Goal: Task Accomplishment & Management: Manage account settings

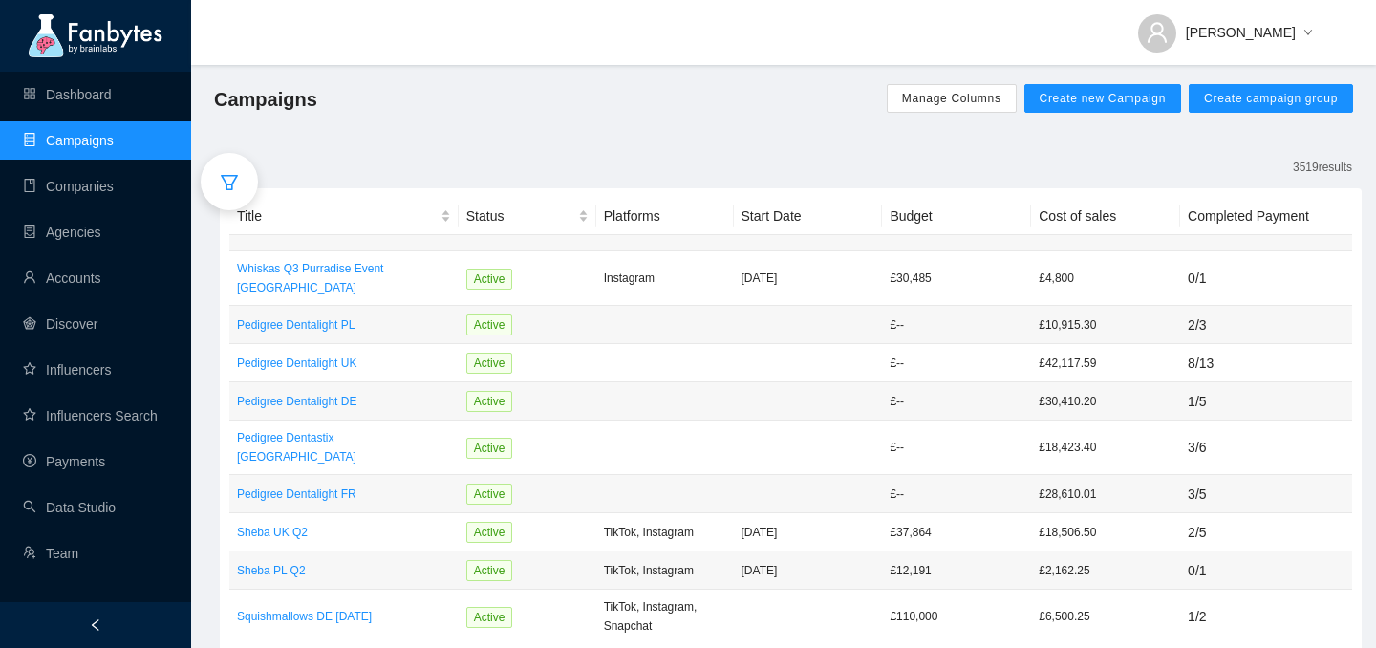
click at [227, 180] on icon "filter" at bounding box center [229, 182] width 19 height 19
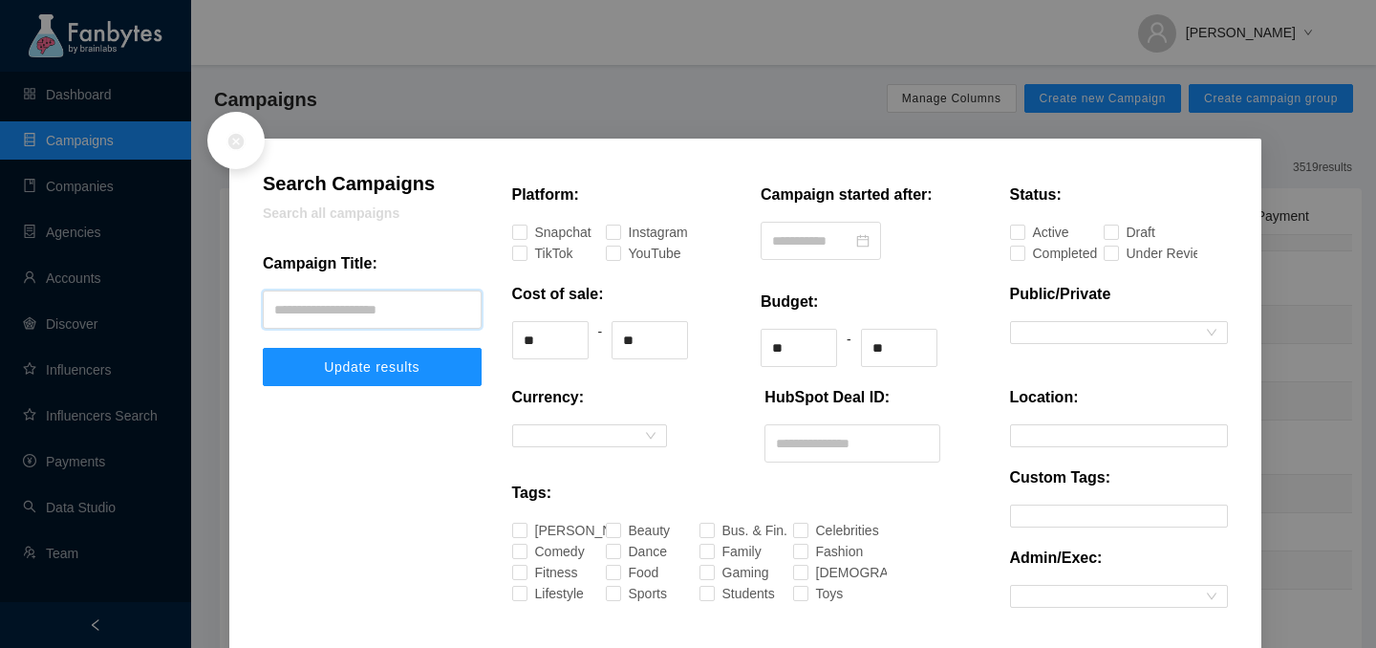
click at [389, 311] on input "text" at bounding box center [372, 309] width 219 height 38
type input "**********"
click at [263, 348] on button "Update results" at bounding box center [372, 367] width 219 height 38
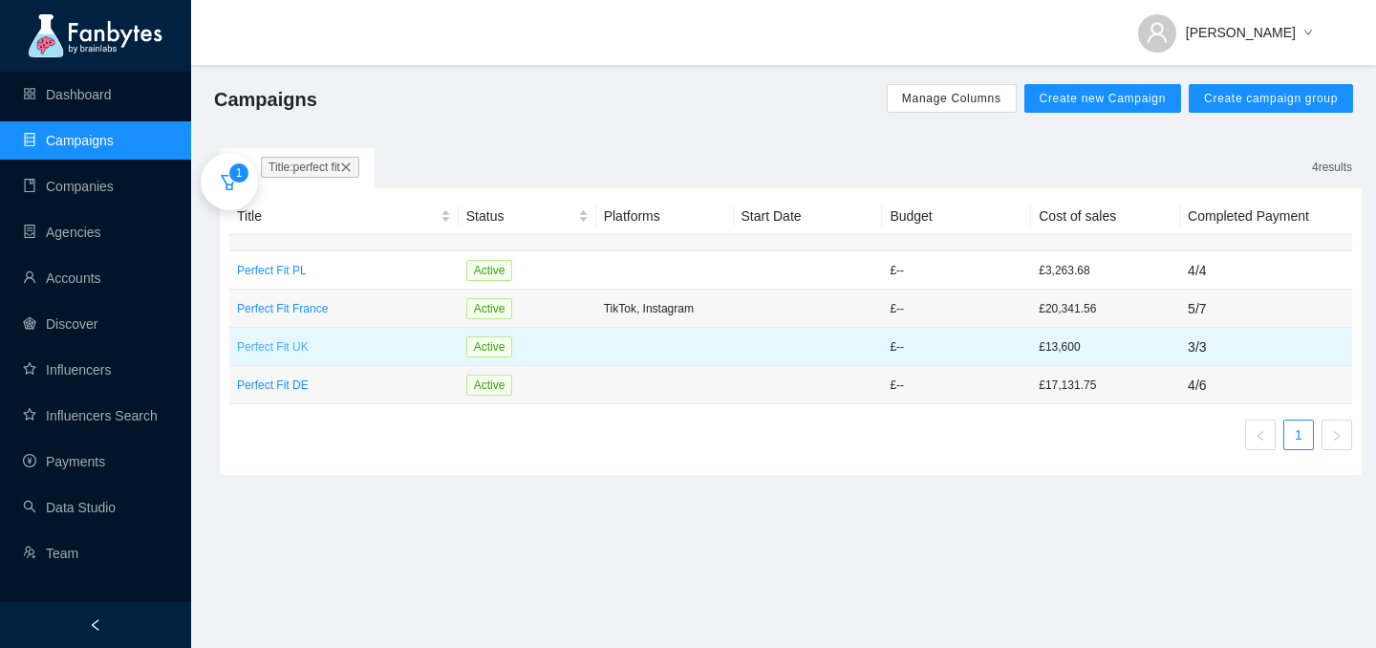
click at [261, 349] on p "Perfect Fit UK" at bounding box center [344, 346] width 214 height 19
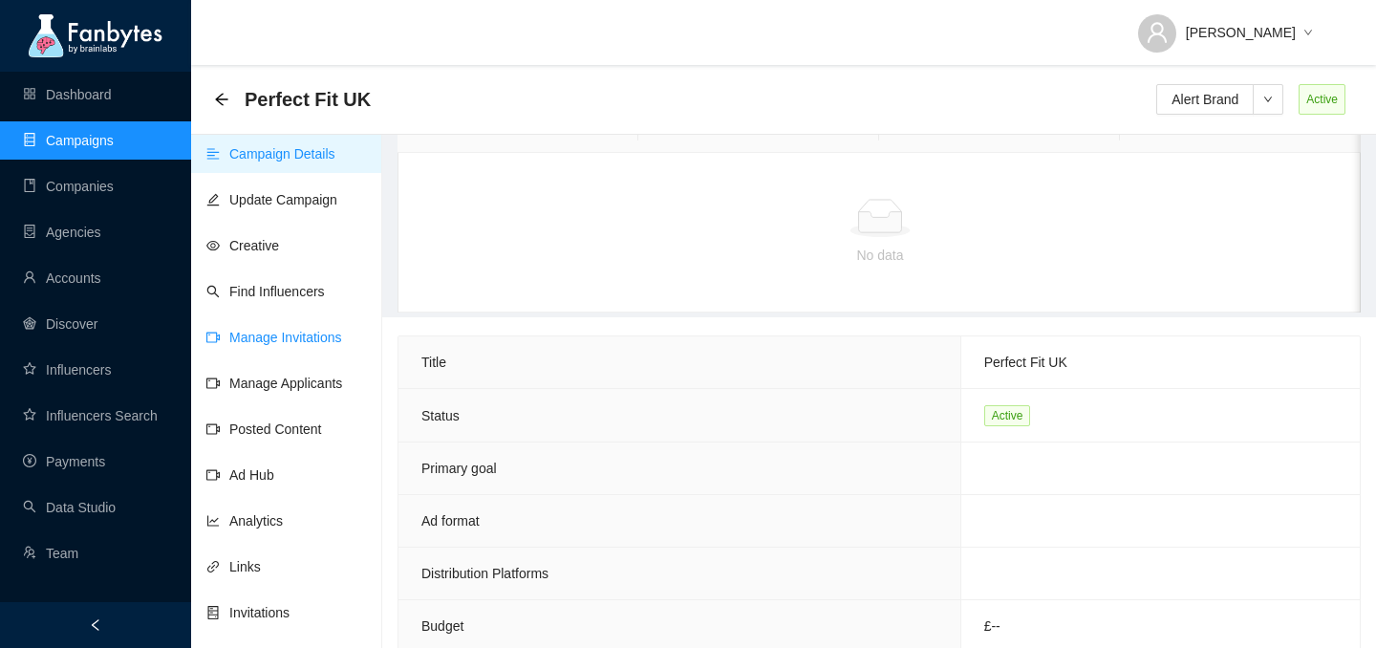
click at [258, 343] on link "Manage Invitations" at bounding box center [274, 337] width 136 height 15
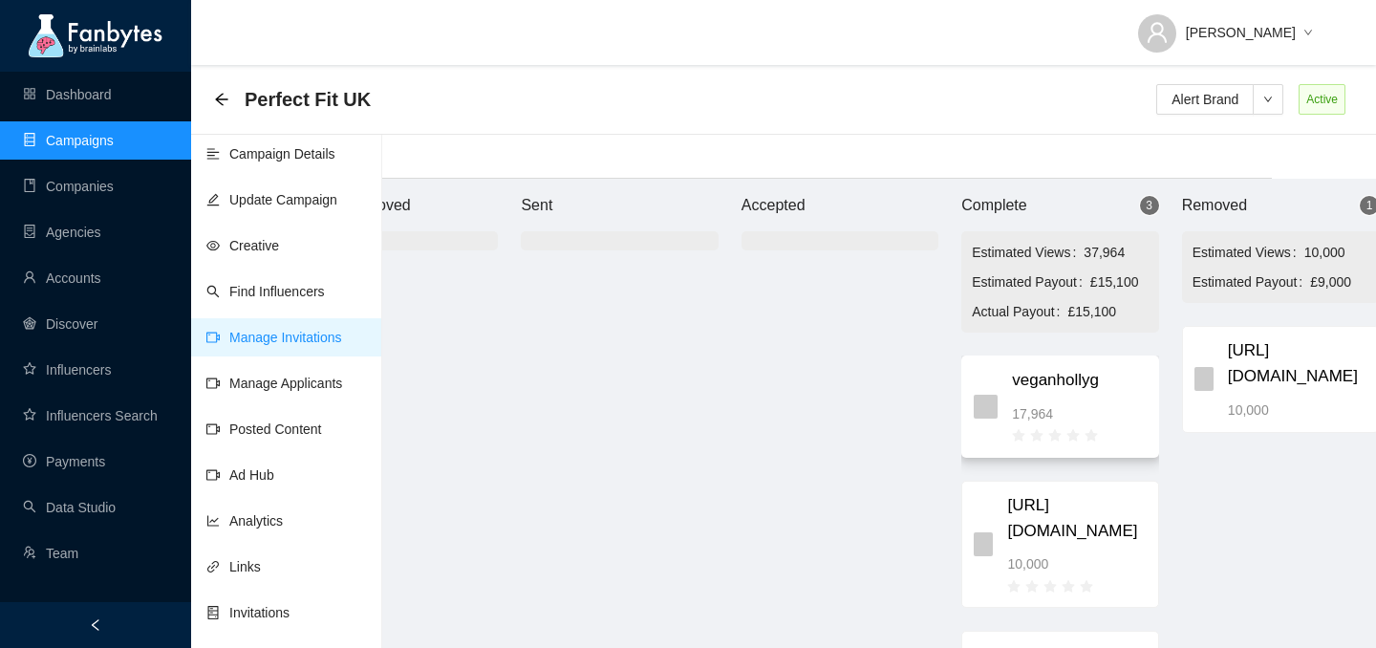
scroll to position [19, 141]
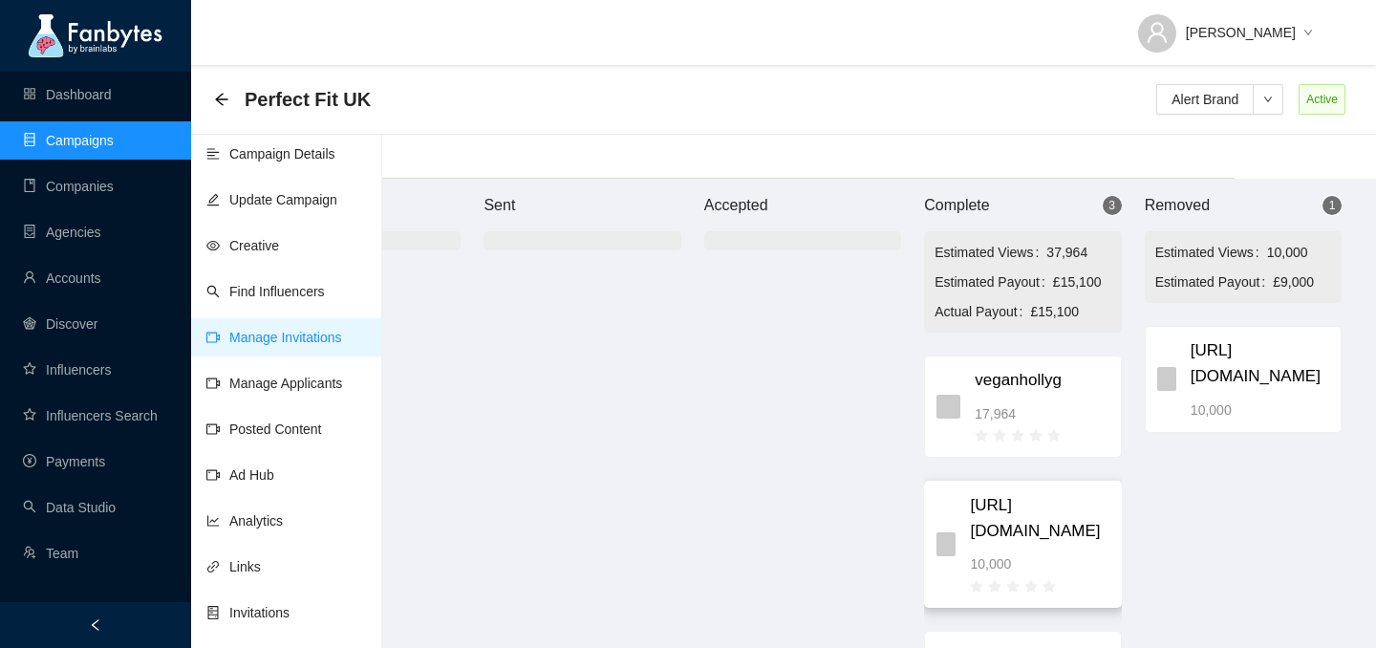
click at [1030, 541] on span "[URL][DOMAIN_NAME]" at bounding box center [1039, 518] width 139 height 51
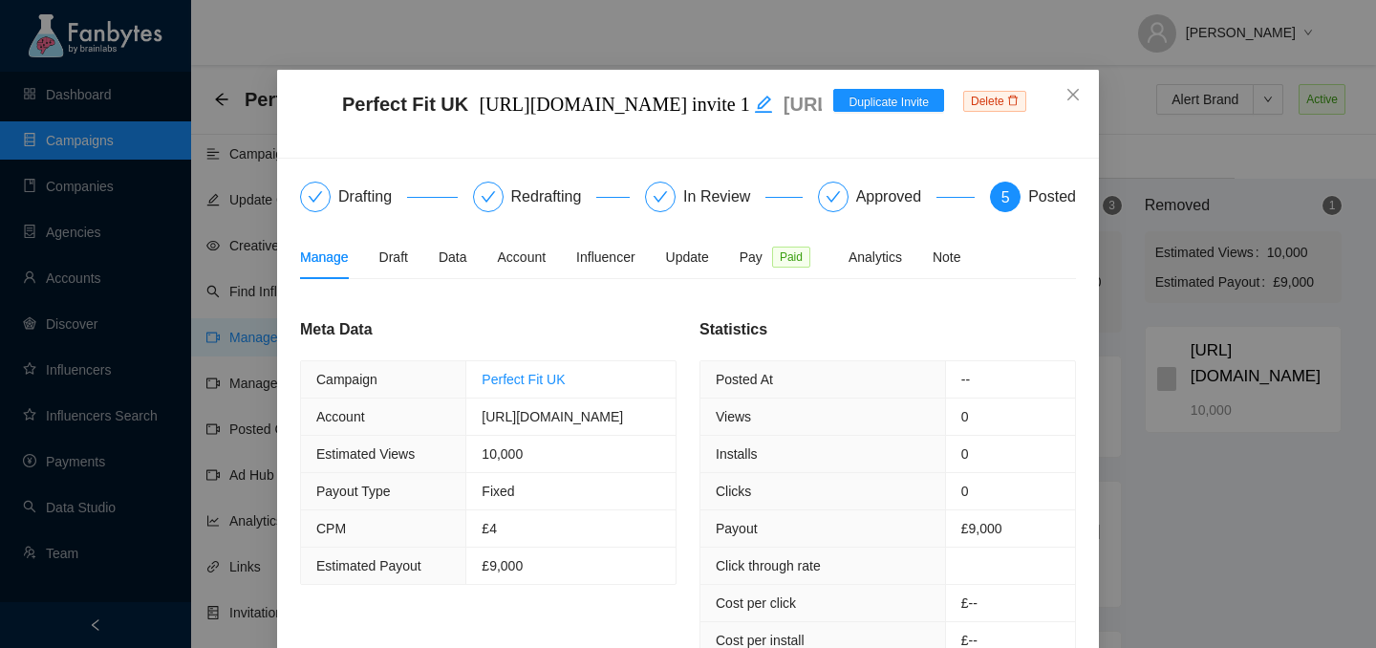
scroll to position [22, 0]
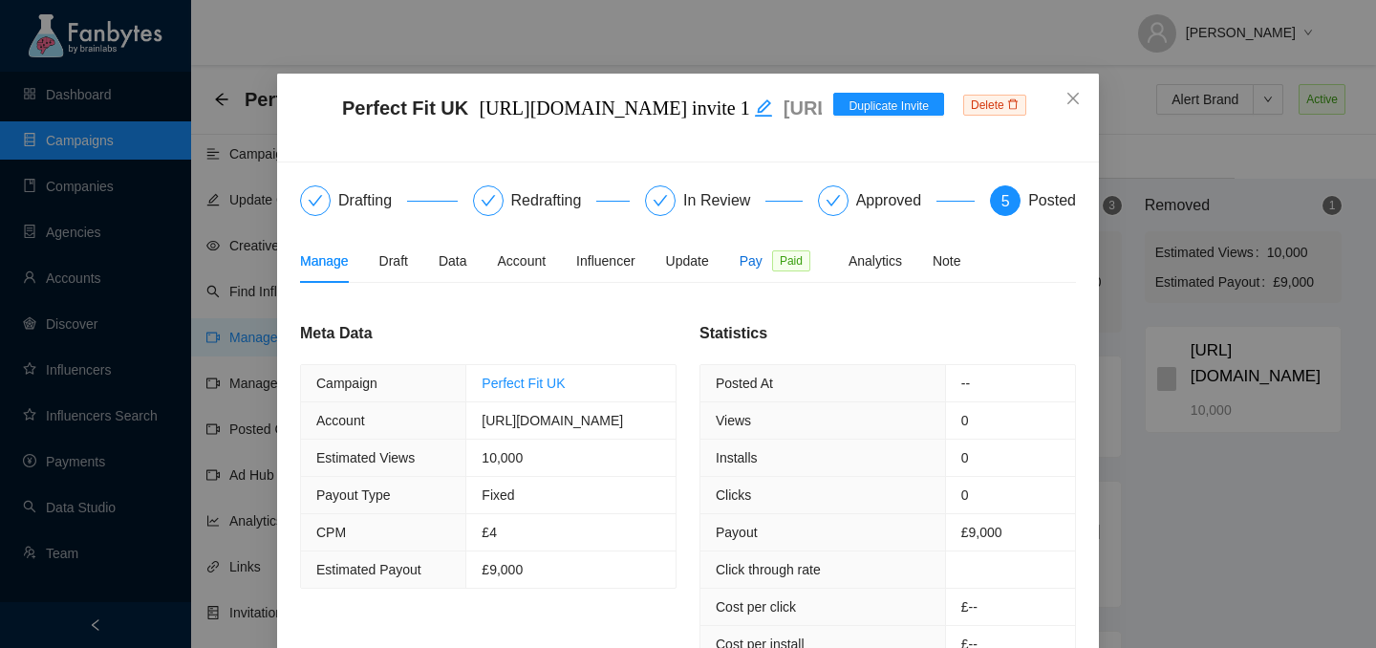
click at [762, 256] on span "Pay" at bounding box center [750, 260] width 23 height 21
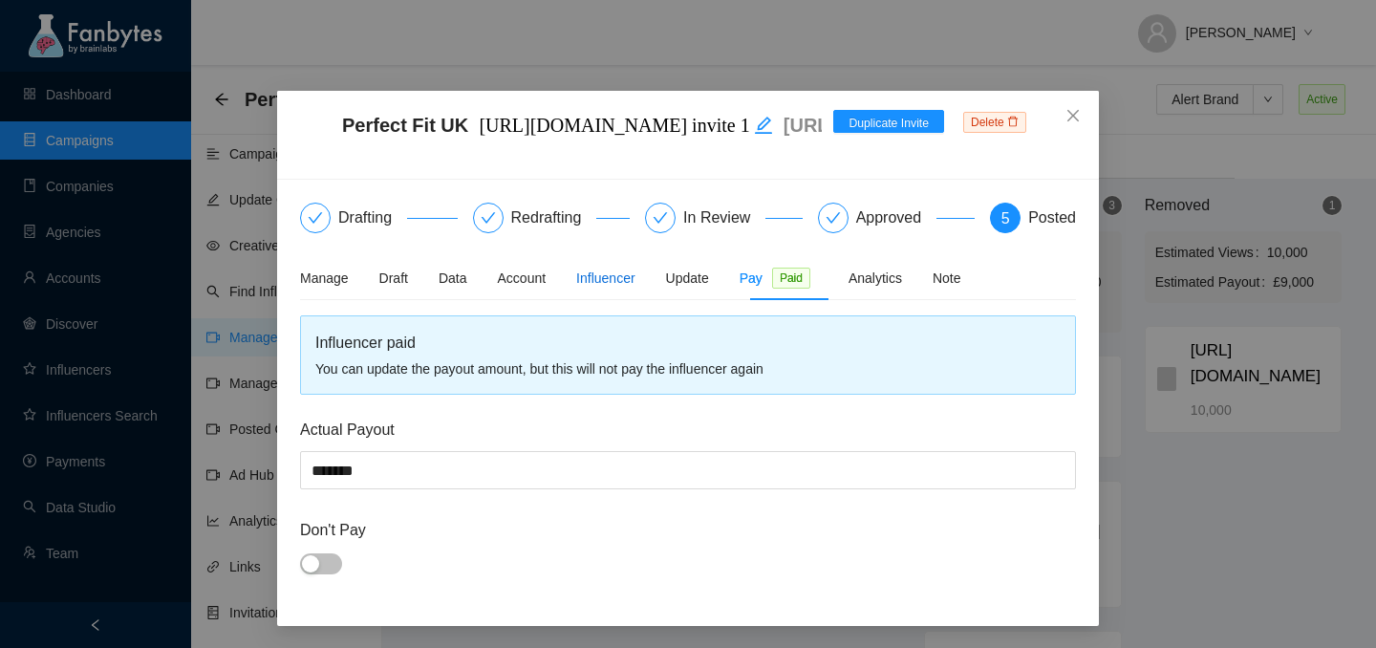
click at [601, 281] on div "Influencer" at bounding box center [605, 277] width 58 height 21
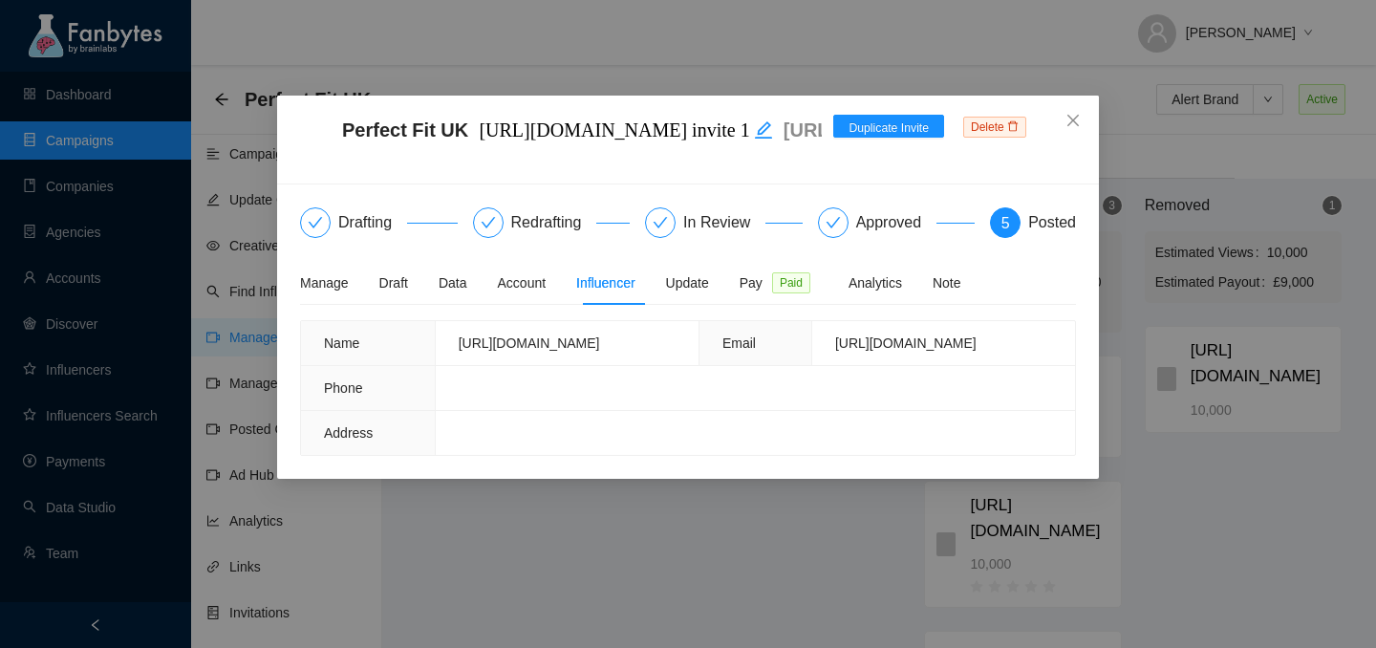
scroll to position [0, 0]
click at [684, 276] on div "Update" at bounding box center [687, 282] width 43 height 21
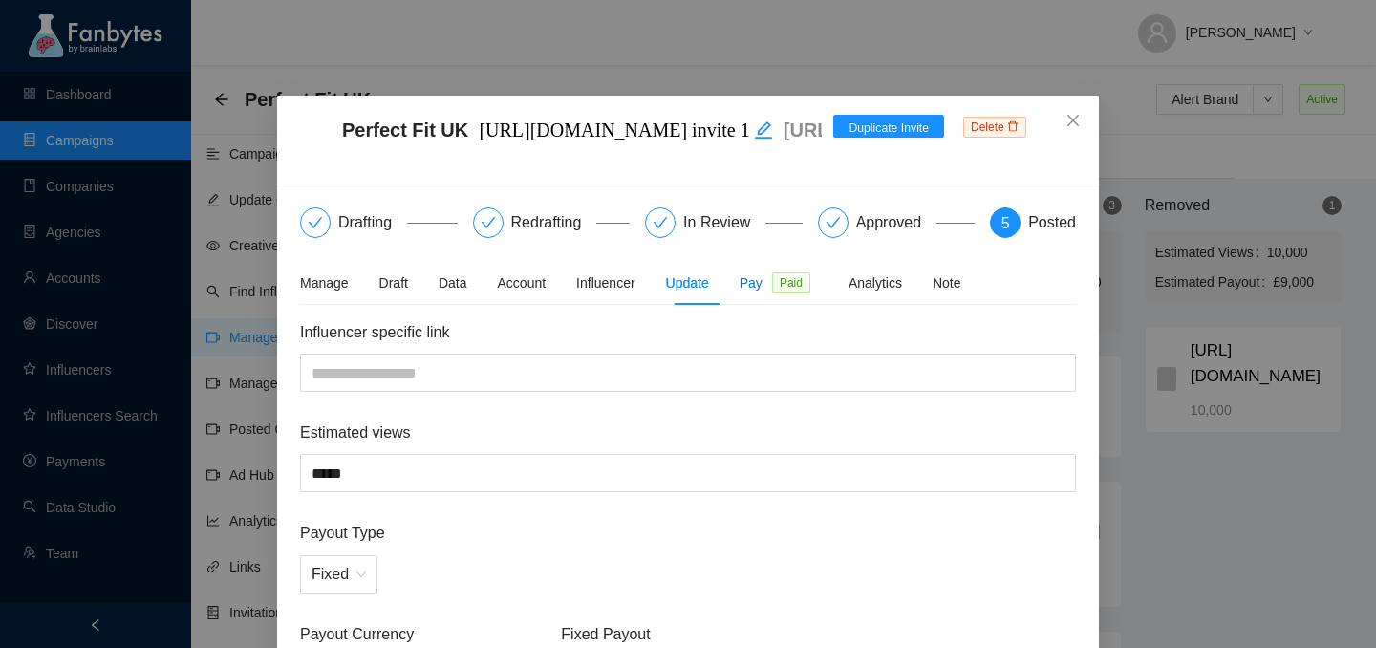
click at [762, 278] on span "Pay" at bounding box center [750, 282] width 23 height 21
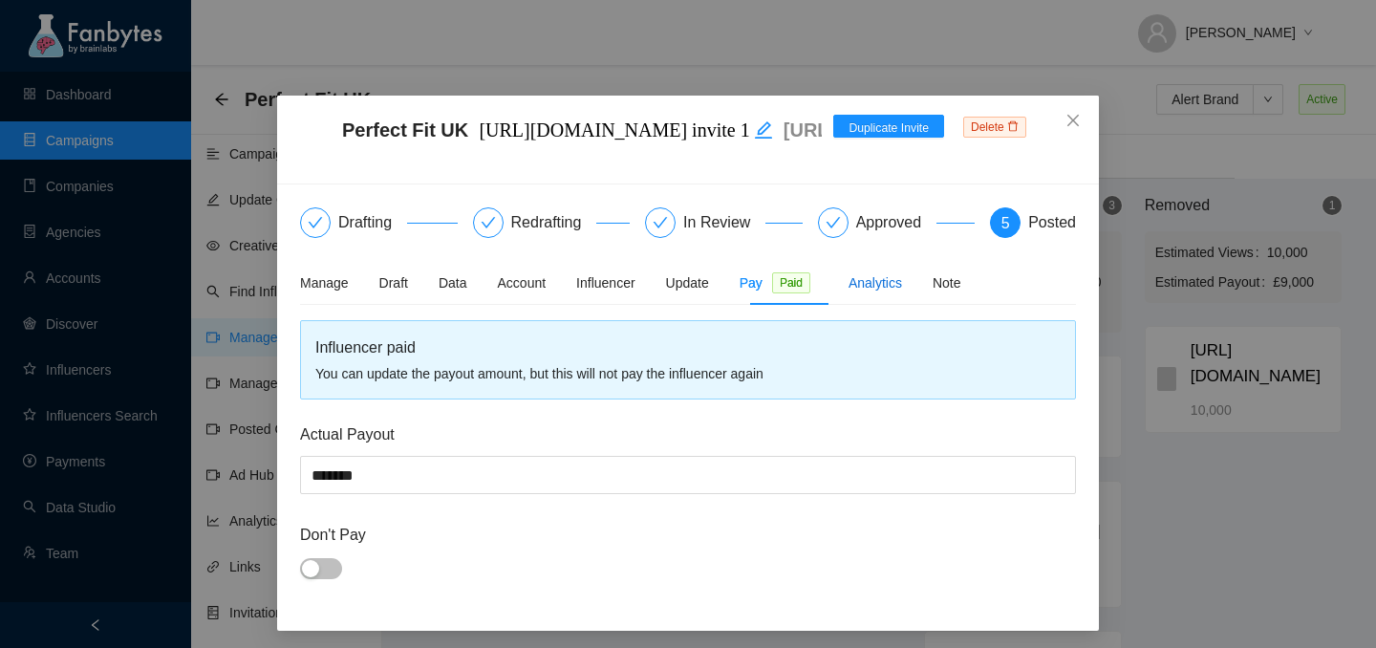
click at [902, 277] on div "Analytics" at bounding box center [874, 282] width 53 height 21
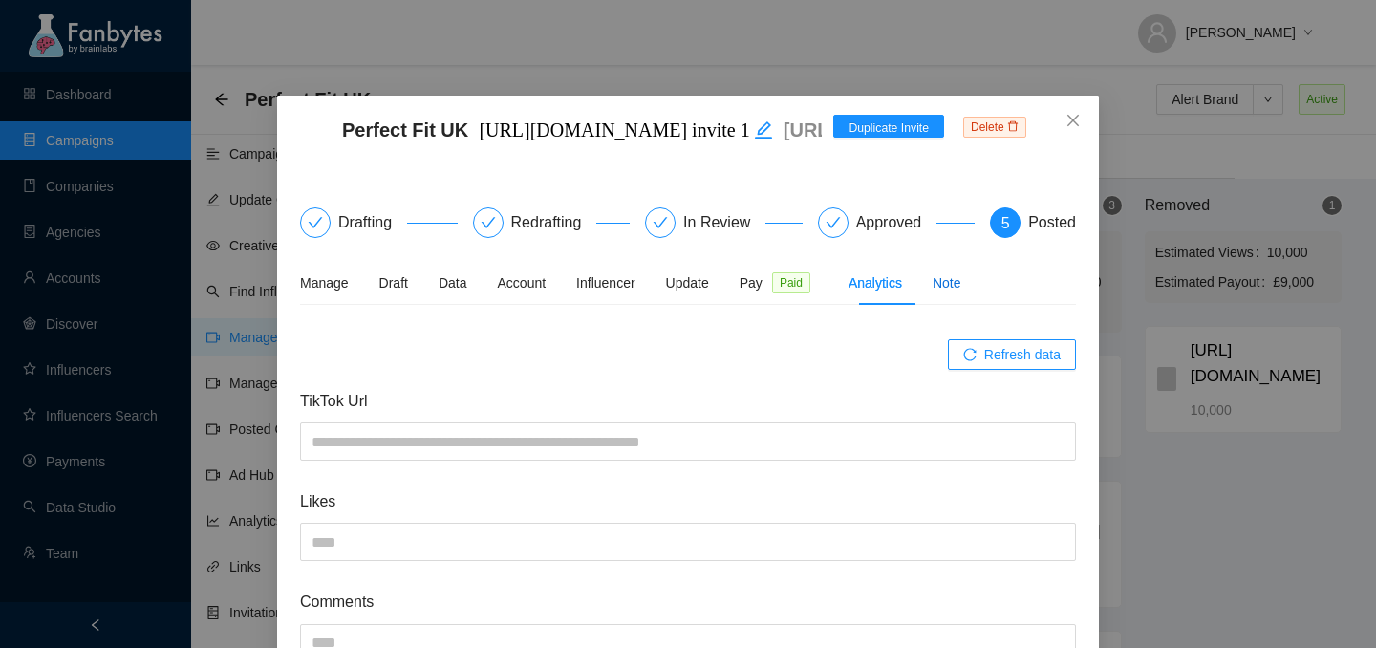
click at [961, 282] on div "Note" at bounding box center [946, 282] width 29 height 21
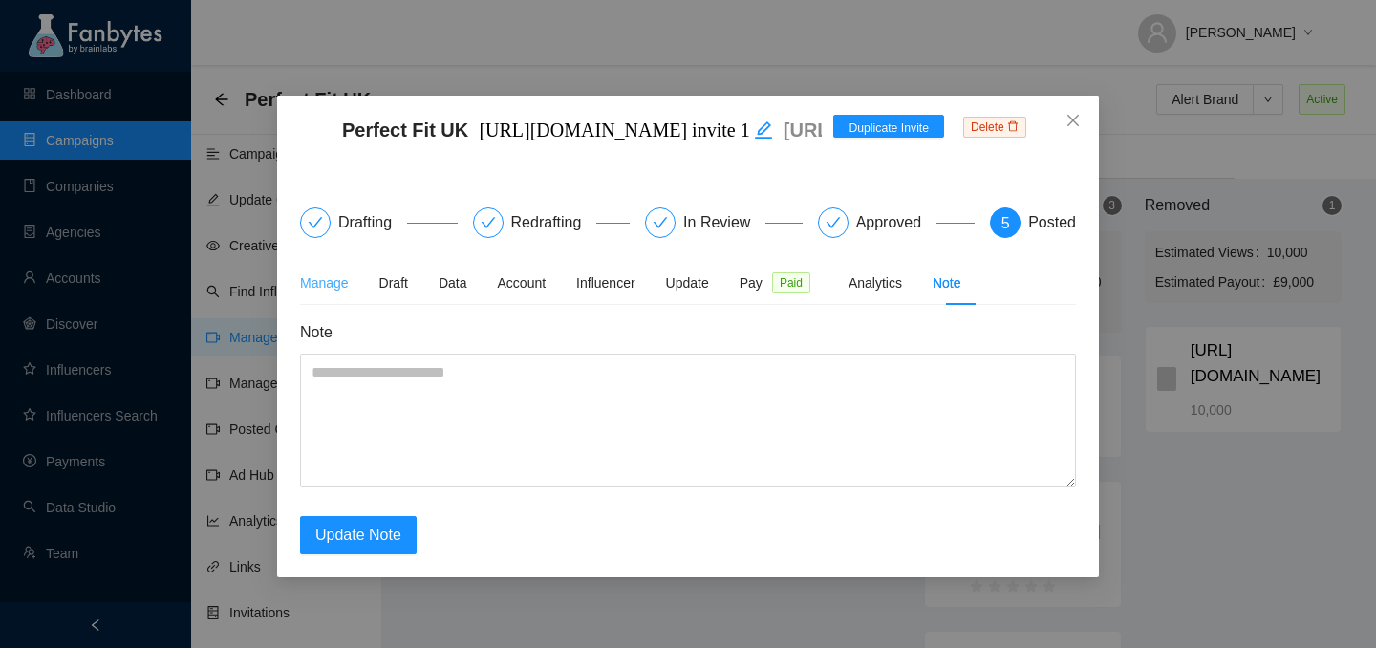
click at [318, 297] on div "Manage" at bounding box center [324, 283] width 49 height 44
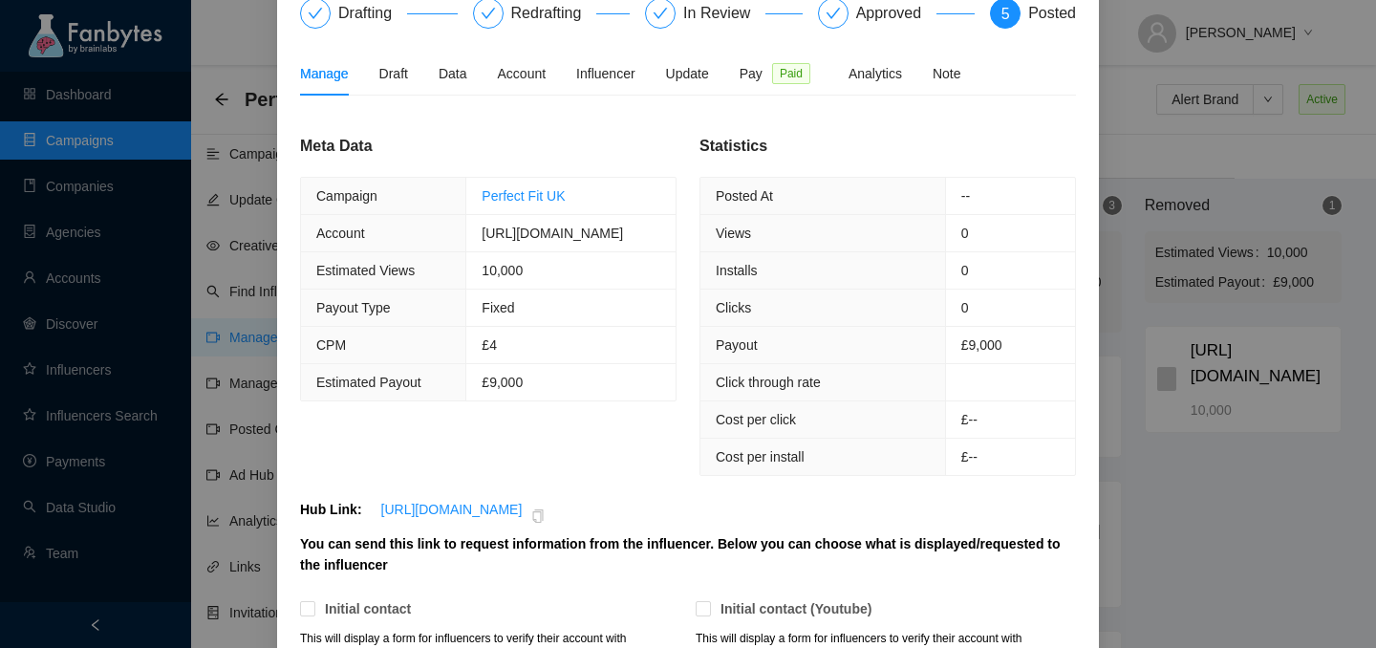
scroll to position [213, 0]
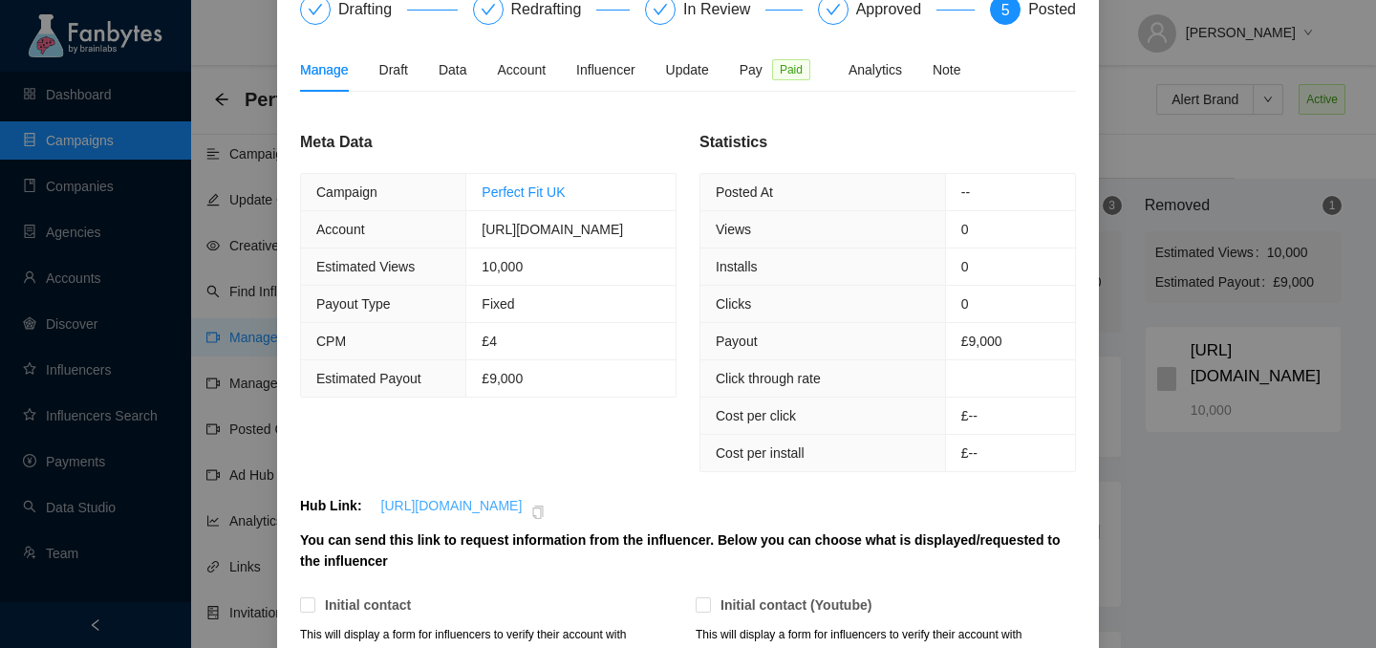
click at [471, 508] on link "[URL][DOMAIN_NAME]" at bounding box center [451, 505] width 141 height 15
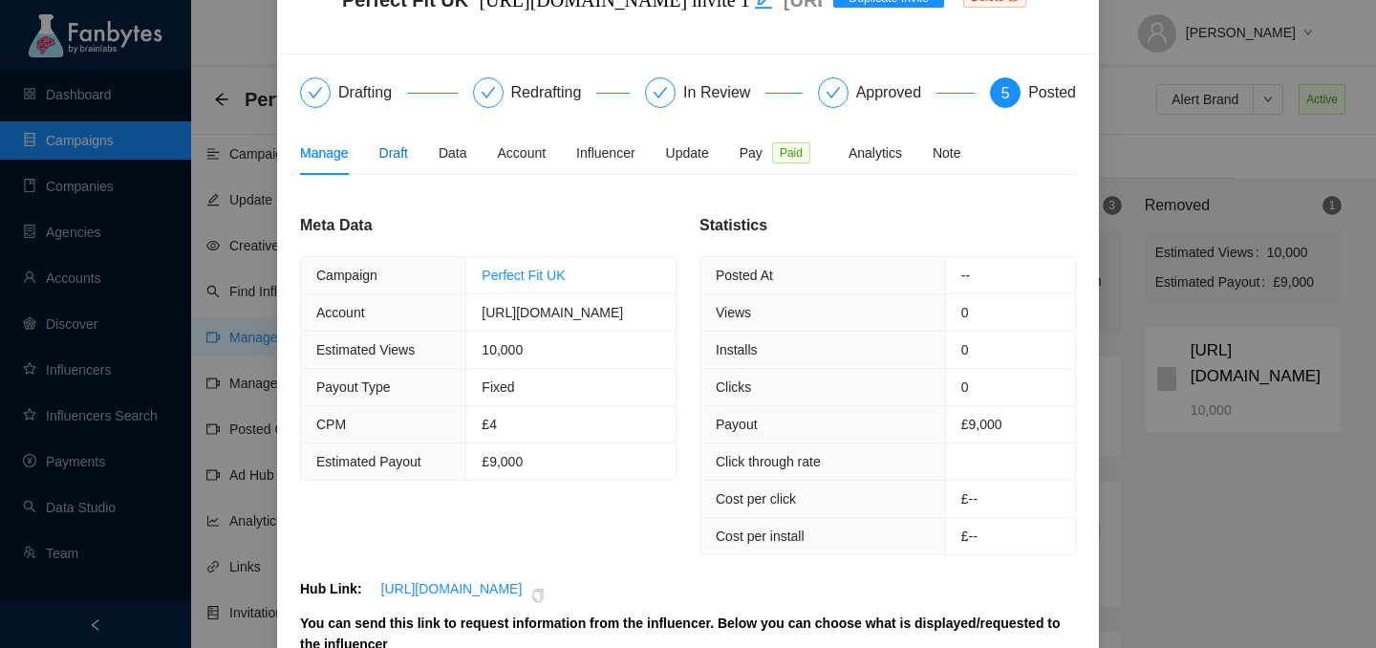
click at [407, 146] on div "Draft" at bounding box center [393, 152] width 29 height 21
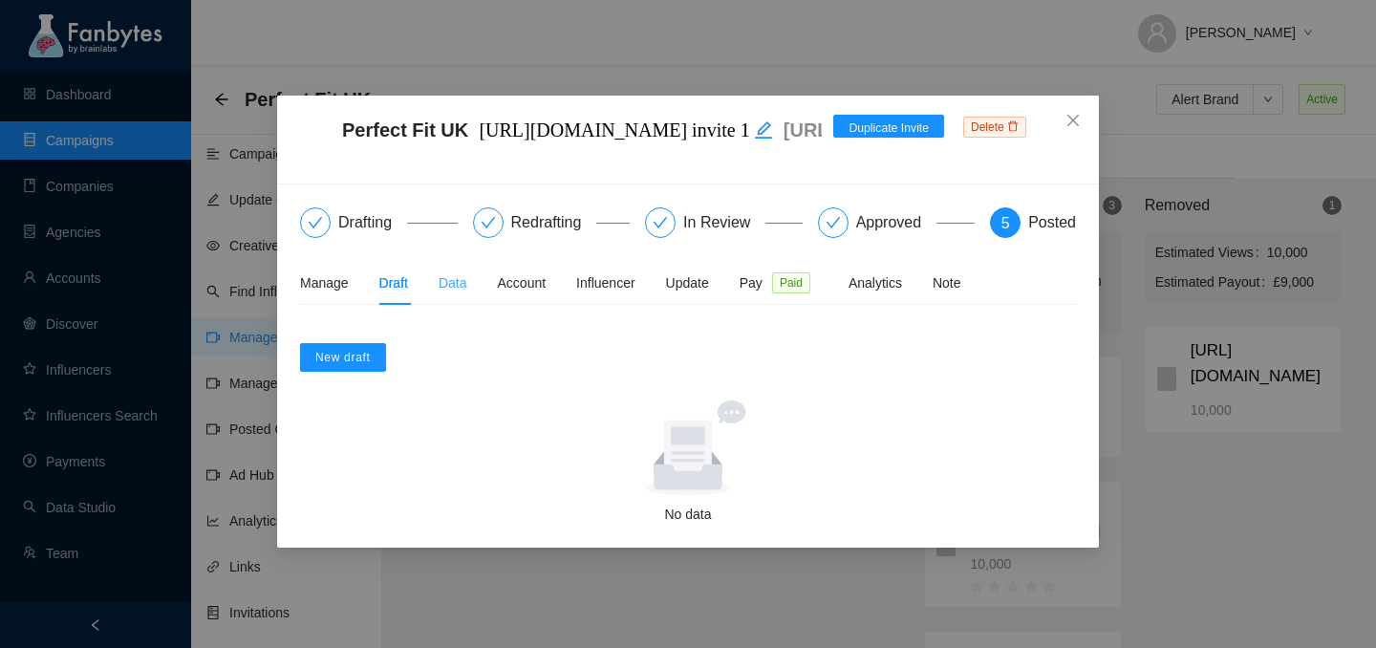
click at [445, 268] on div "Data" at bounding box center [452, 283] width 29 height 44
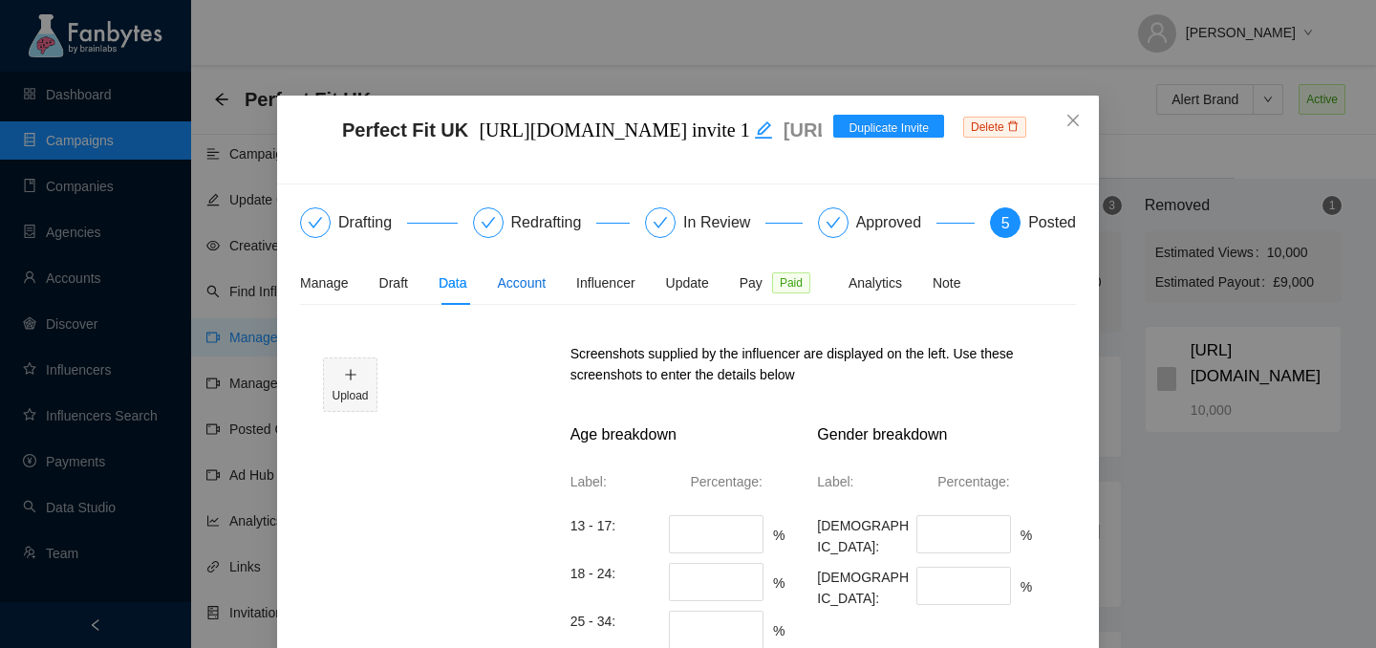
click at [527, 280] on div "Account" at bounding box center [522, 282] width 49 height 21
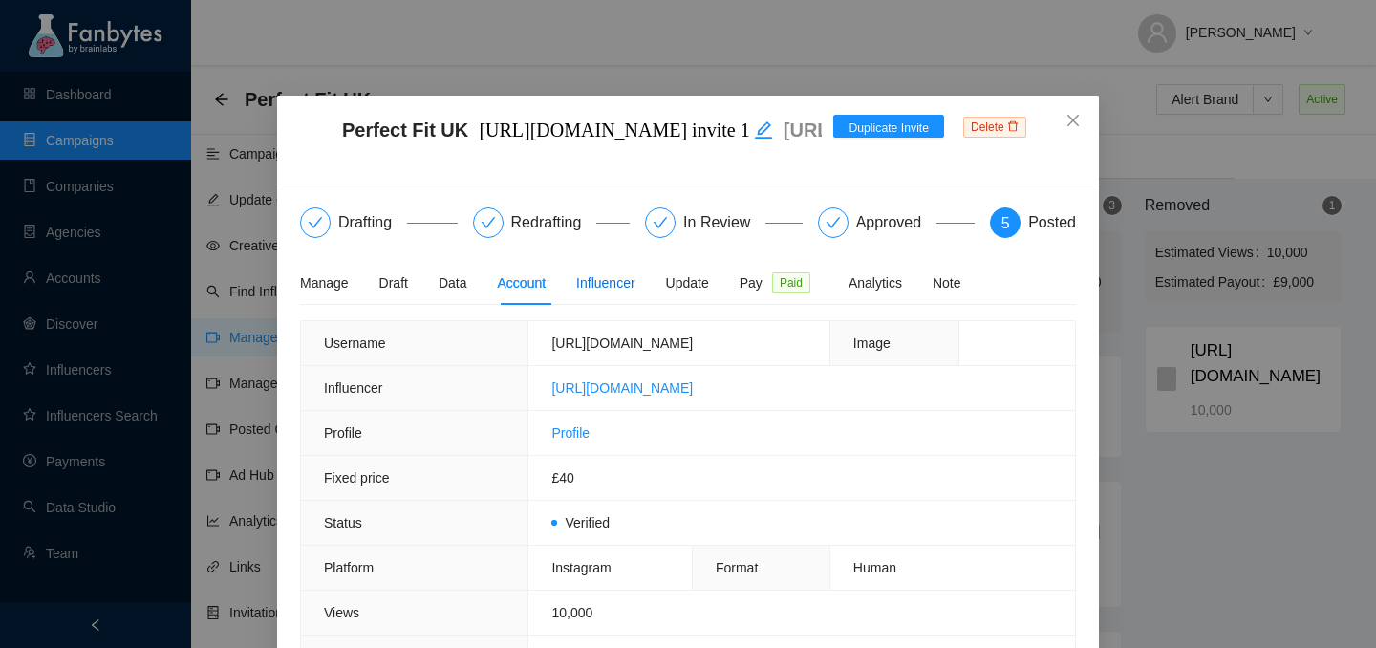
click at [618, 281] on div "Influencer" at bounding box center [605, 282] width 58 height 21
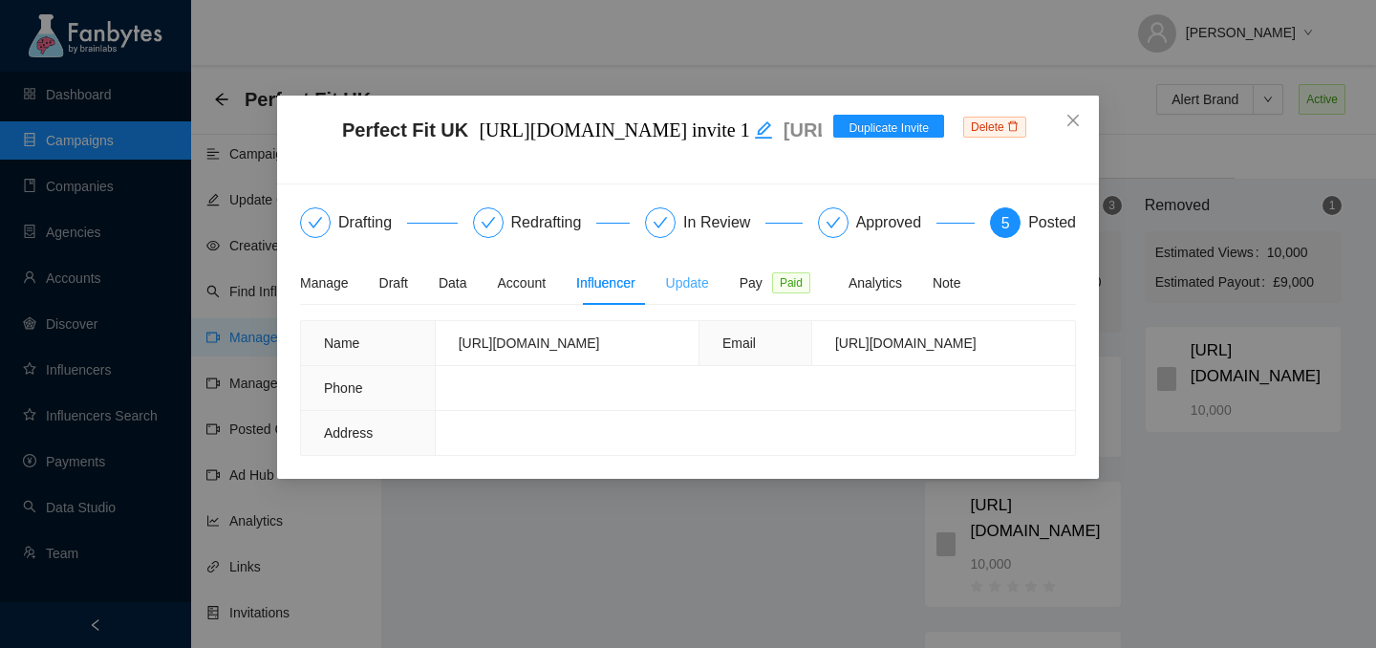
click at [708, 269] on div "Update" at bounding box center [687, 283] width 43 height 44
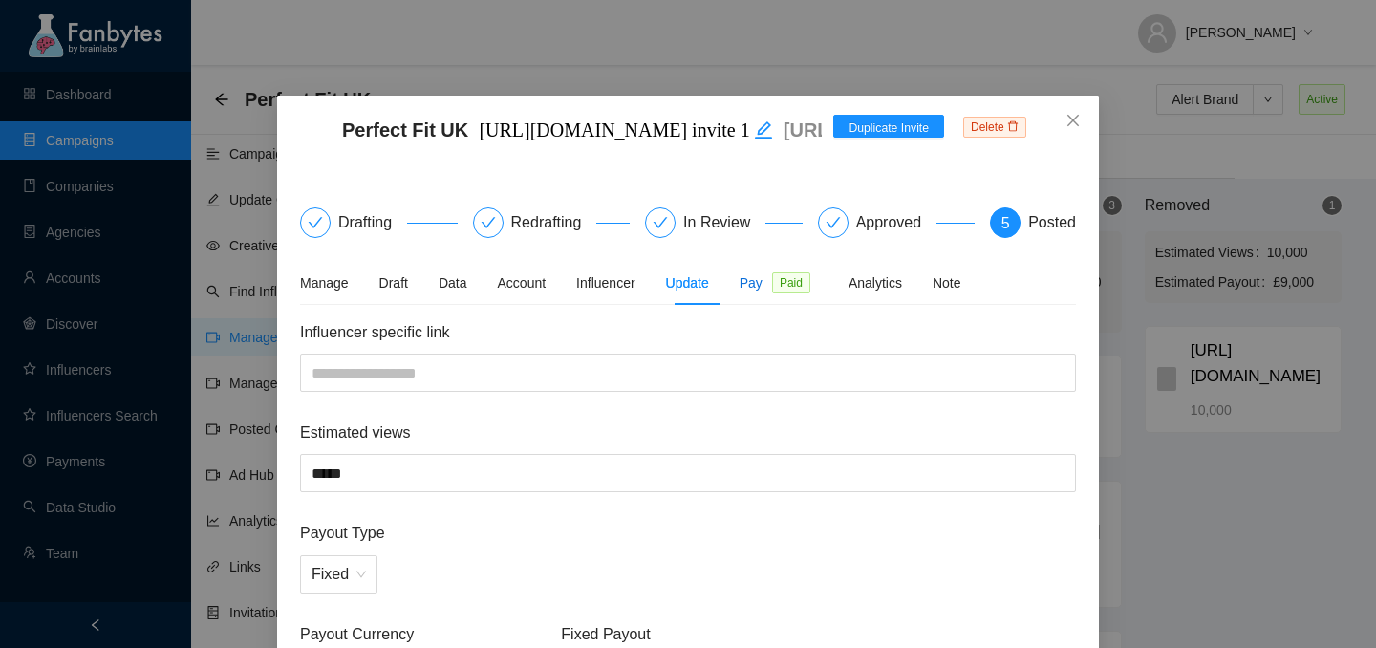
click at [774, 283] on div "Pay Paid" at bounding box center [778, 282] width 78 height 21
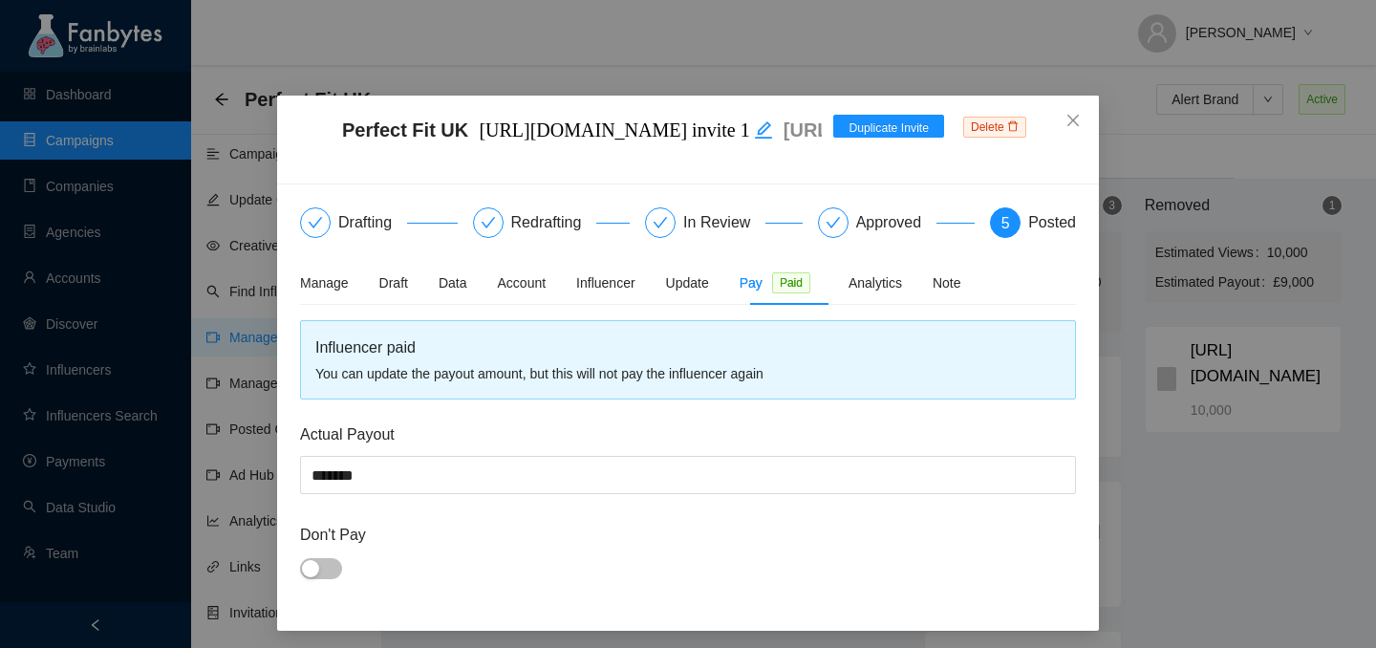
scroll to position [5, 0]
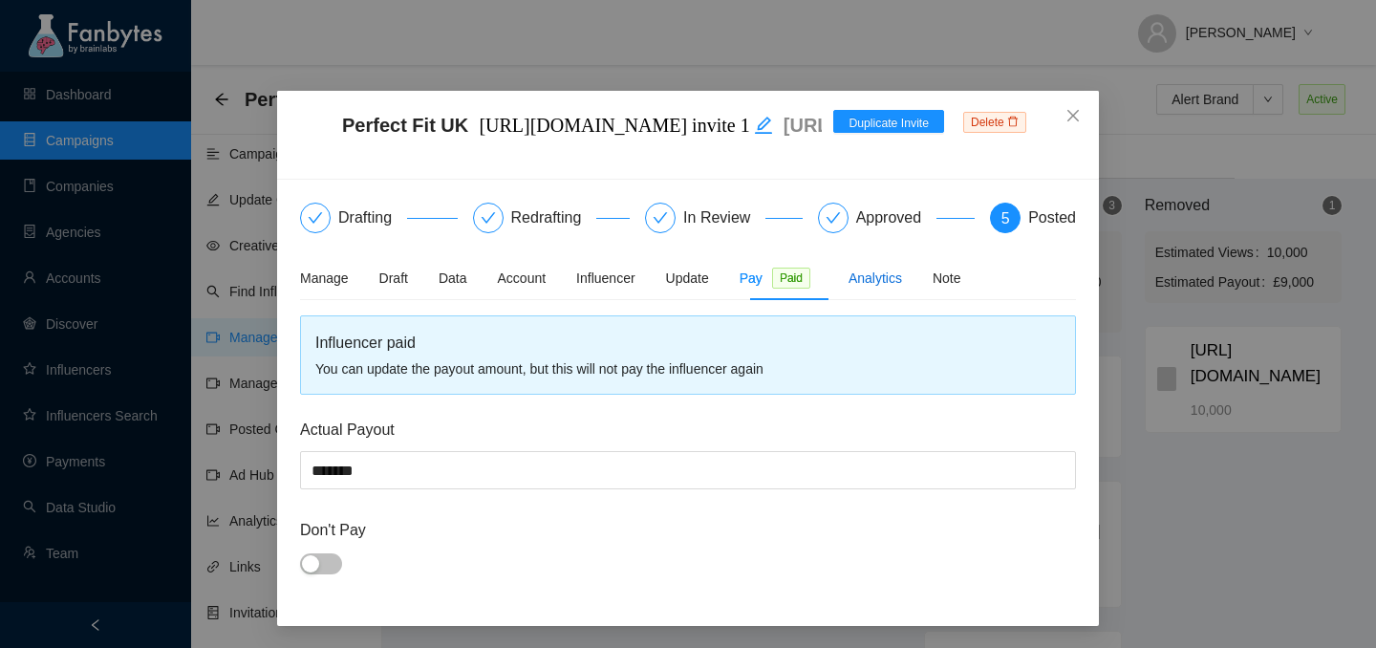
click at [896, 280] on div "Analytics" at bounding box center [874, 277] width 53 height 21
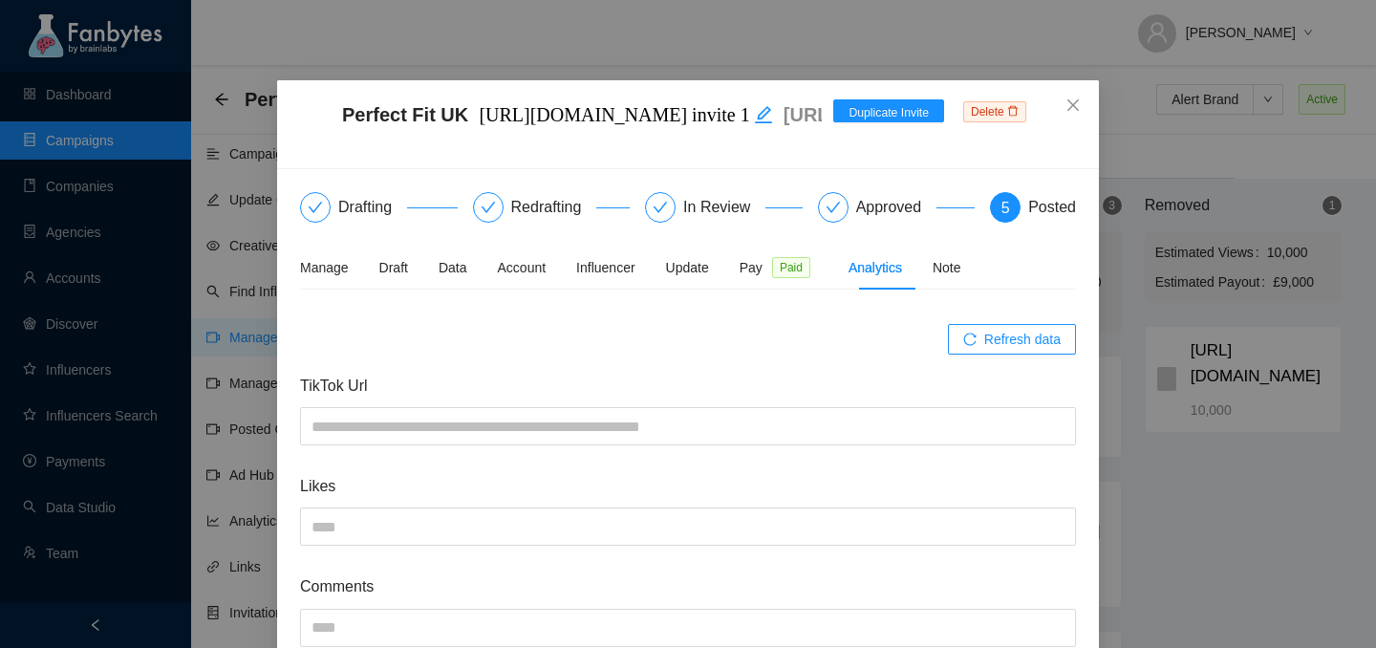
scroll to position [0, 0]
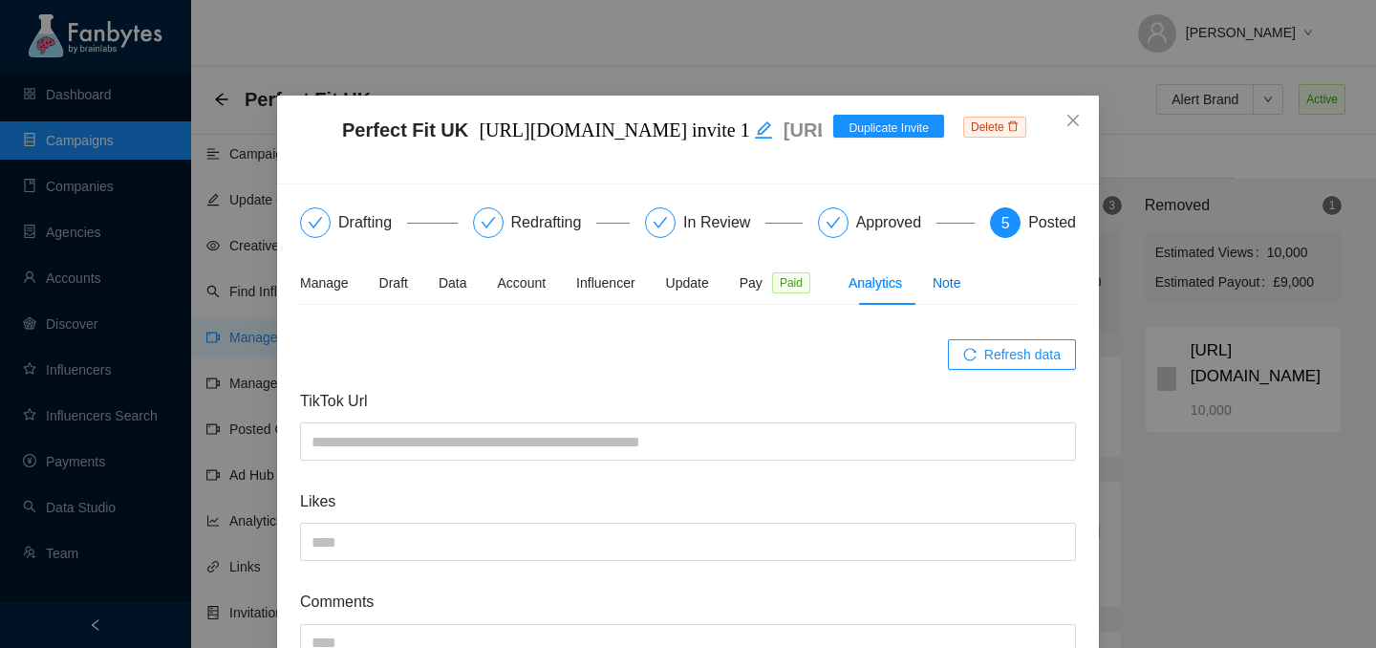
click at [961, 290] on div "Note" at bounding box center [946, 282] width 29 height 21
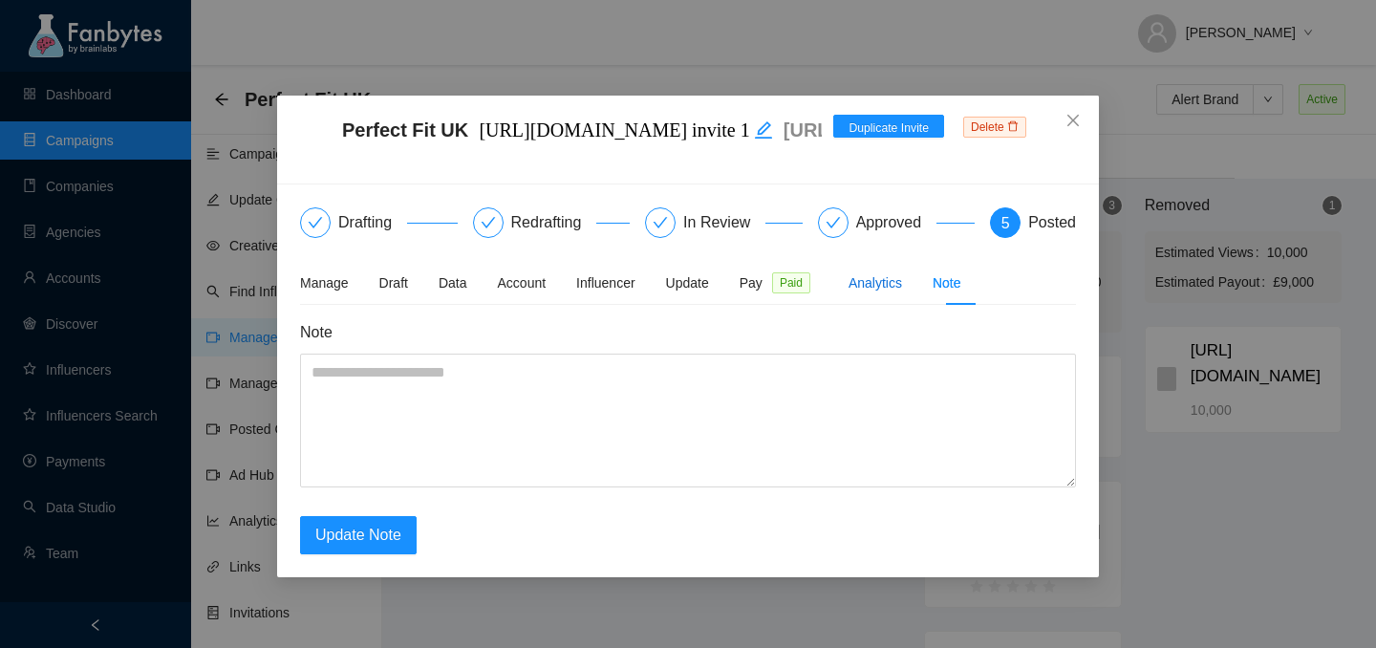
drag, startPoint x: 886, startPoint y: 286, endPoint x: 833, endPoint y: 286, distance: 52.5
click at [868, 286] on div "Analytics" at bounding box center [874, 282] width 53 height 21
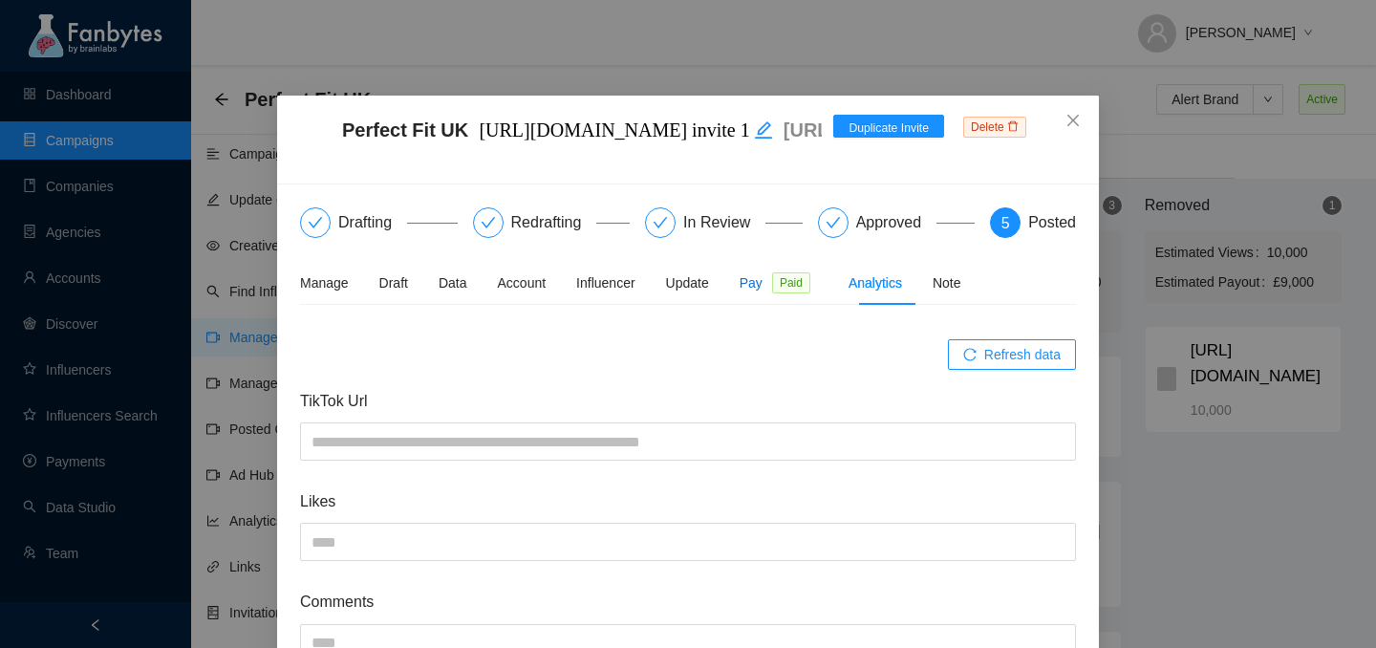
click at [762, 286] on span "Pay" at bounding box center [750, 282] width 23 height 21
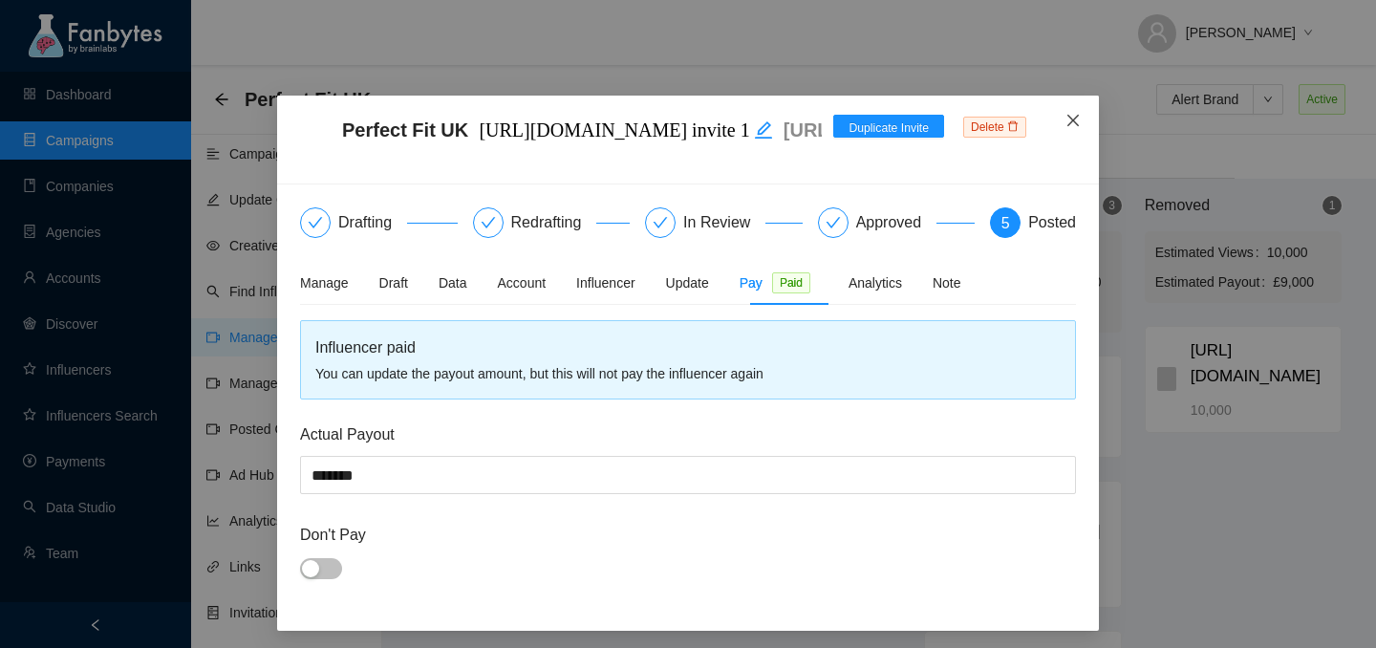
click at [1076, 121] on icon "close" at bounding box center [1072, 120] width 15 height 15
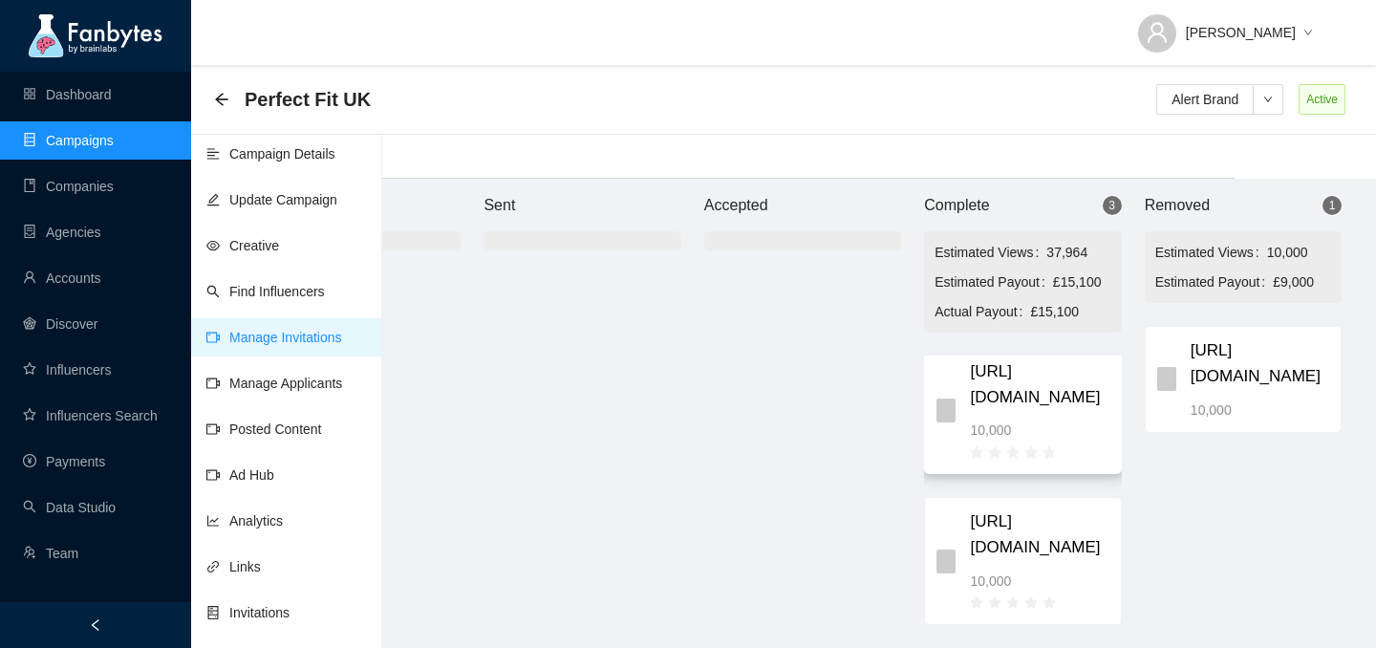
scroll to position [159, 0]
click at [1031, 565] on div "[URL][DOMAIN_NAME] 10,000" at bounding box center [1039, 560] width 139 height 102
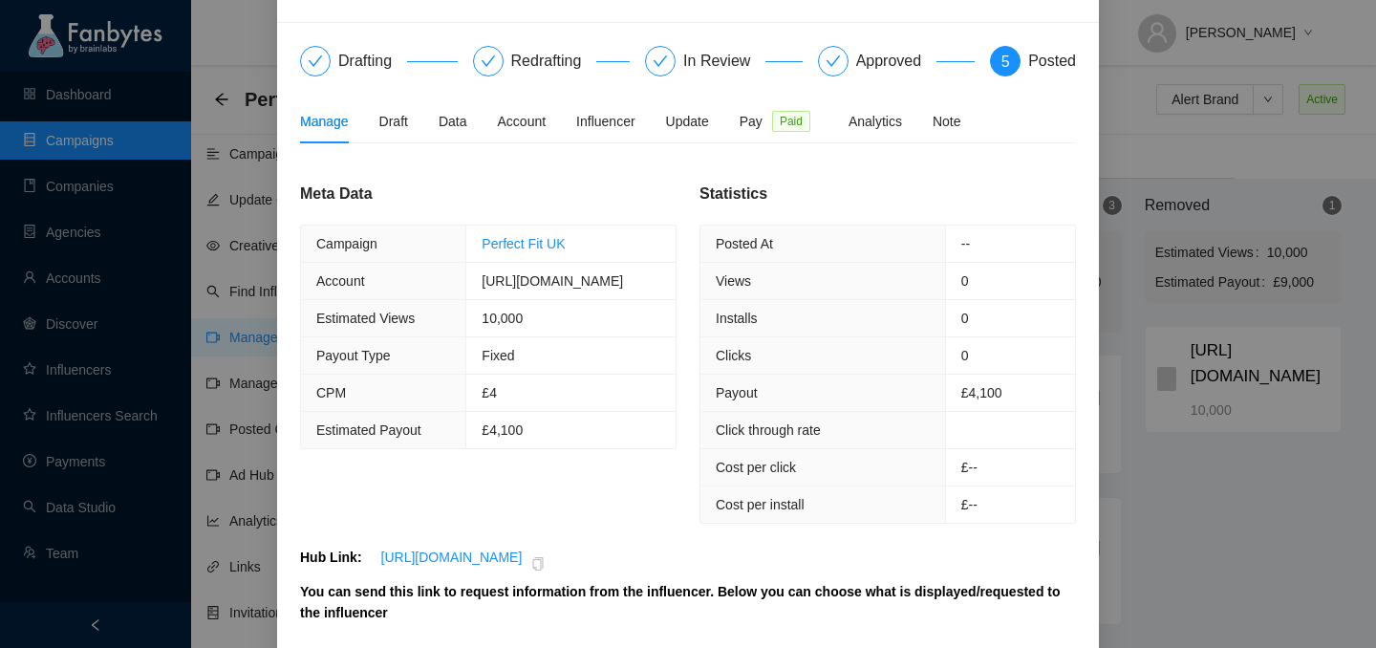
scroll to position [0, 0]
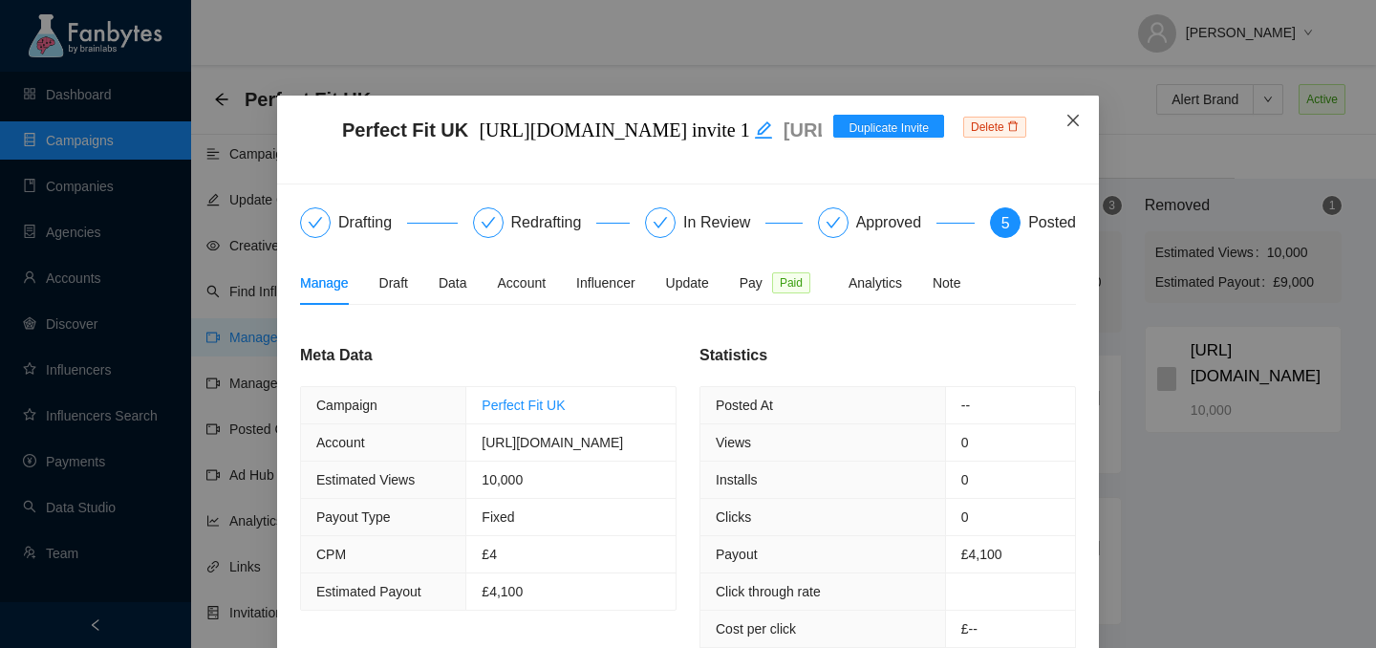
click at [1070, 118] on icon "close" at bounding box center [1072, 120] width 11 height 11
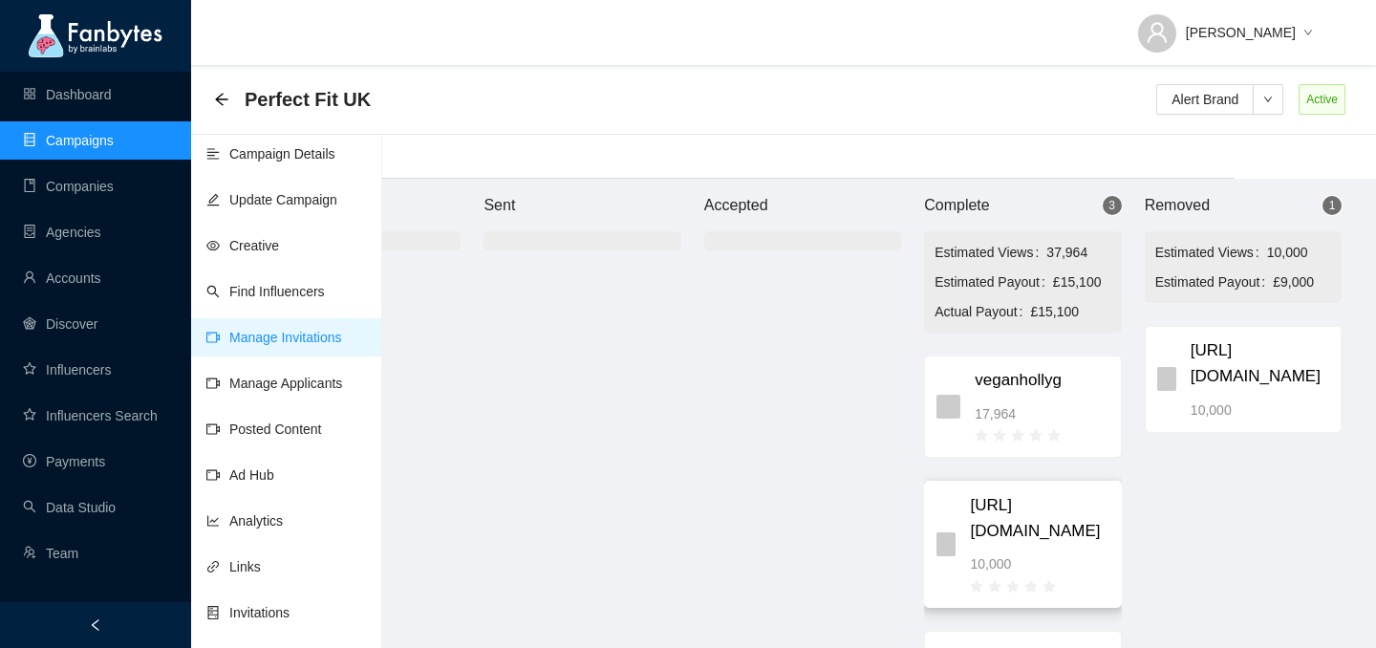
scroll to position [50, 0]
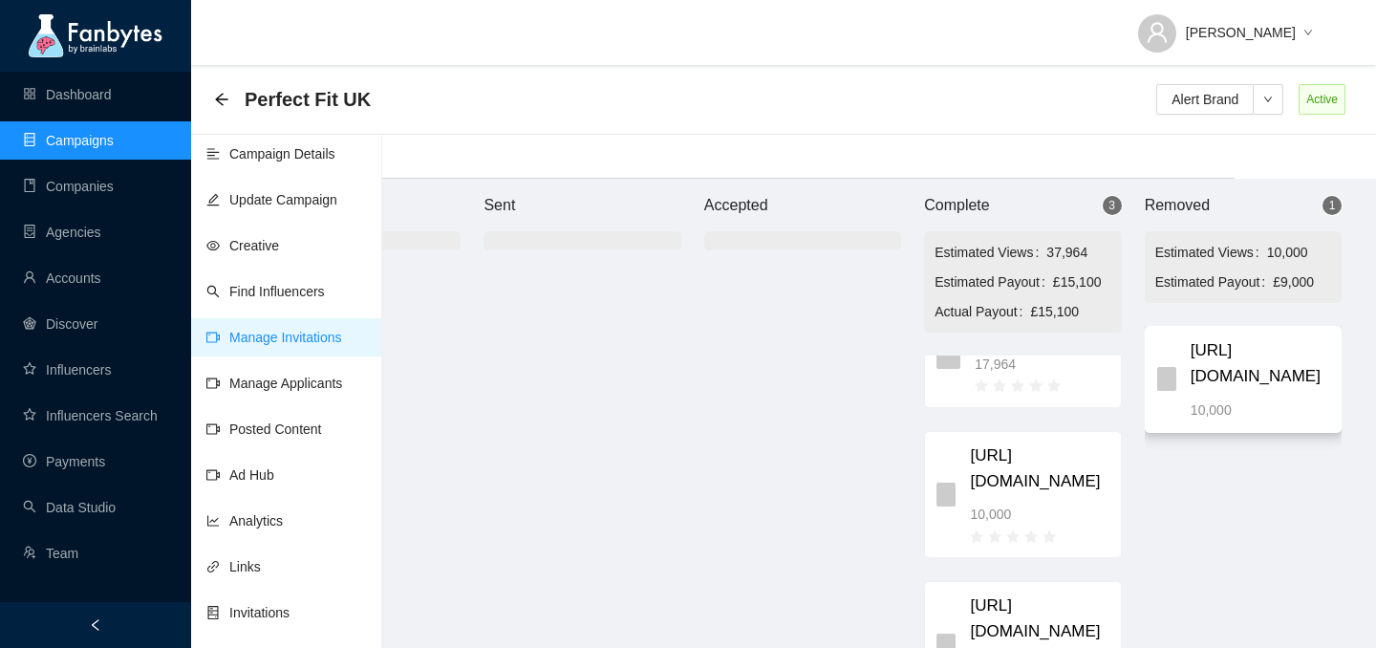
click at [1217, 389] on span "[URL][DOMAIN_NAME]" at bounding box center [1259, 363] width 139 height 51
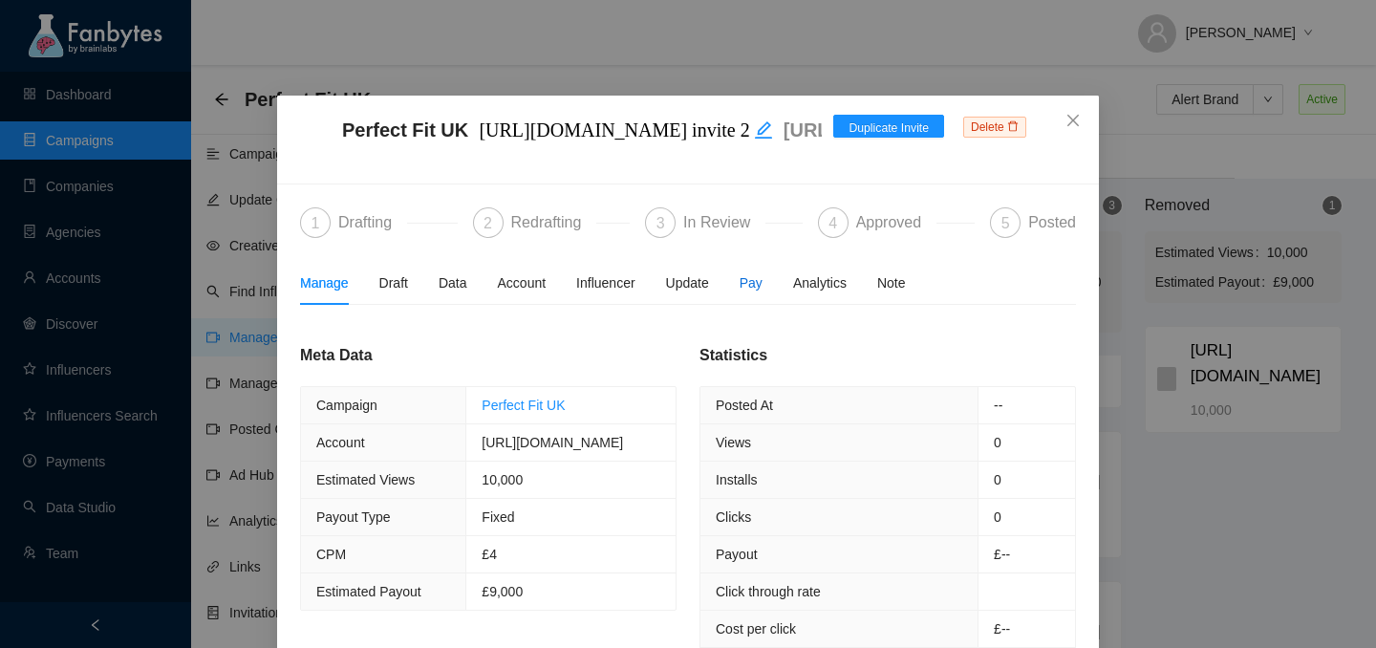
click at [762, 281] on span "Pay" at bounding box center [750, 282] width 23 height 21
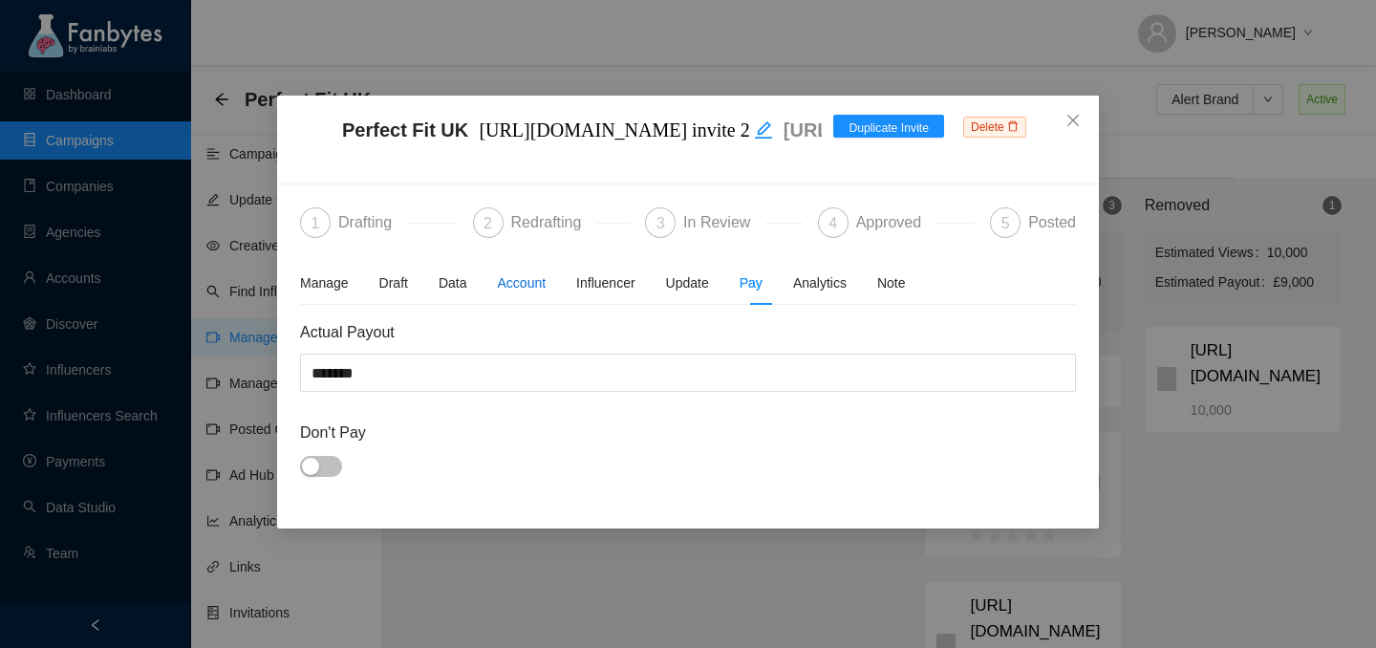
click at [536, 280] on div "Account" at bounding box center [522, 282] width 49 height 21
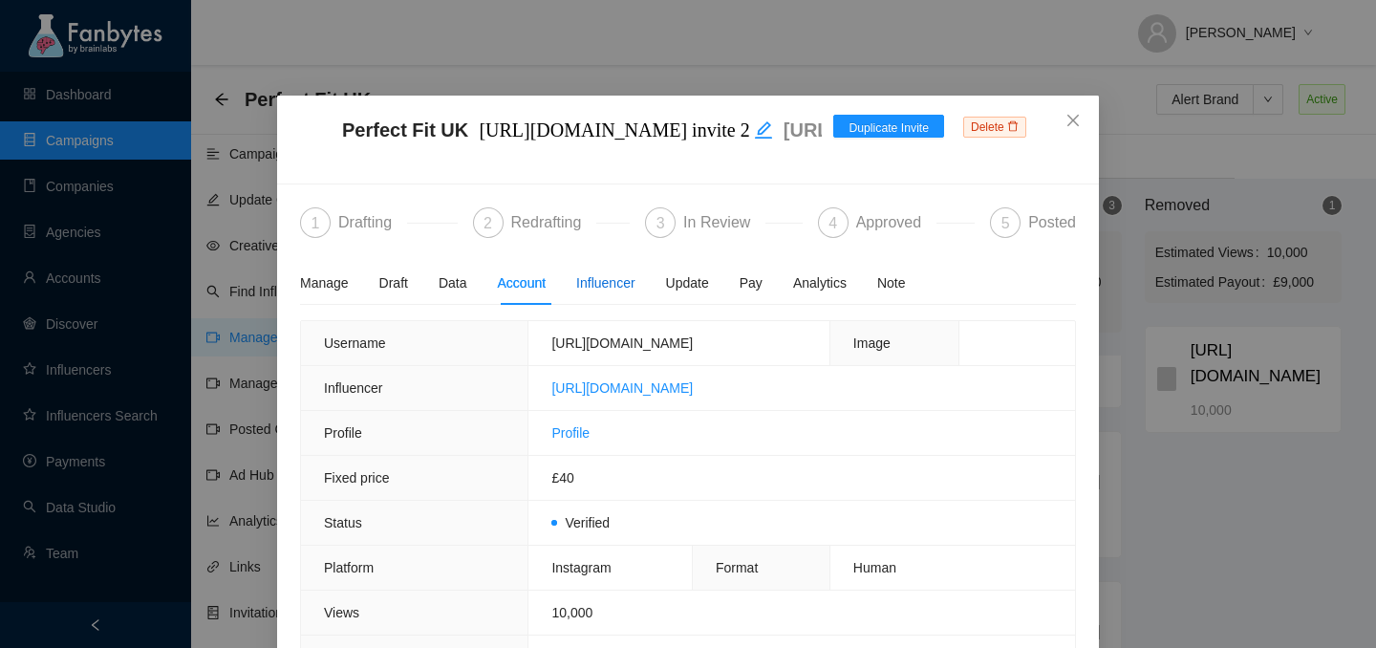
click at [622, 288] on div "Influencer" at bounding box center [605, 282] width 58 height 21
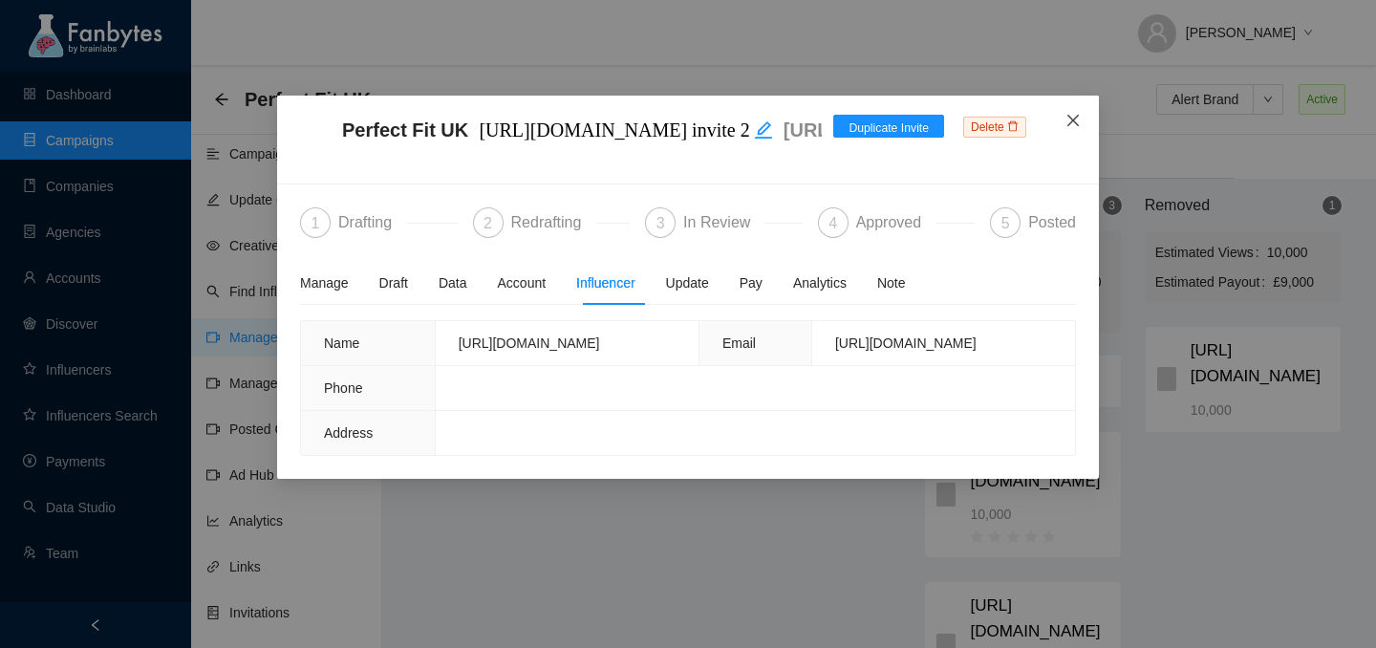
click at [1071, 117] on icon "close" at bounding box center [1072, 120] width 15 height 15
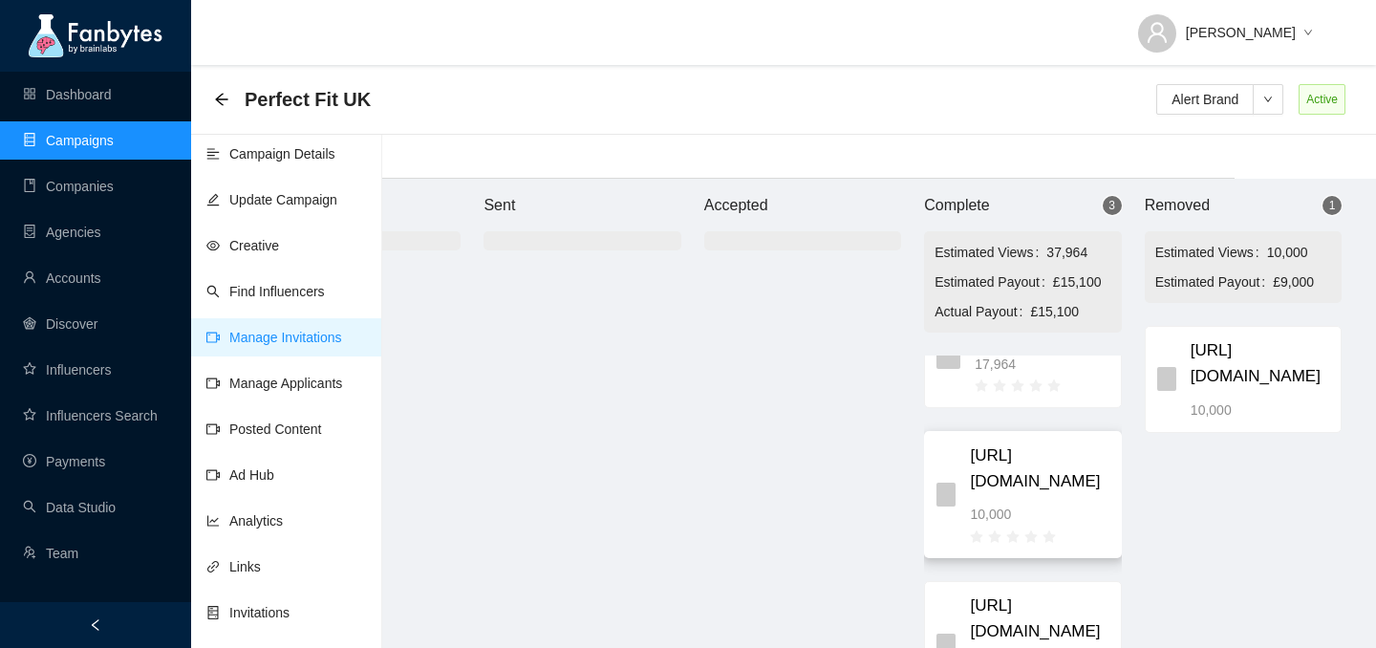
click at [1060, 545] on div at bounding box center [1039, 534] width 139 height 21
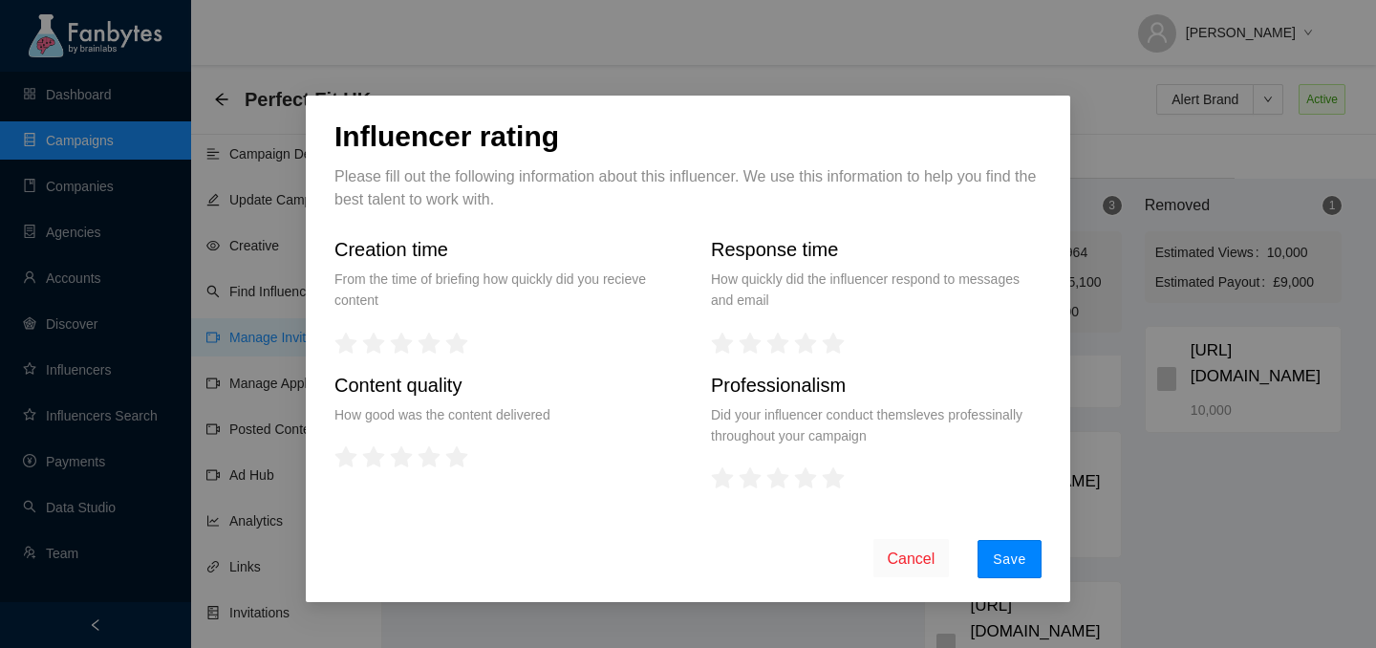
click at [1040, 546] on button "Save" at bounding box center [1009, 559] width 64 height 38
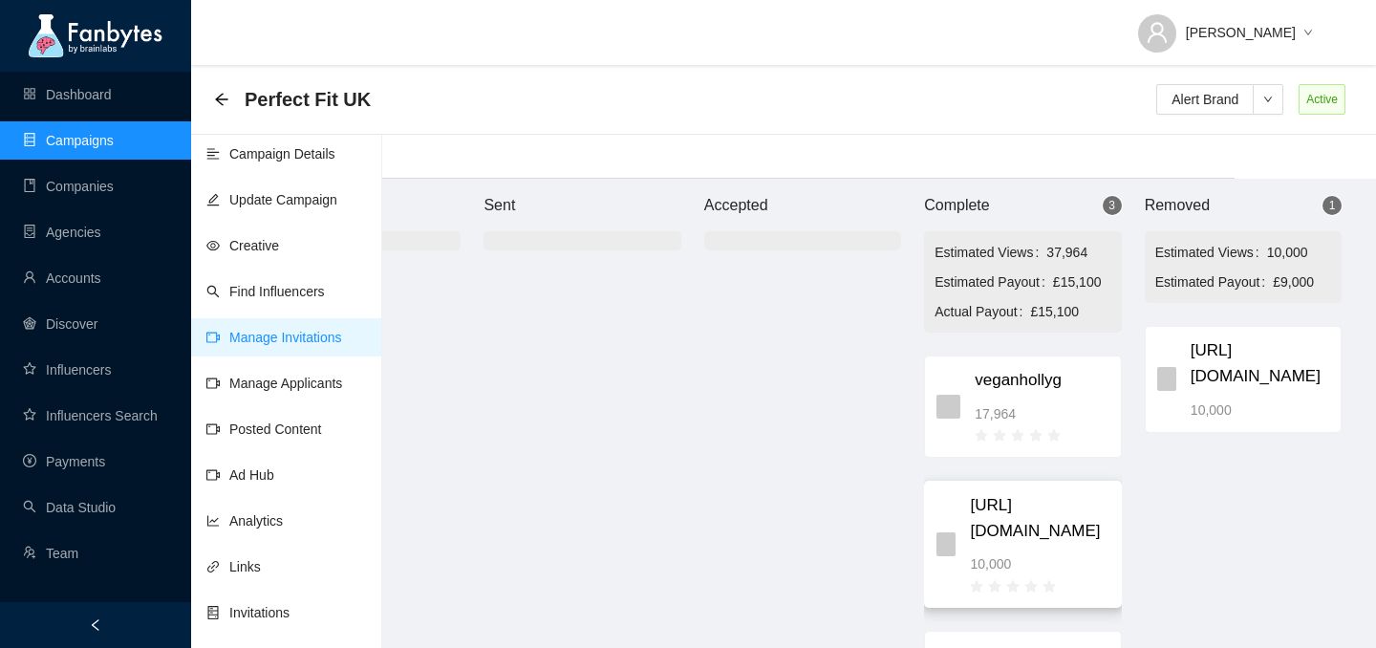
scroll to position [159, 0]
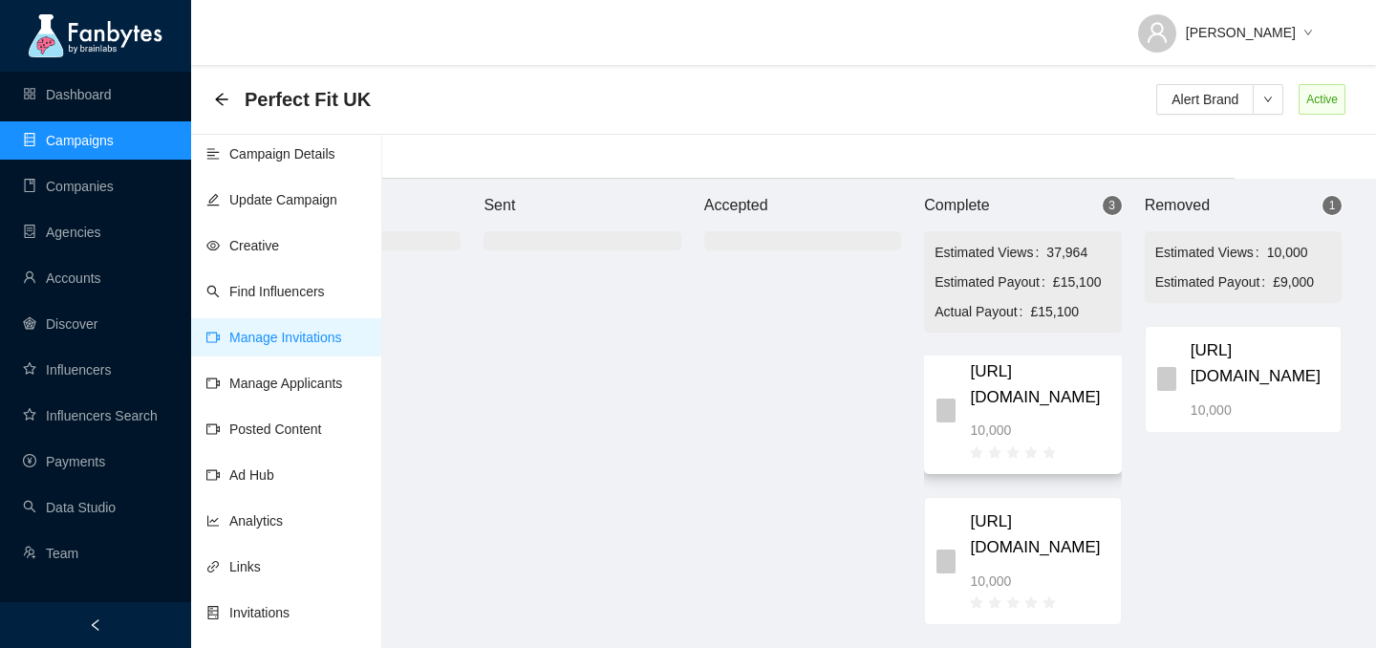
click at [1043, 449] on icon "star" at bounding box center [1049, 452] width 12 height 12
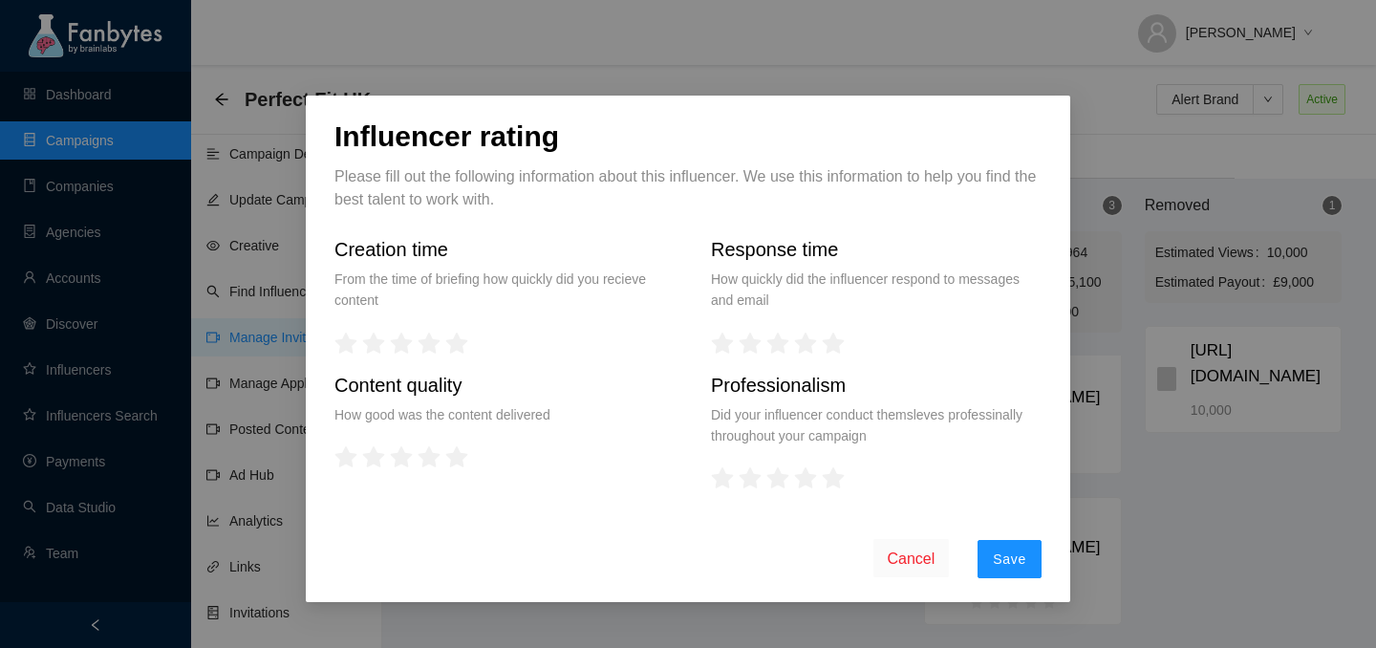
click at [895, 559] on span "Cancel" at bounding box center [911, 558] width 48 height 24
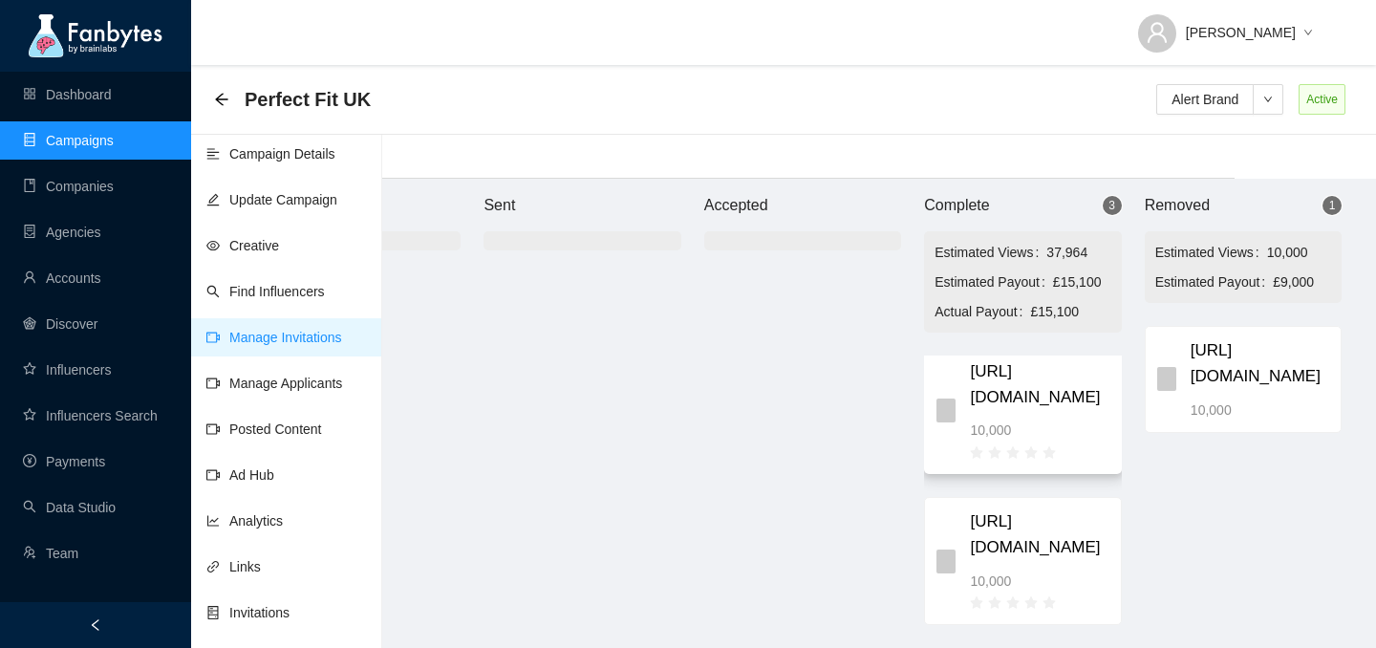
click at [1043, 414] on div "[URL][DOMAIN_NAME] 10,000" at bounding box center [1039, 410] width 139 height 102
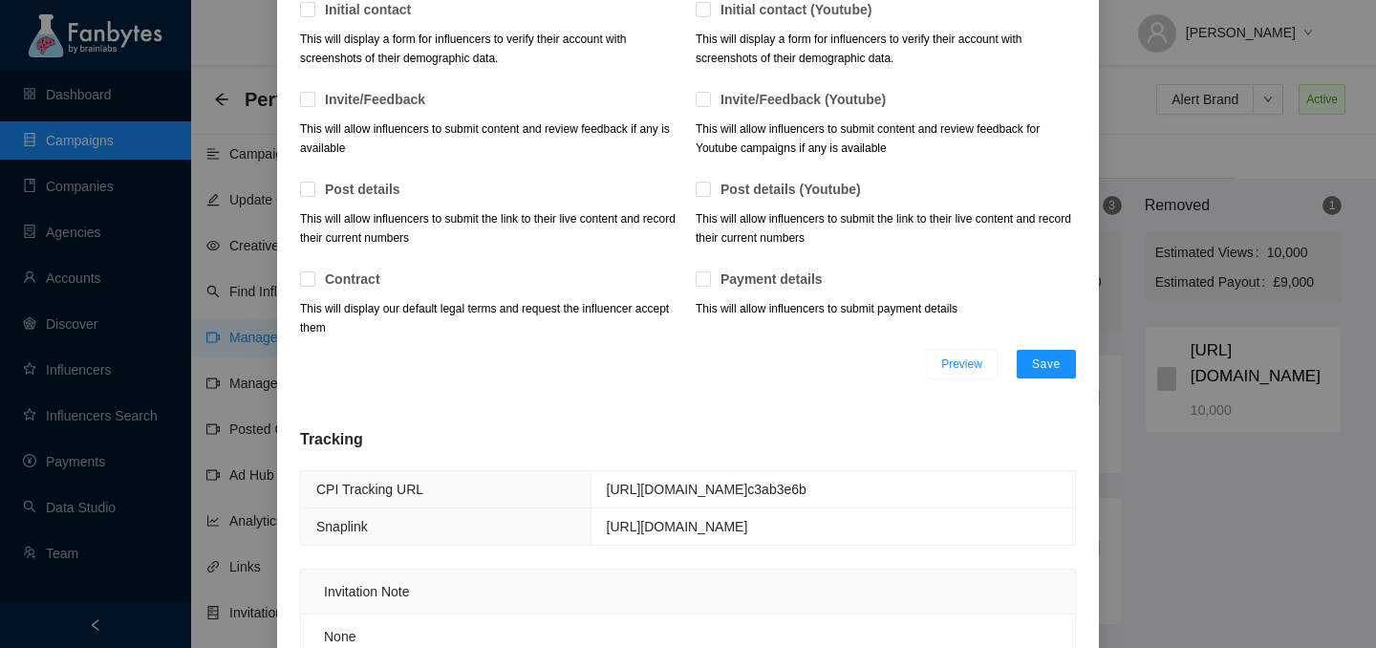
scroll to position [865, 0]
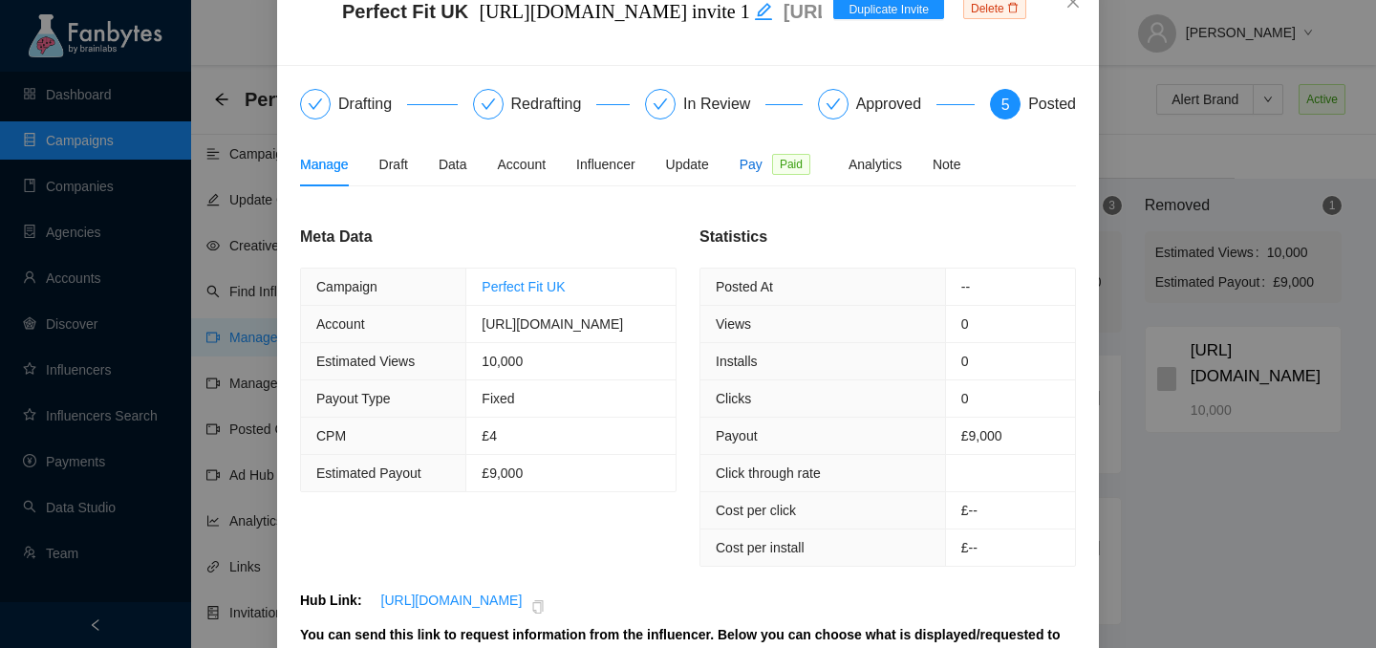
click at [774, 156] on div "Pay Paid" at bounding box center [778, 164] width 78 height 21
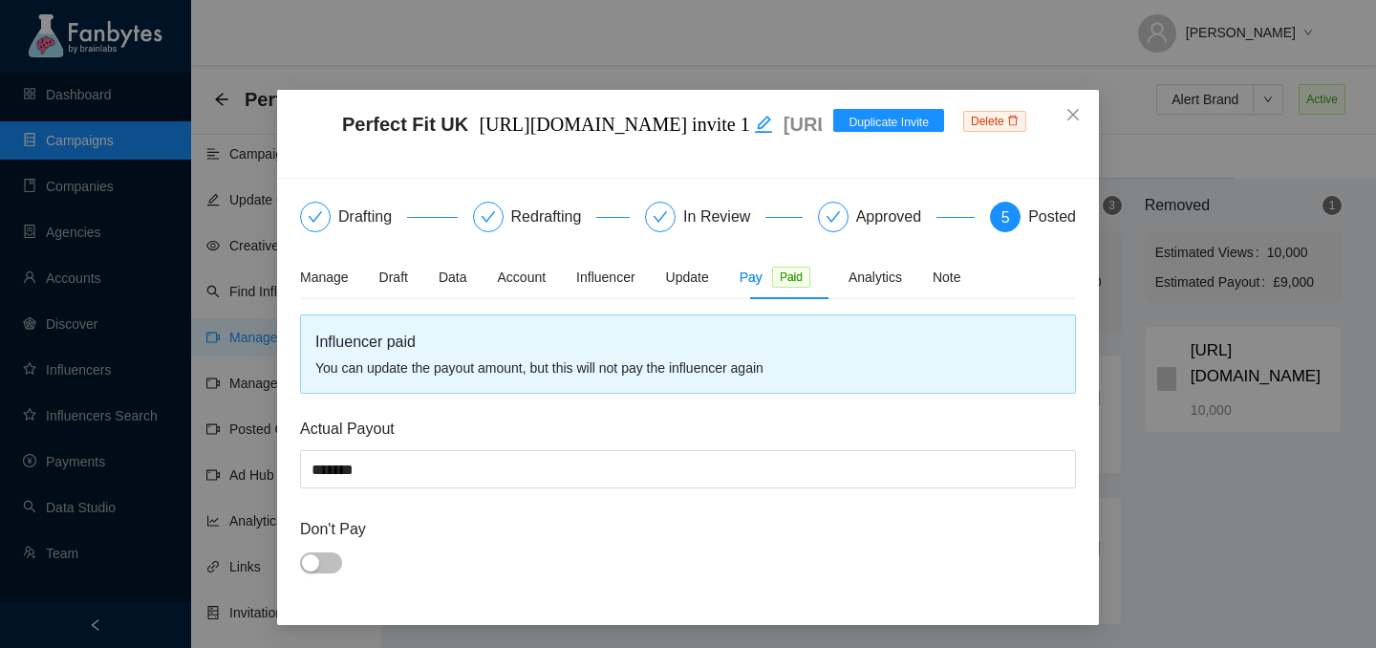
scroll to position [5, 0]
click at [890, 278] on div "Analytics" at bounding box center [874, 277] width 53 height 21
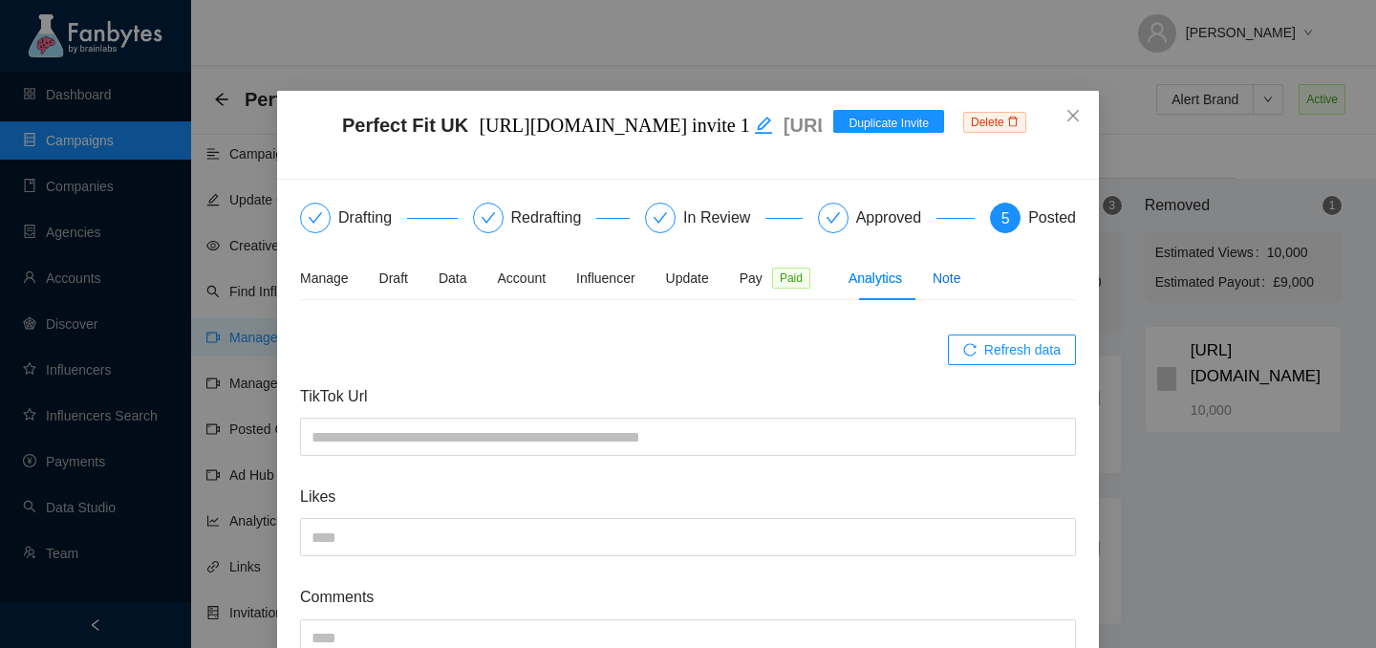
click at [945, 287] on div "Note" at bounding box center [946, 277] width 29 height 21
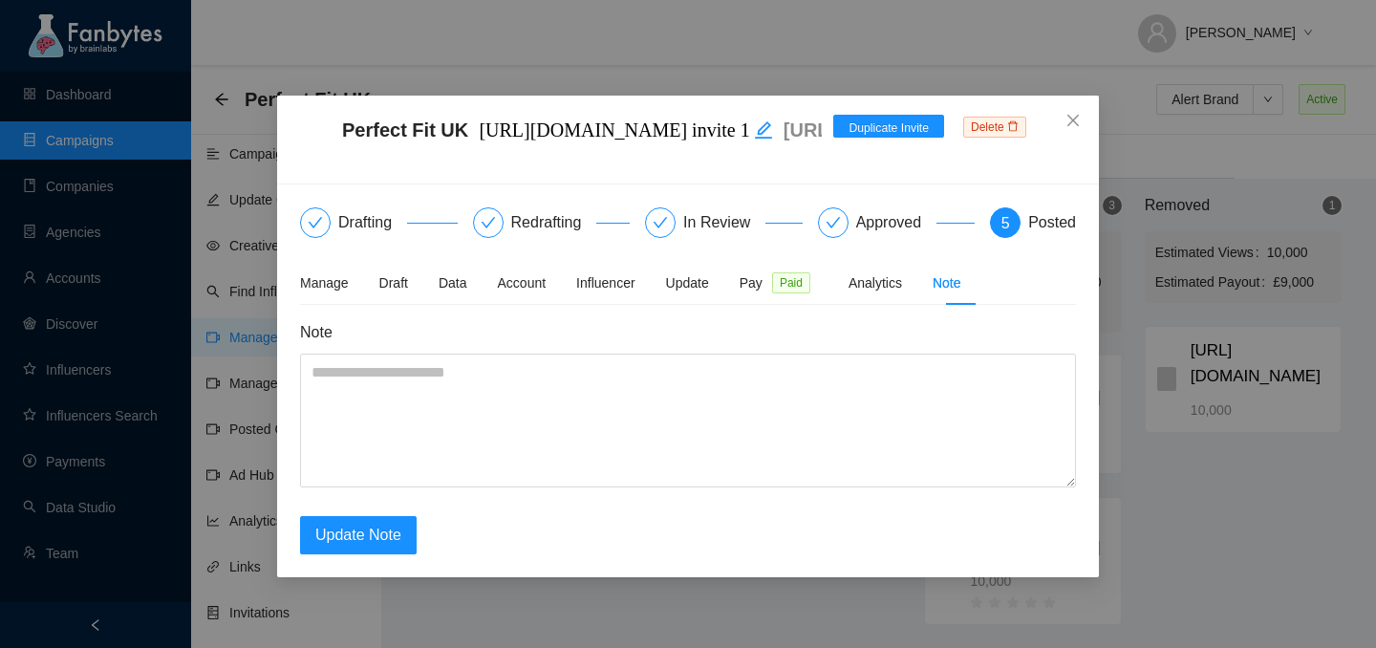
scroll to position [0, 0]
click at [884, 280] on div "Analytics" at bounding box center [874, 282] width 53 height 21
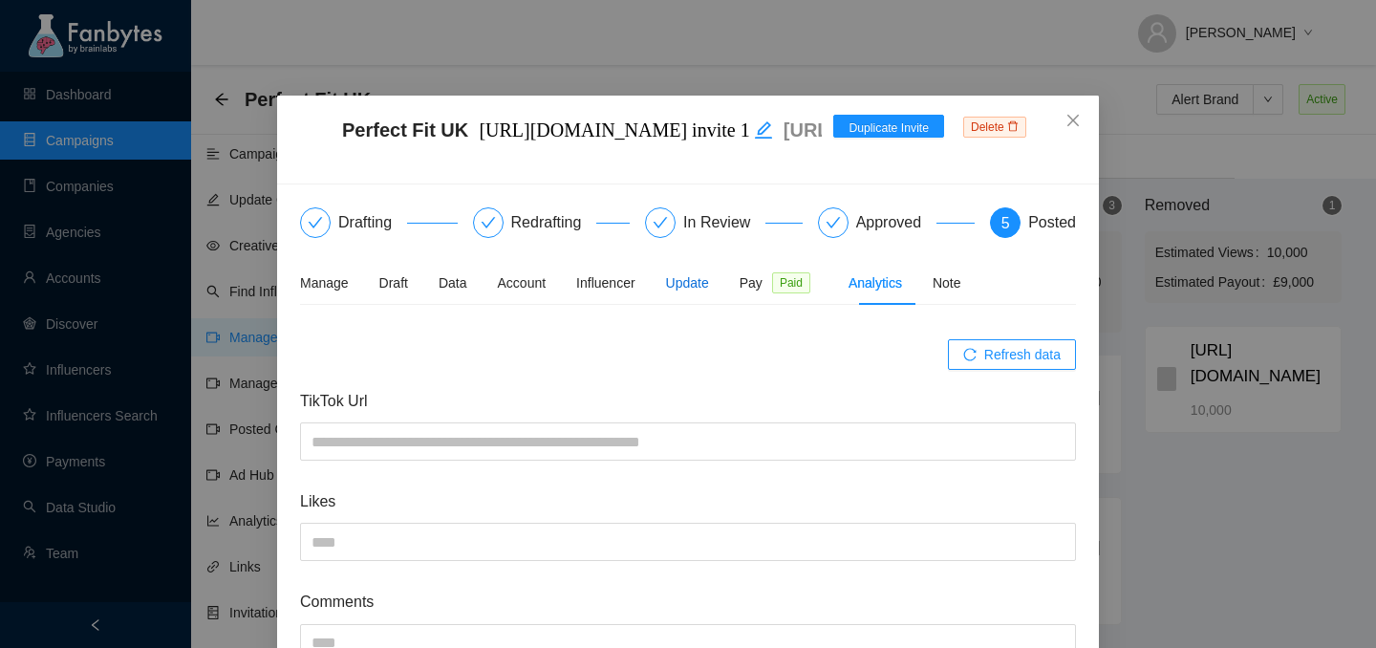
click at [700, 284] on div "Update" at bounding box center [687, 282] width 43 height 21
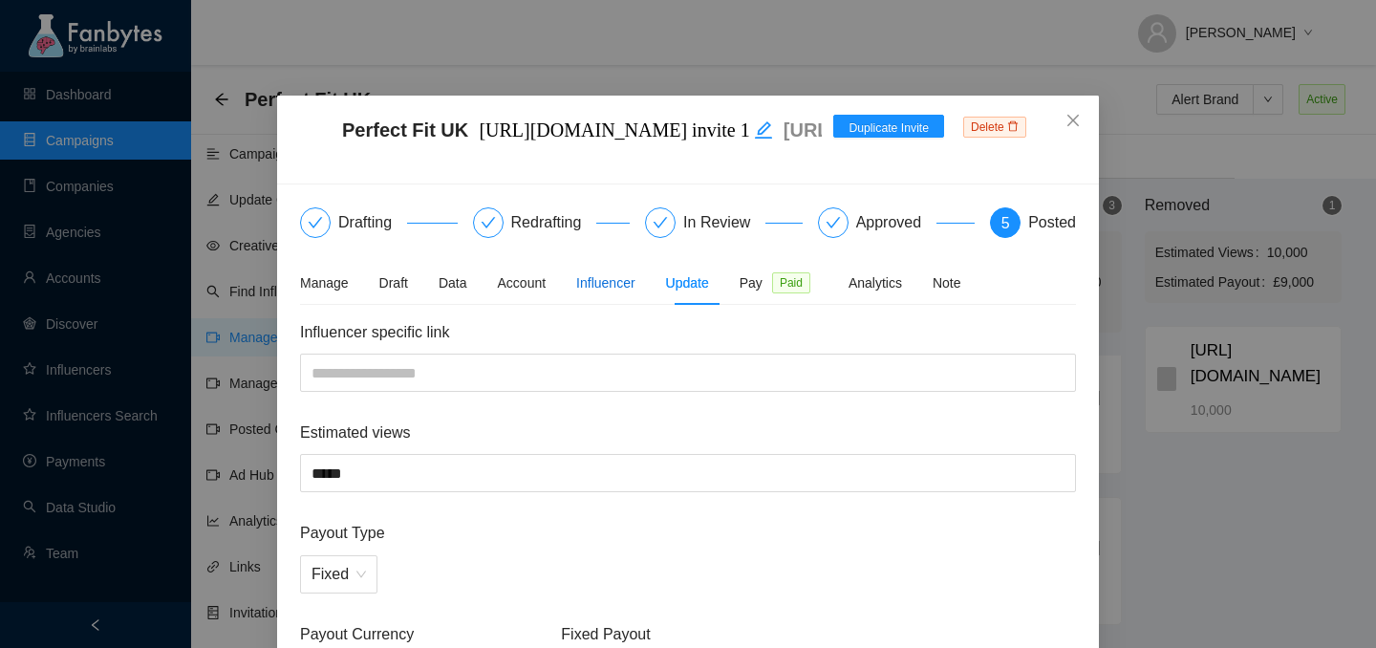
click at [603, 285] on div "Influencer" at bounding box center [605, 282] width 58 height 21
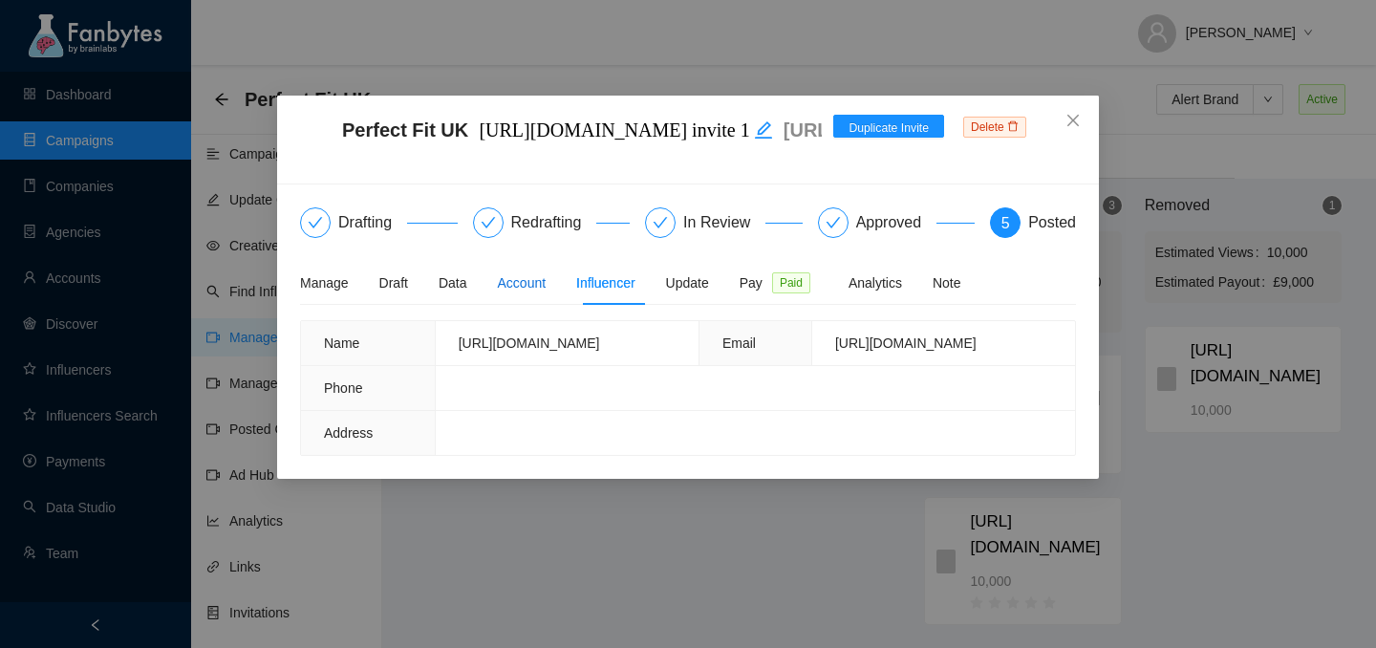
click at [522, 281] on div "Account" at bounding box center [522, 282] width 49 height 21
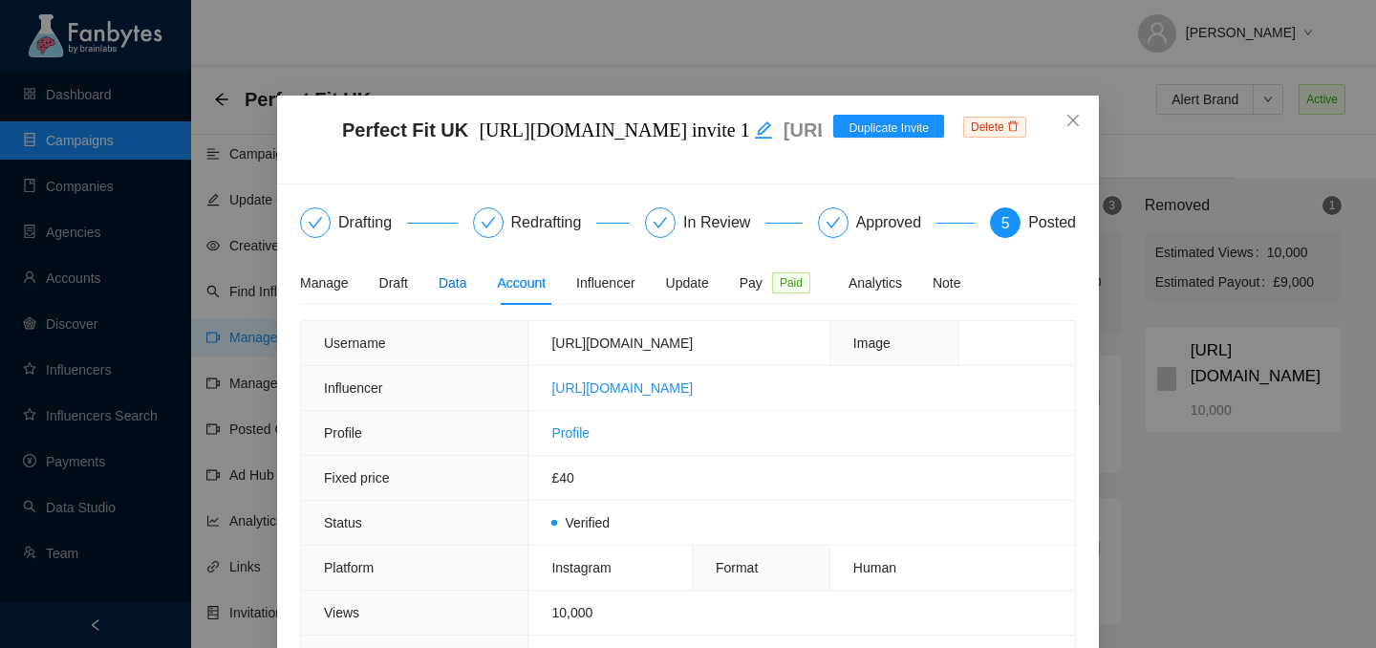
click at [448, 288] on div "Data" at bounding box center [452, 282] width 29 height 21
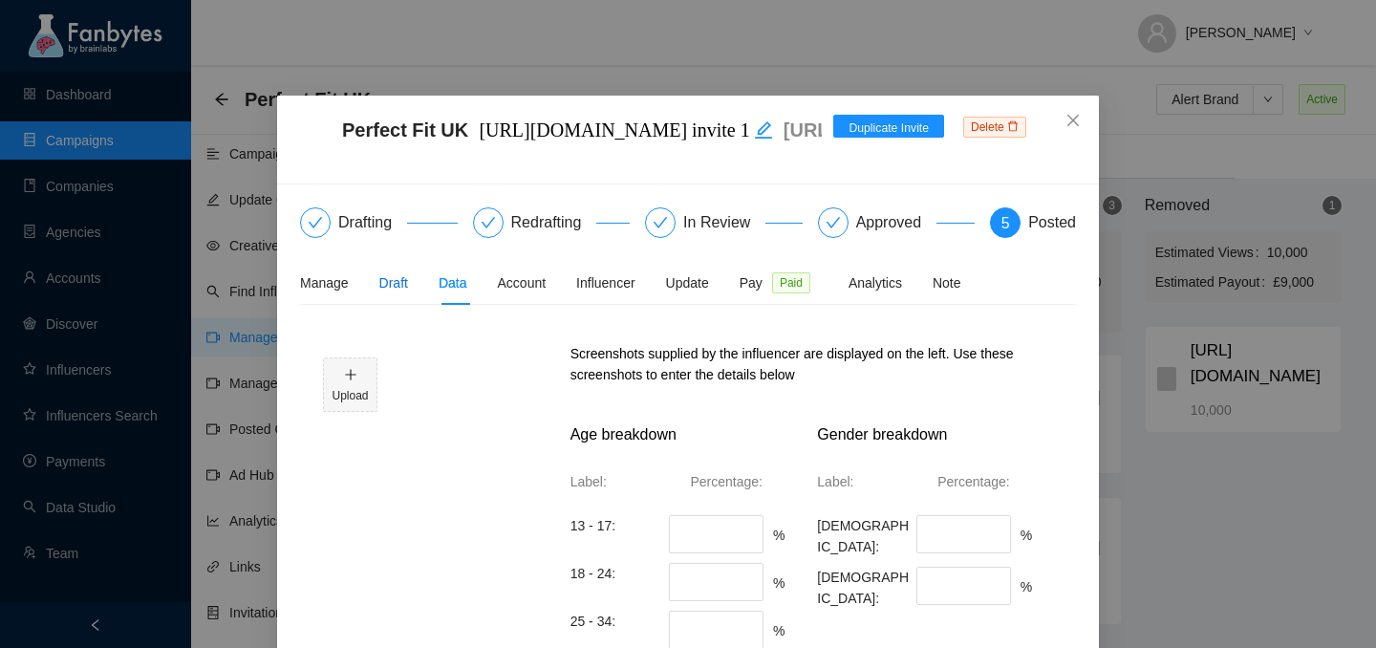
click at [391, 279] on div "Draft" at bounding box center [393, 282] width 29 height 21
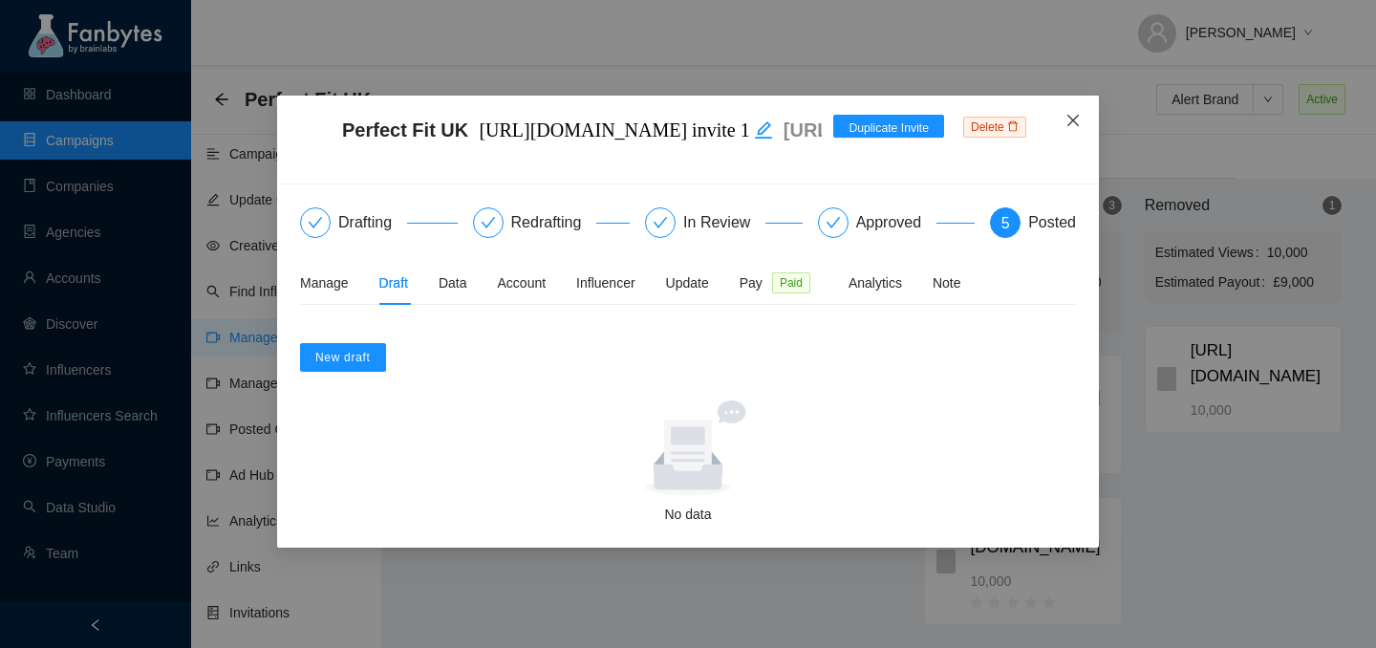
click at [1078, 122] on icon "close" at bounding box center [1072, 120] width 15 height 15
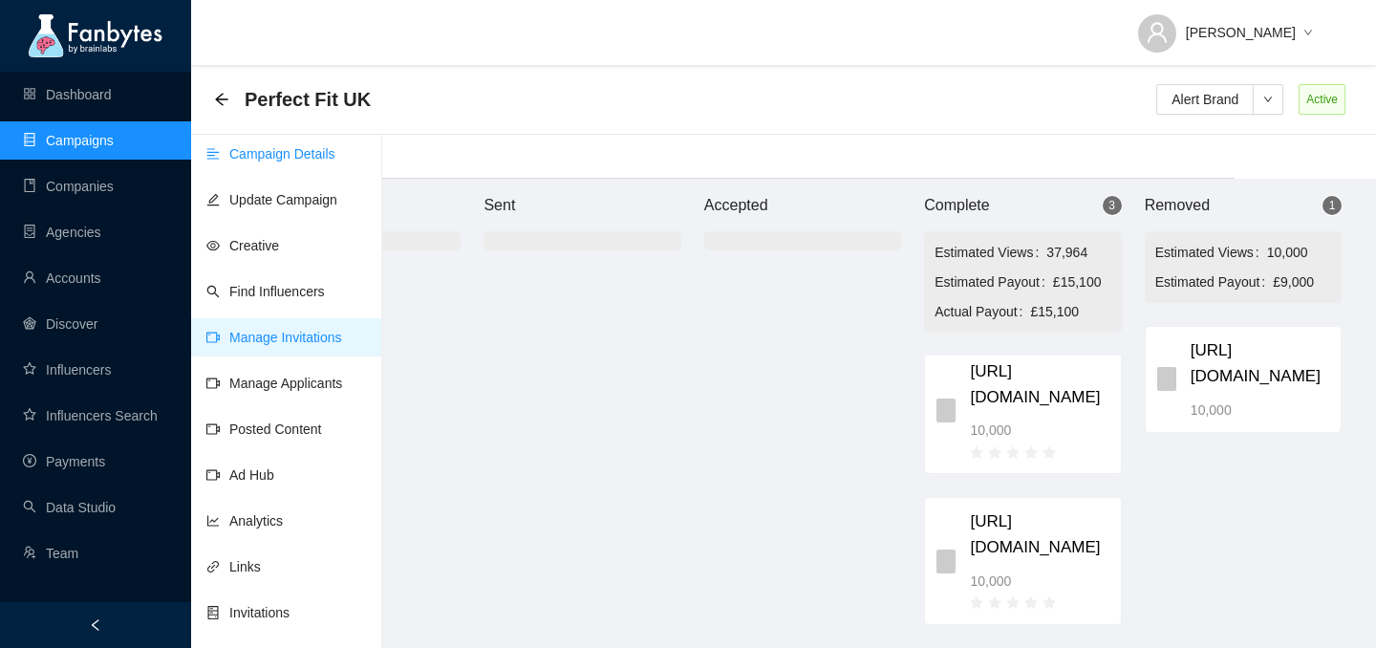
click at [261, 161] on link "Campaign Details" at bounding box center [270, 153] width 129 height 15
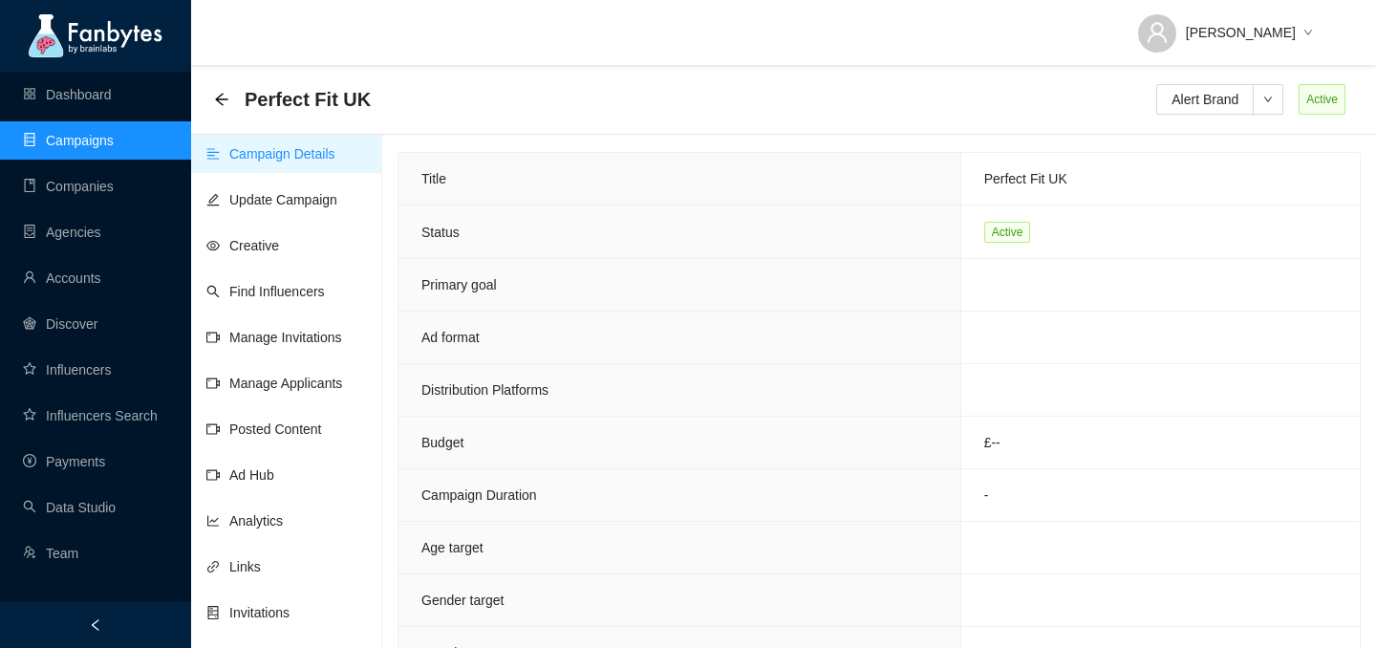
scroll to position [1212, 0]
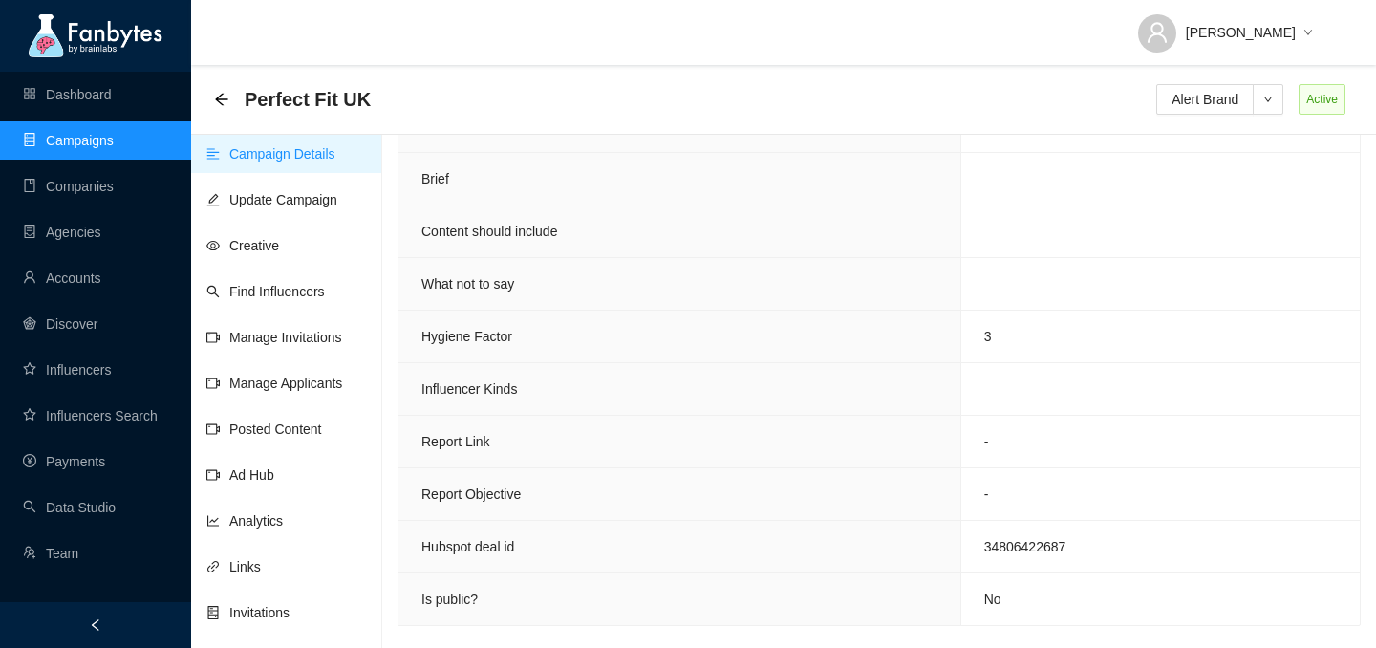
click at [89, 148] on link "Campaigns" at bounding box center [68, 140] width 91 height 15
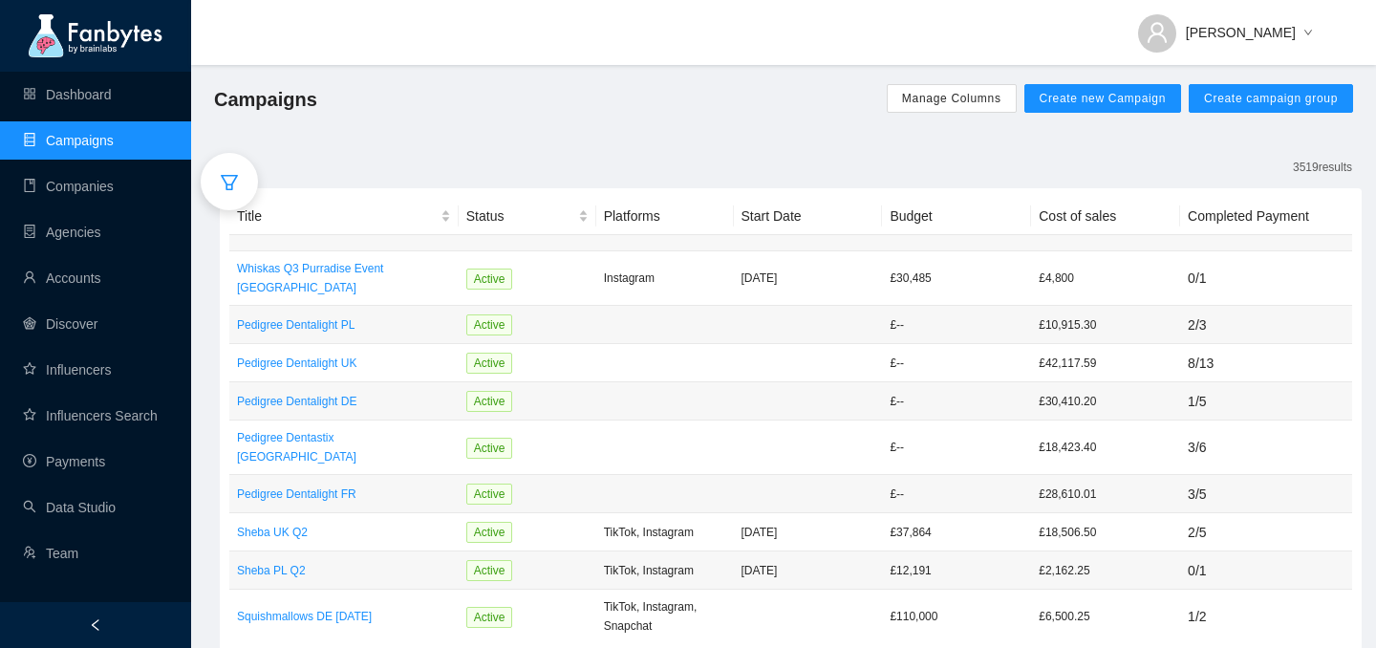
click at [209, 160] on div at bounding box center [229, 181] width 57 height 57
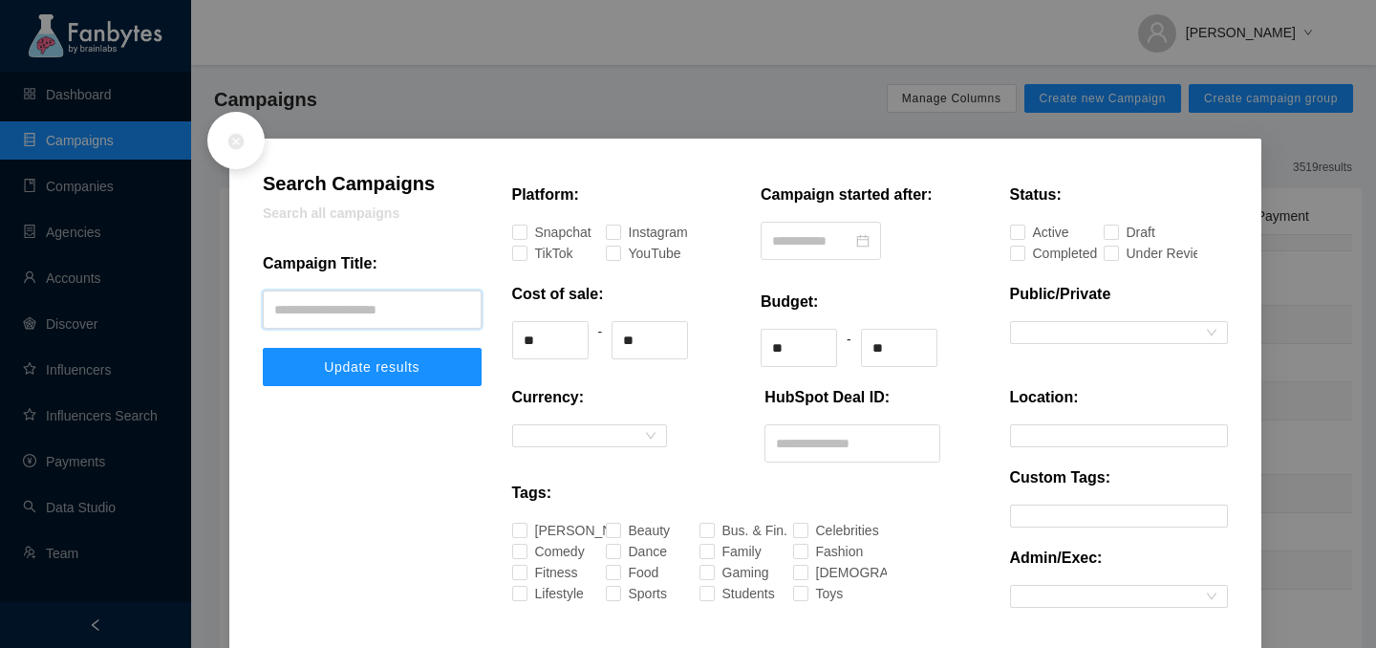
click at [322, 303] on input "text" at bounding box center [372, 309] width 219 height 38
type input "**********"
click at [263, 348] on button "Update results" at bounding box center [372, 367] width 219 height 38
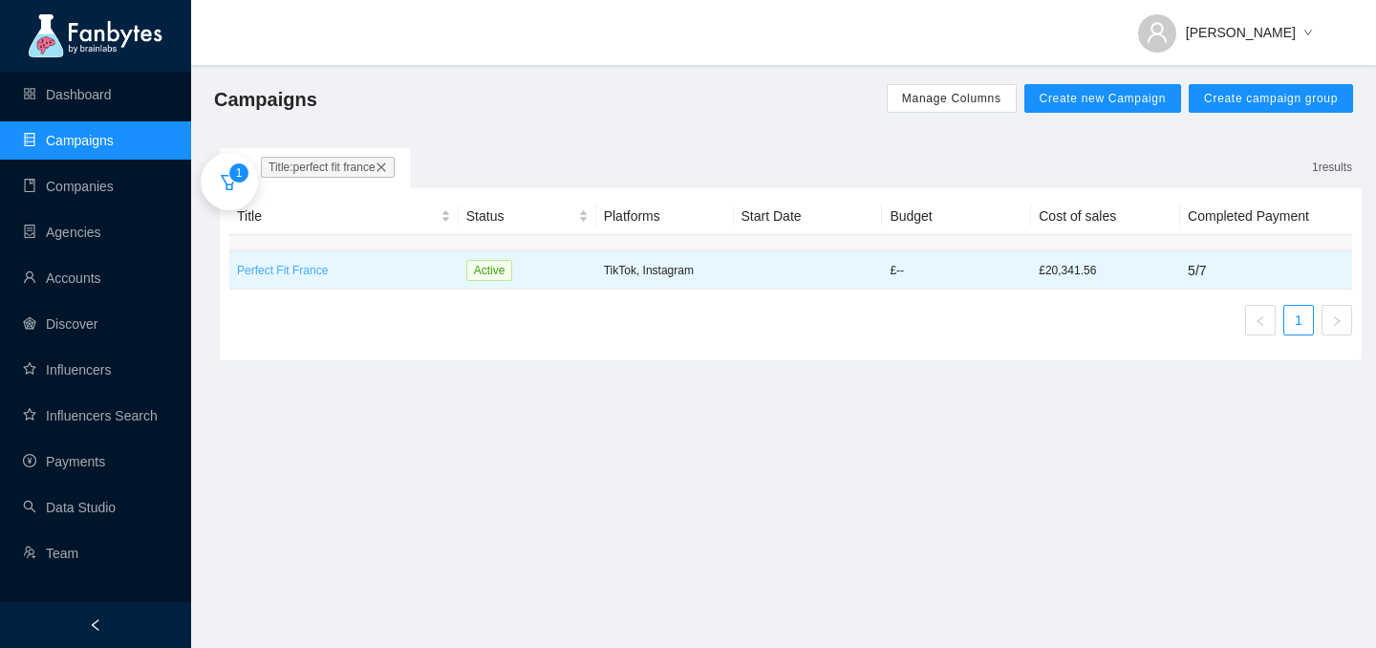
click at [286, 271] on p "Perfect Fit France" at bounding box center [344, 270] width 214 height 19
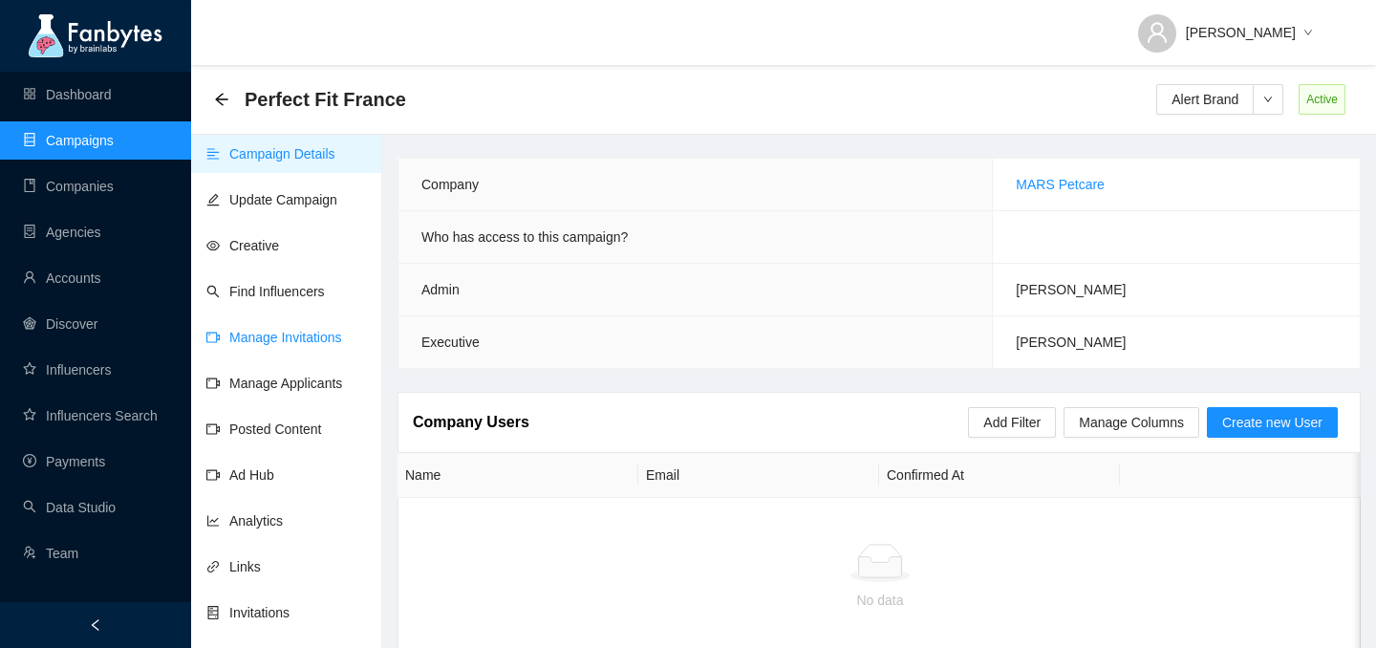
click at [304, 336] on link "Manage Invitations" at bounding box center [274, 337] width 136 height 15
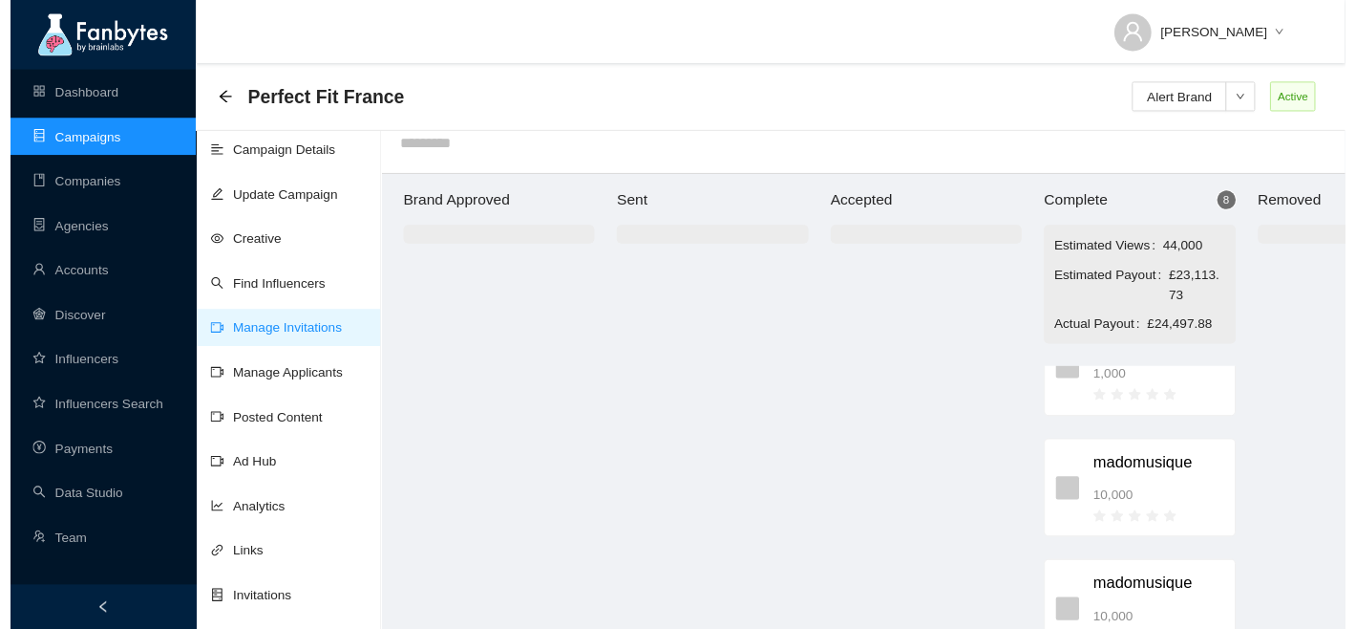
scroll to position [727, 0]
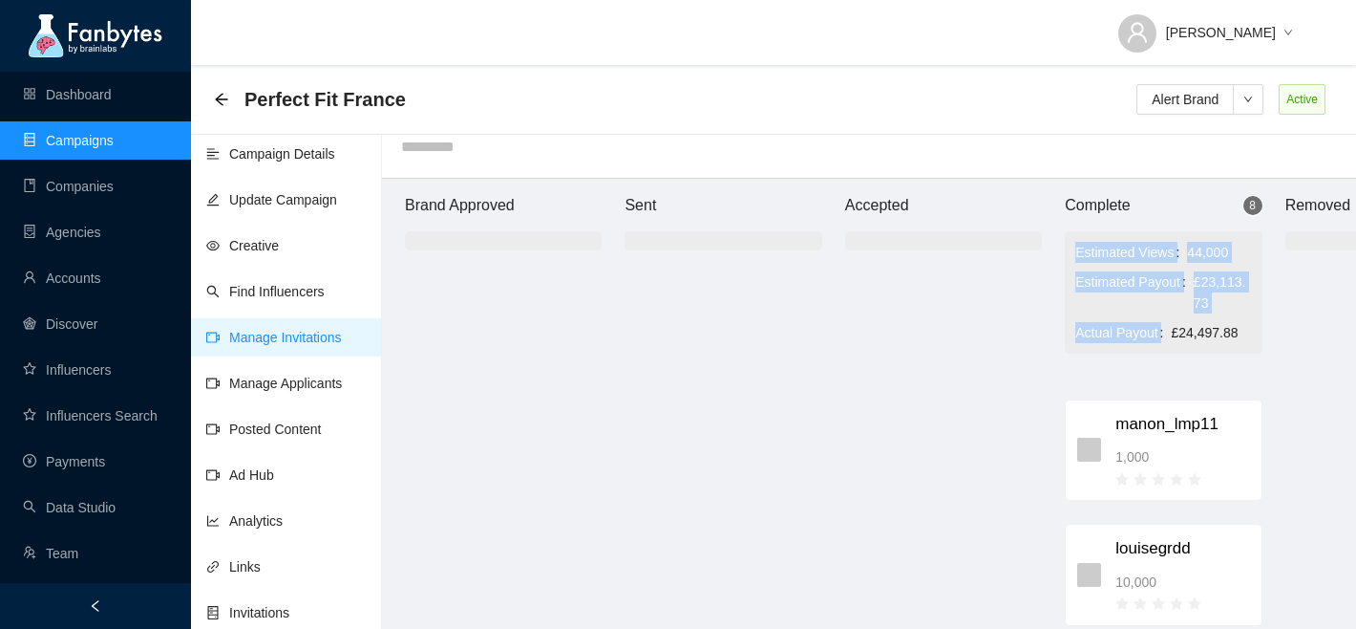
drag, startPoint x: 1173, startPoint y: 331, endPoint x: 1260, endPoint y: 331, distance: 86.9
click at [1260, 331] on div "Estimated Views 44,000 Estimated Payout £23,113.73 Actual Payout £24,497.88" at bounding box center [1163, 292] width 197 height 122
copy tbody "Estimated Views 44,000 Estimated Payout £23,113.73 Actual Payout"
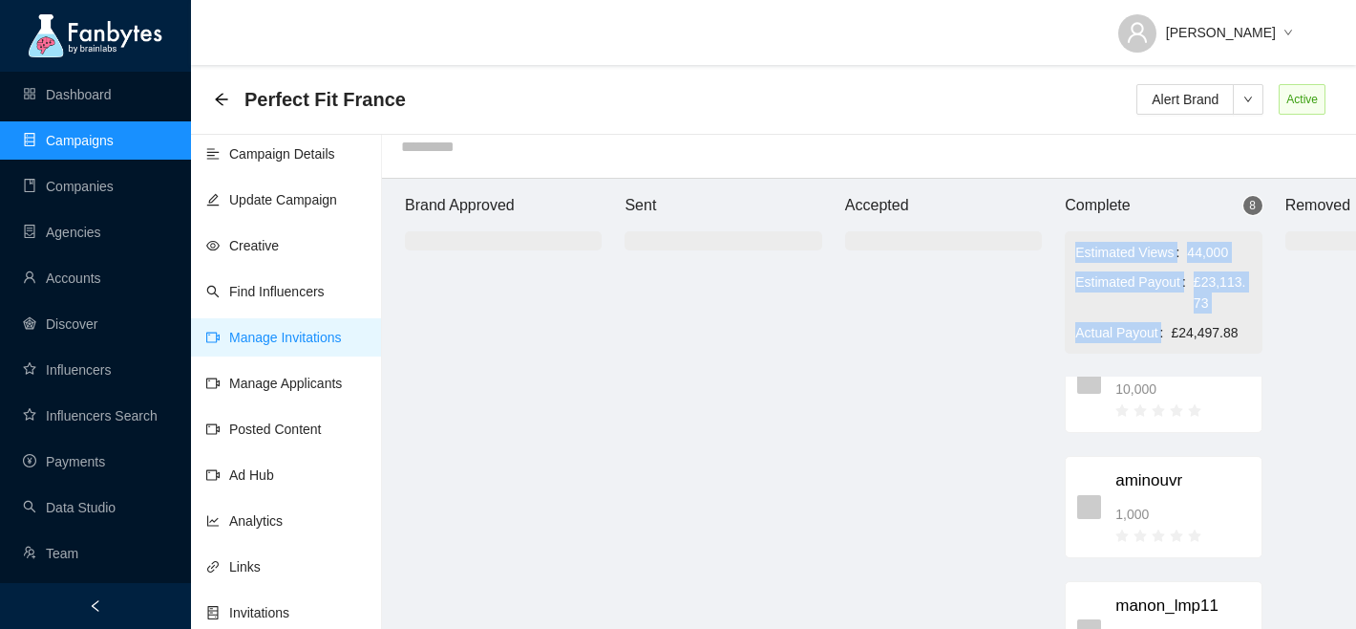
scroll to position [746, 0]
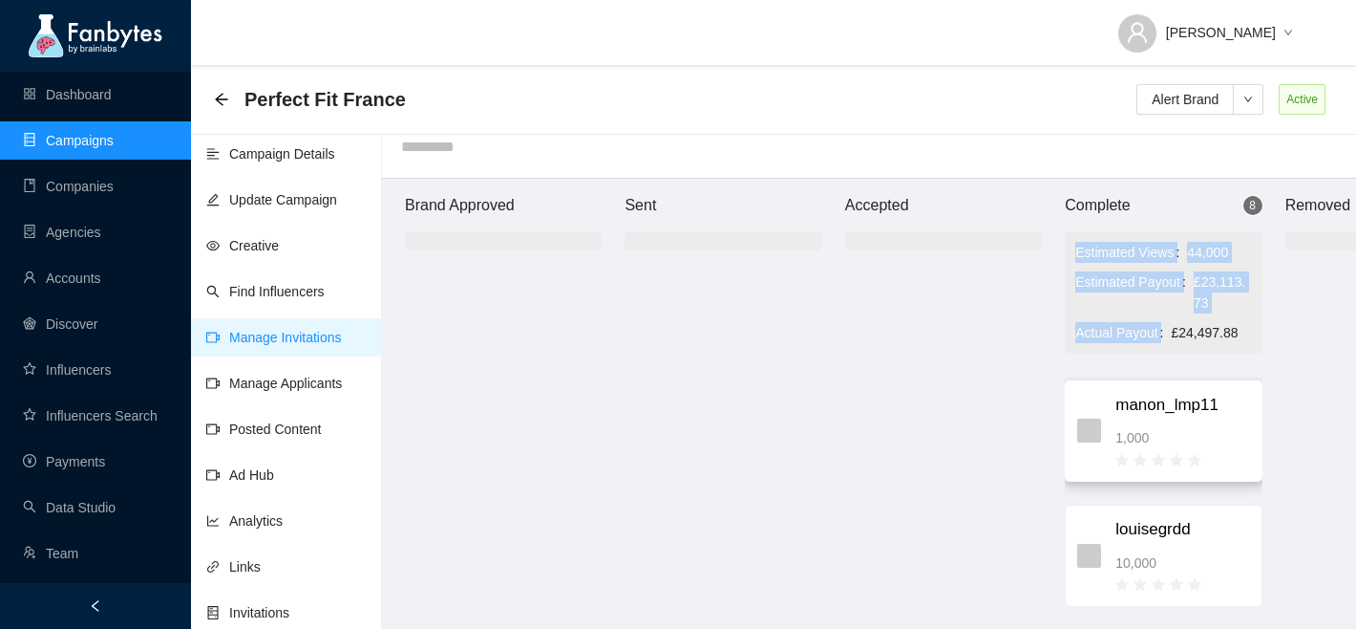
click at [1191, 438] on div "1,000" at bounding box center [1183, 437] width 134 height 21
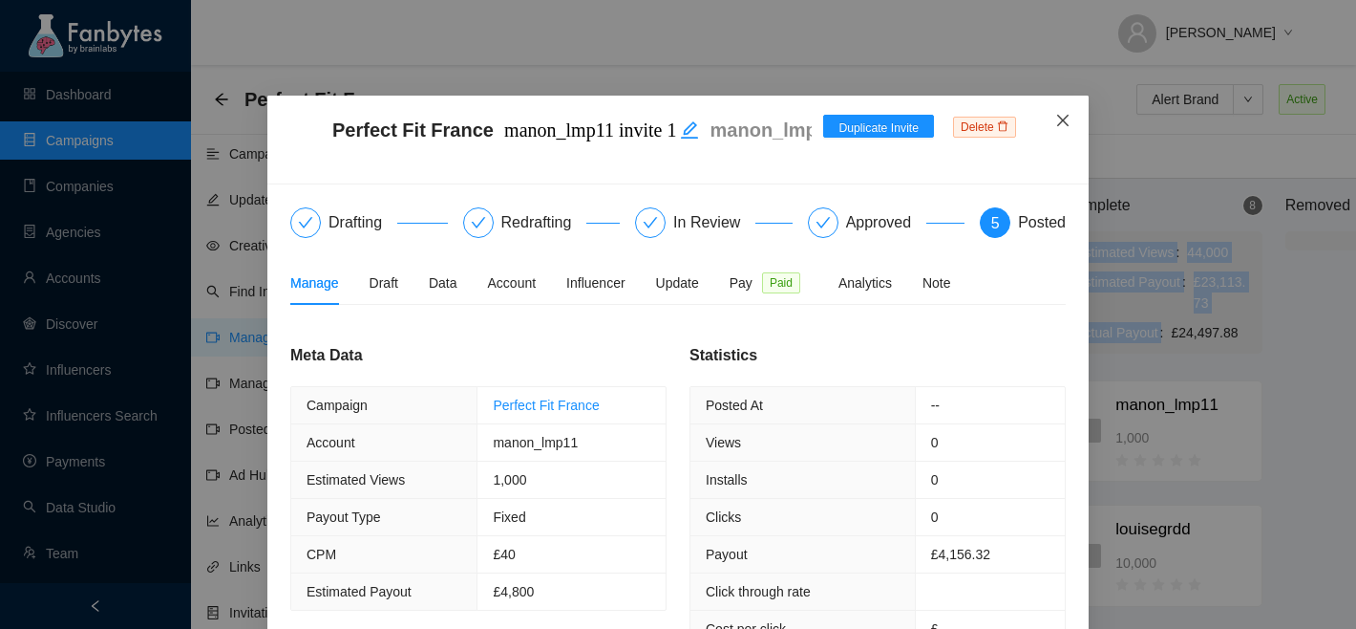
click at [1059, 121] on icon "close" at bounding box center [1063, 120] width 15 height 15
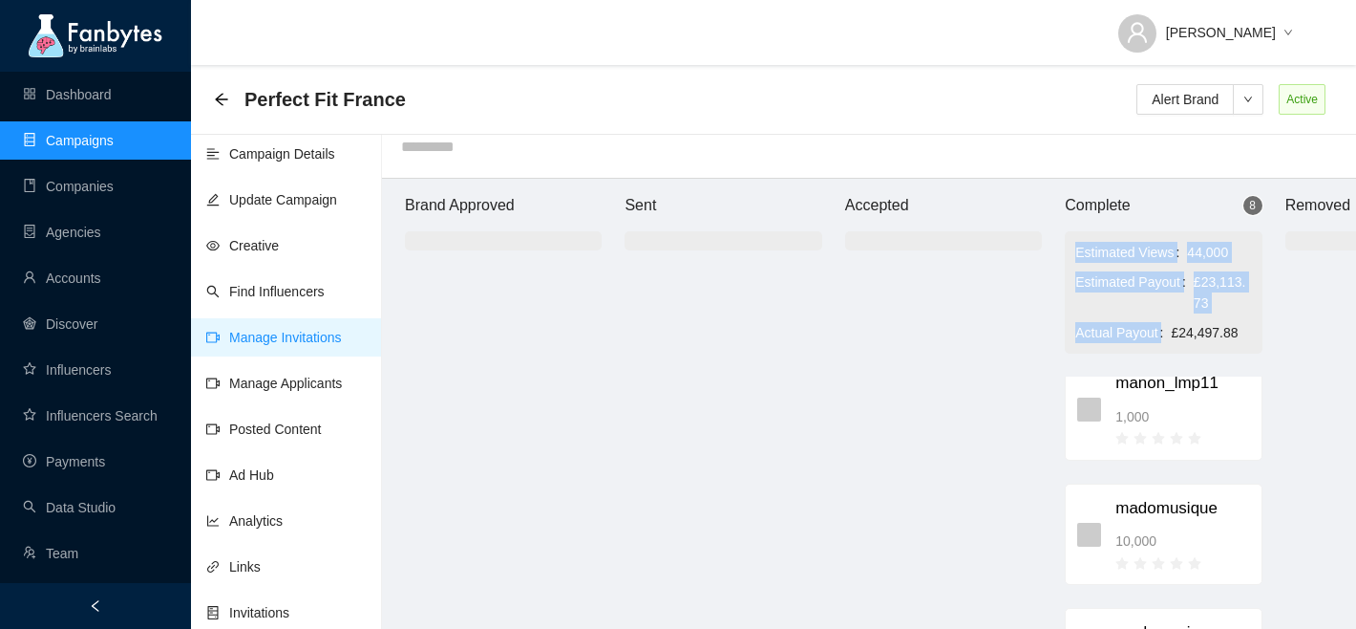
scroll to position [0, 0]
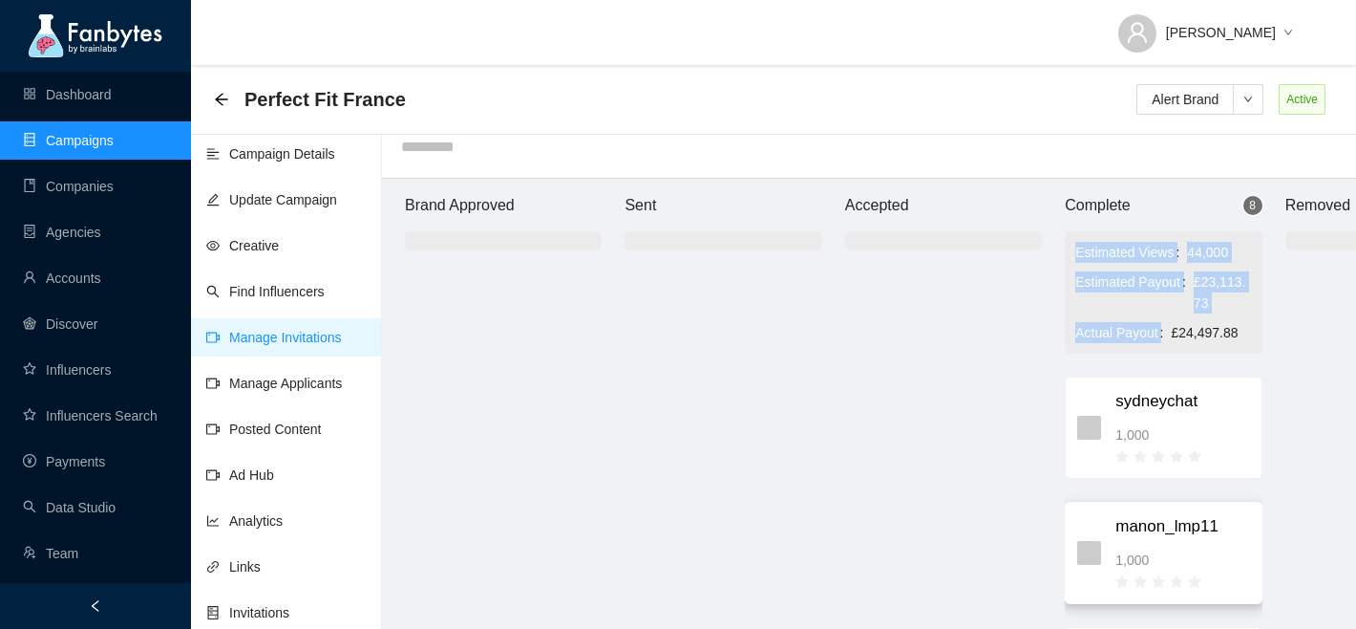
click at [1197, 555] on div "1,000" at bounding box center [1183, 559] width 134 height 21
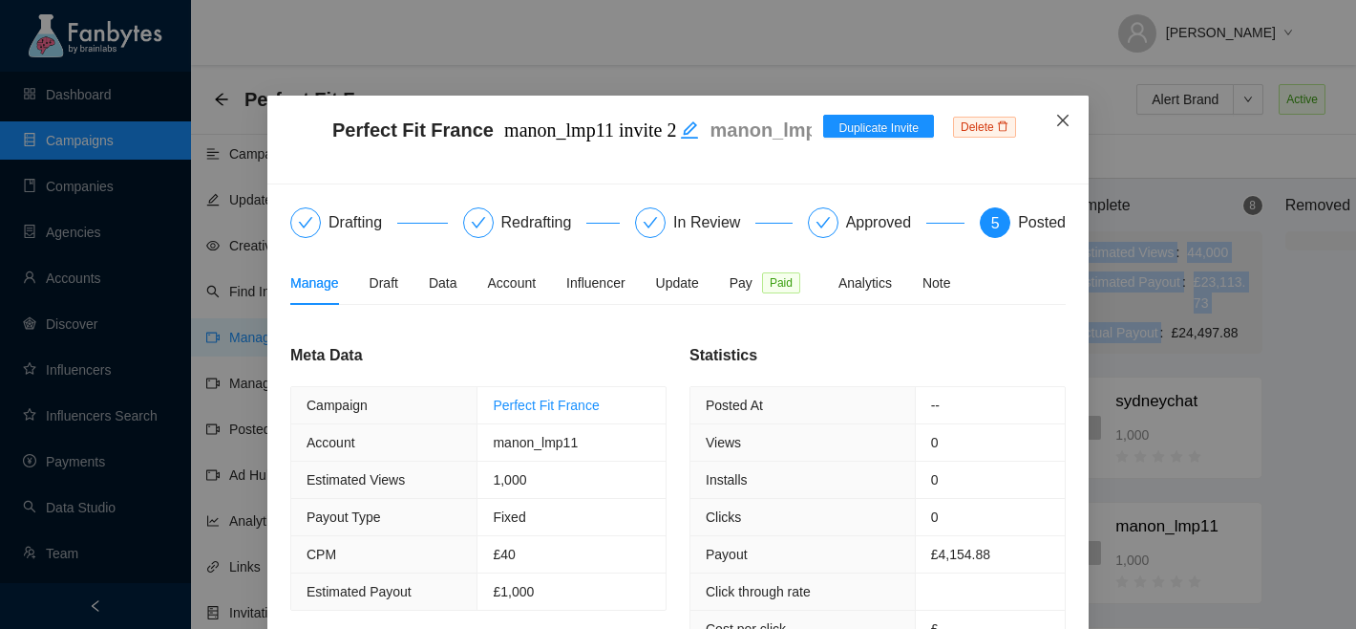
click at [1067, 119] on icon "close" at bounding box center [1063, 120] width 15 height 15
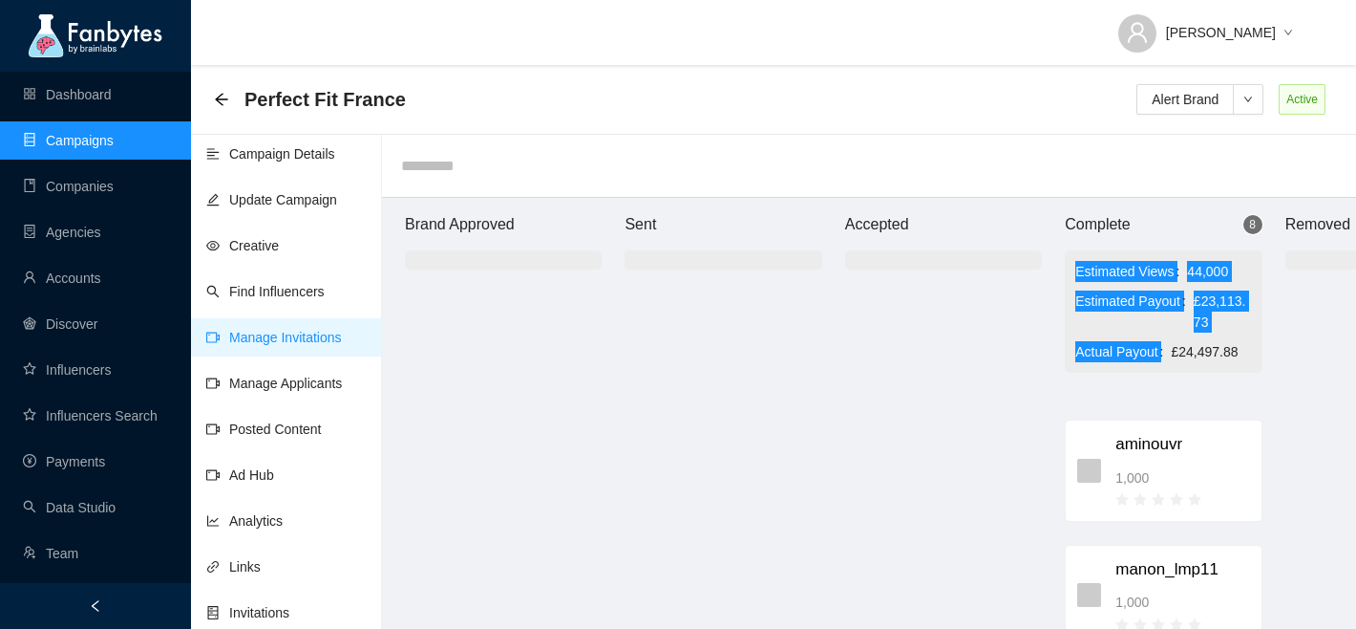
scroll to position [746, 0]
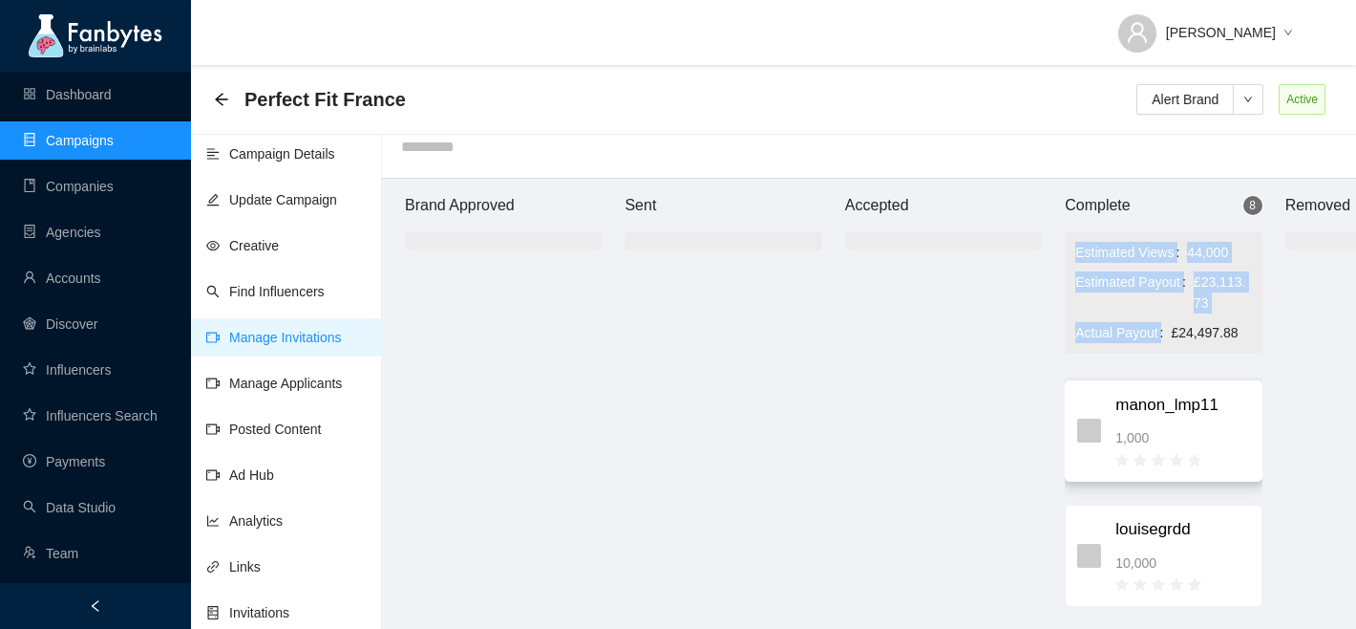
click at [1166, 419] on div "manon_lmp11 1,000" at bounding box center [1183, 431] width 134 height 77
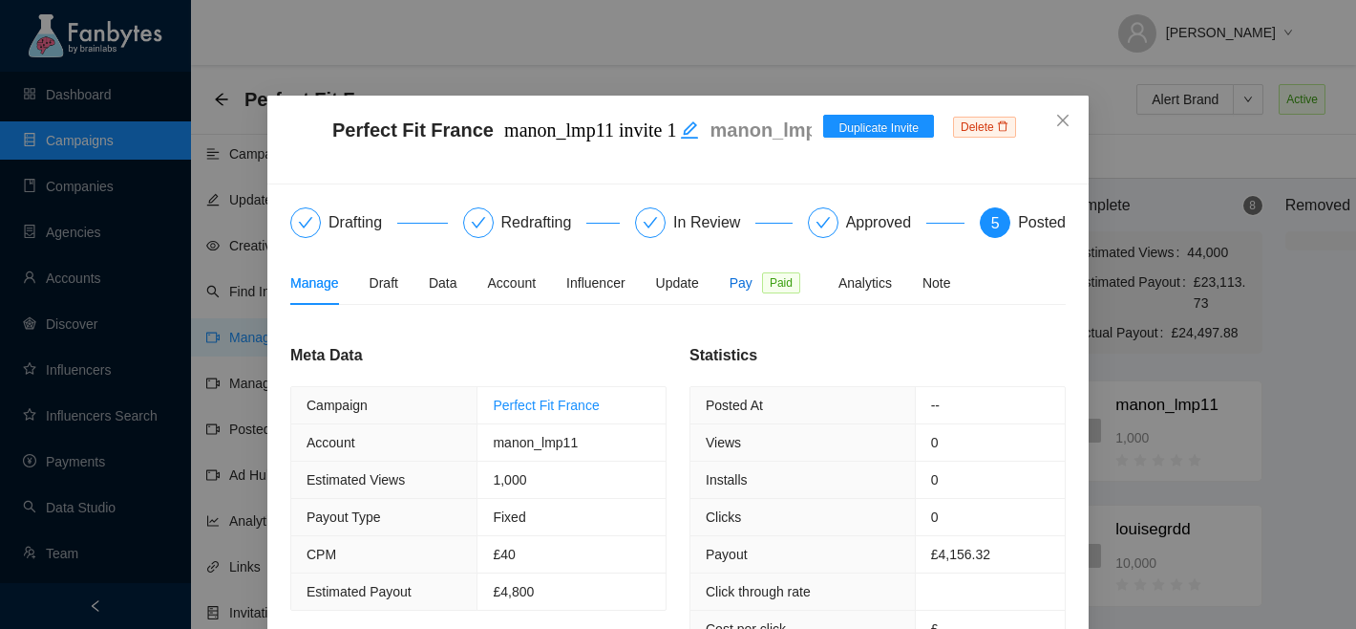
click at [753, 278] on span "Pay" at bounding box center [741, 282] width 23 height 21
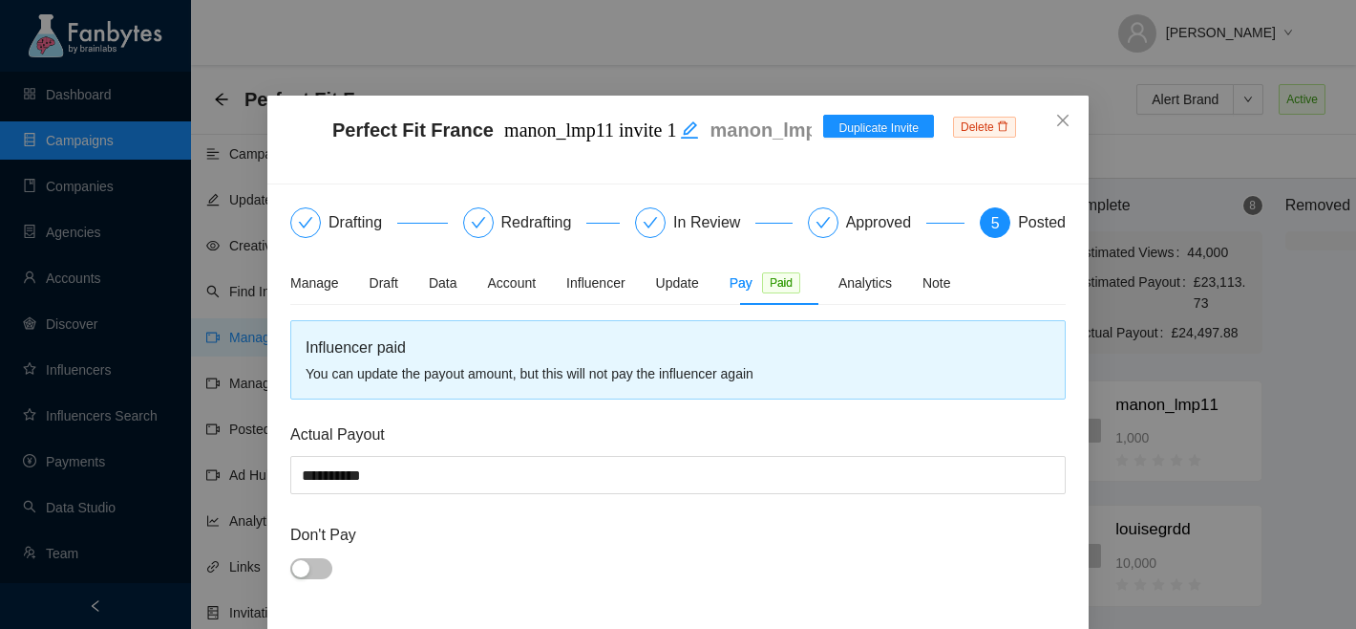
scroll to position [24, 0]
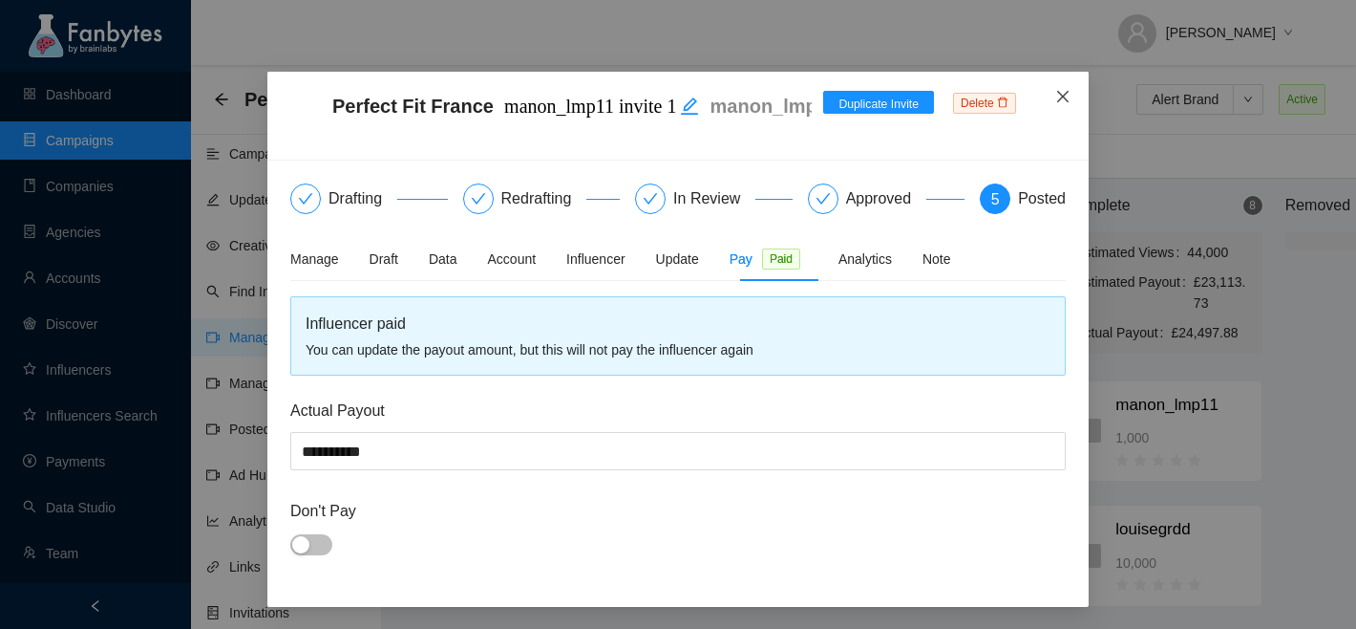
click at [1065, 112] on span "Close" at bounding box center [1063, 98] width 52 height 52
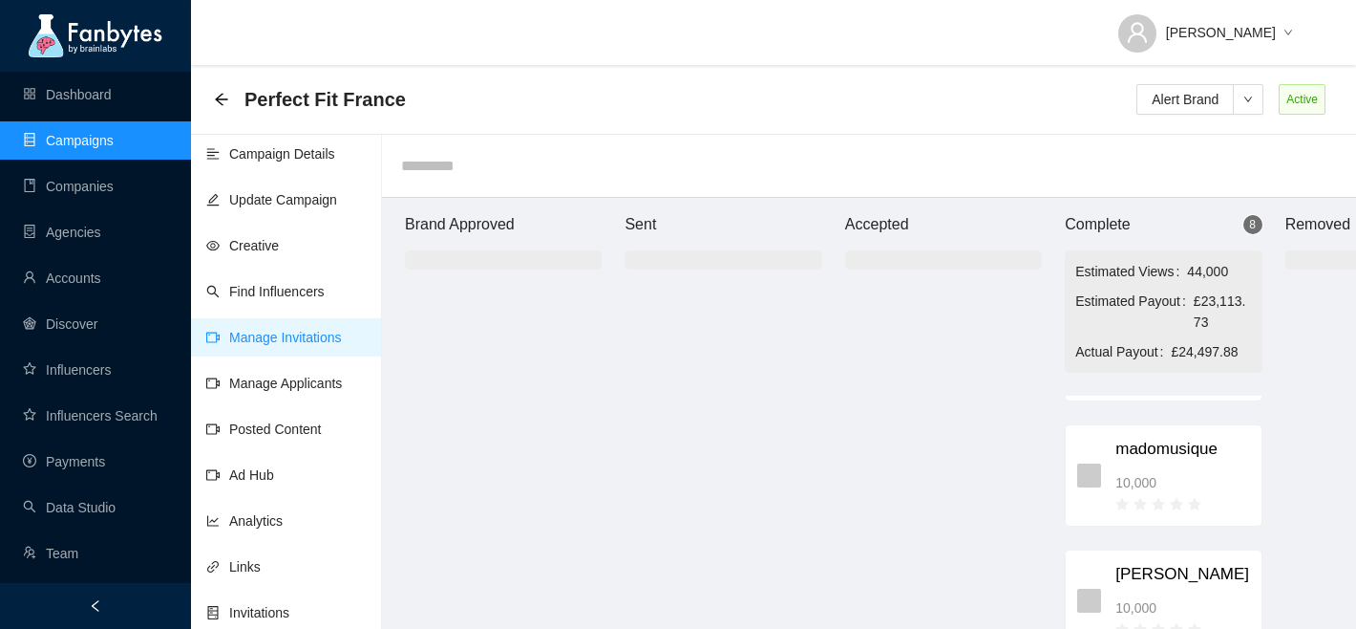
scroll to position [349, 0]
click at [1123, 462] on div "madomusique 10,000" at bounding box center [1183, 472] width 134 height 77
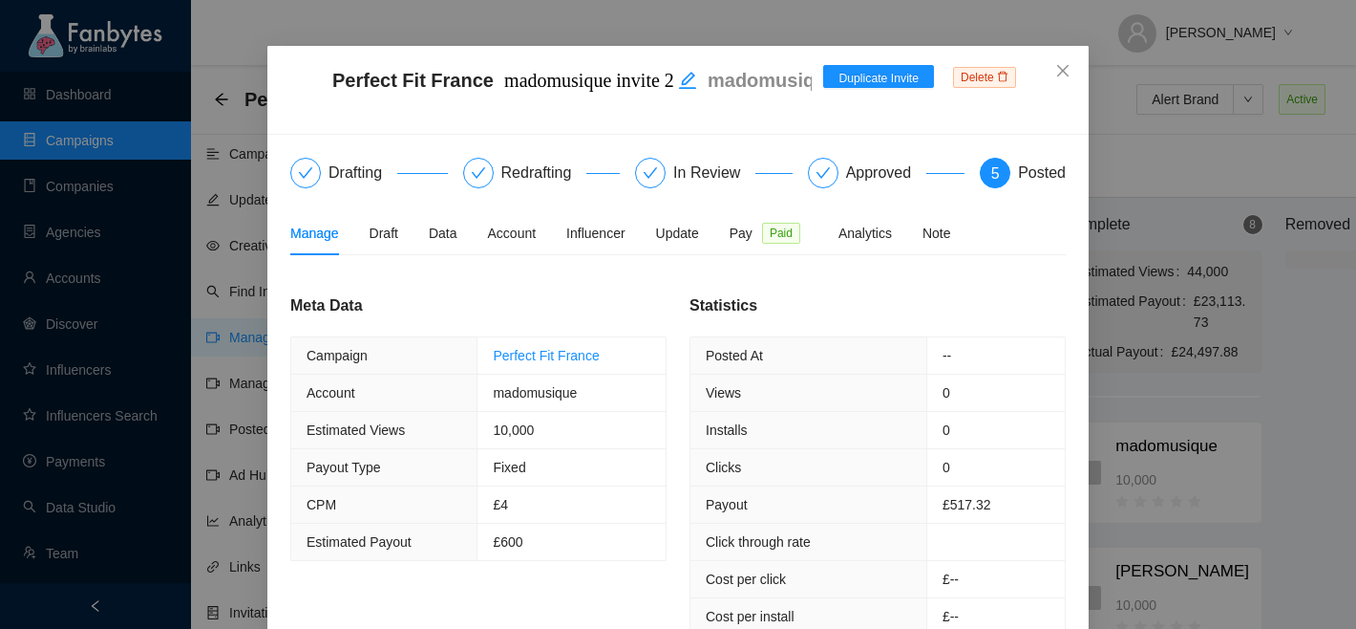
scroll to position [0, 0]
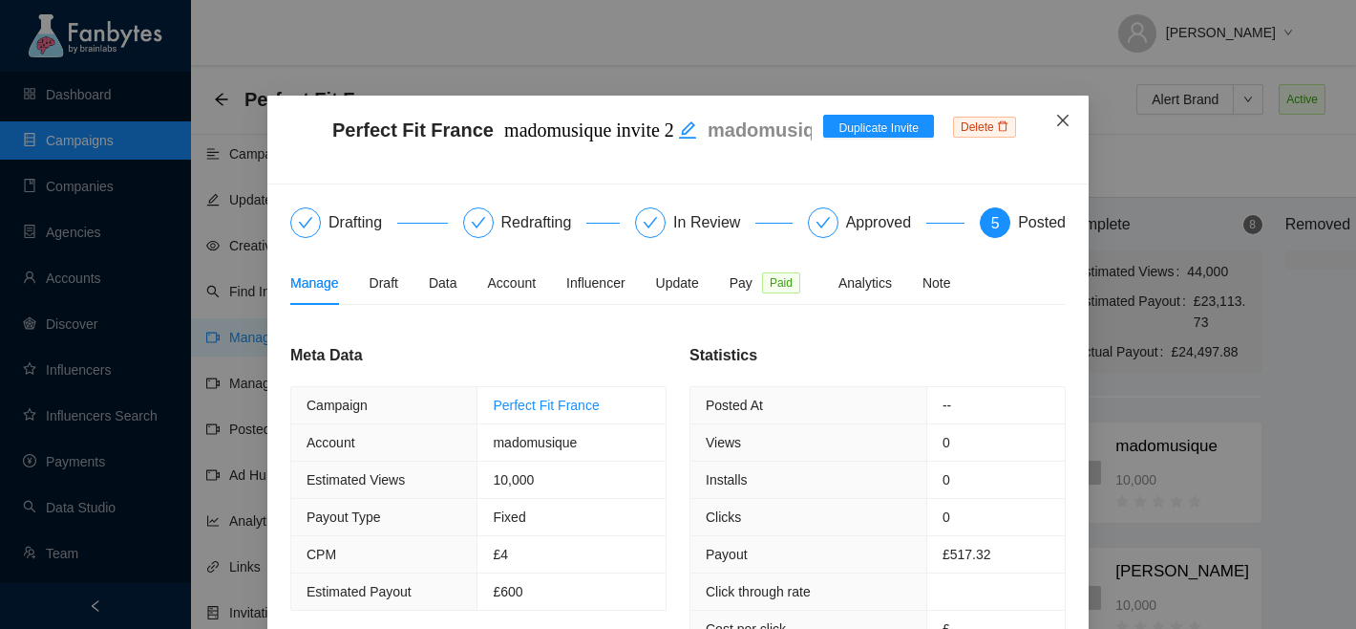
click at [1067, 134] on span "Close" at bounding box center [1063, 122] width 52 height 52
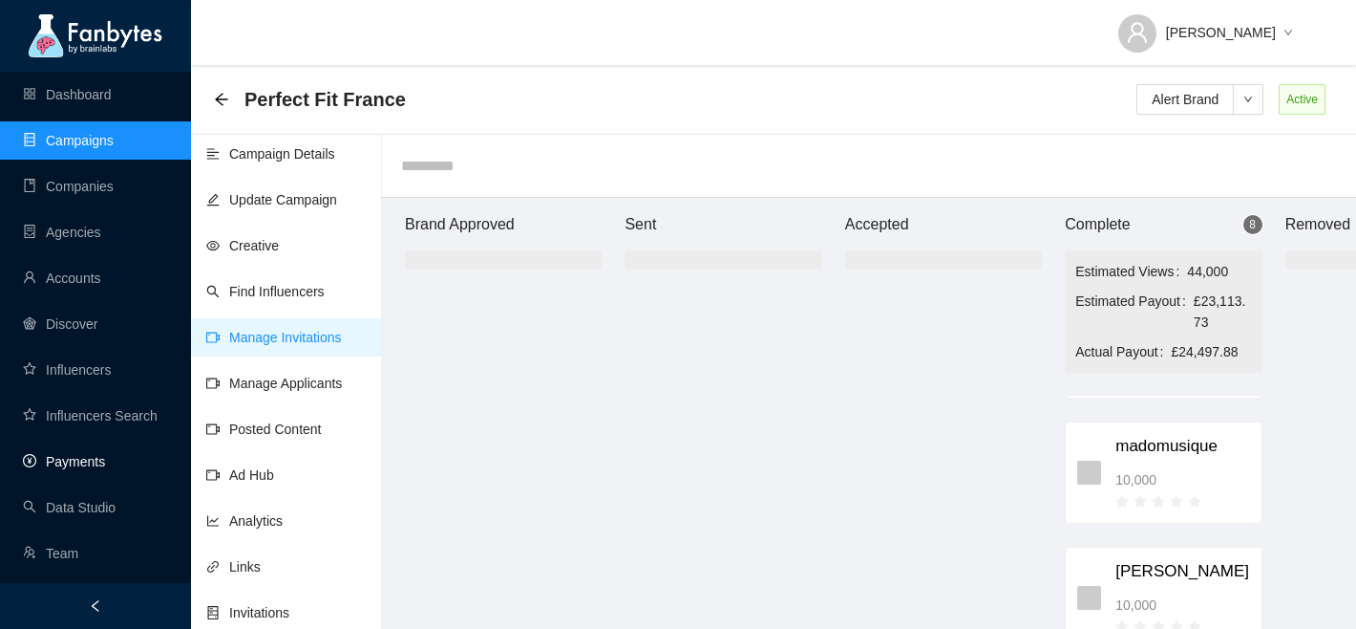
click at [80, 460] on link "Payments" at bounding box center [64, 461] width 82 height 15
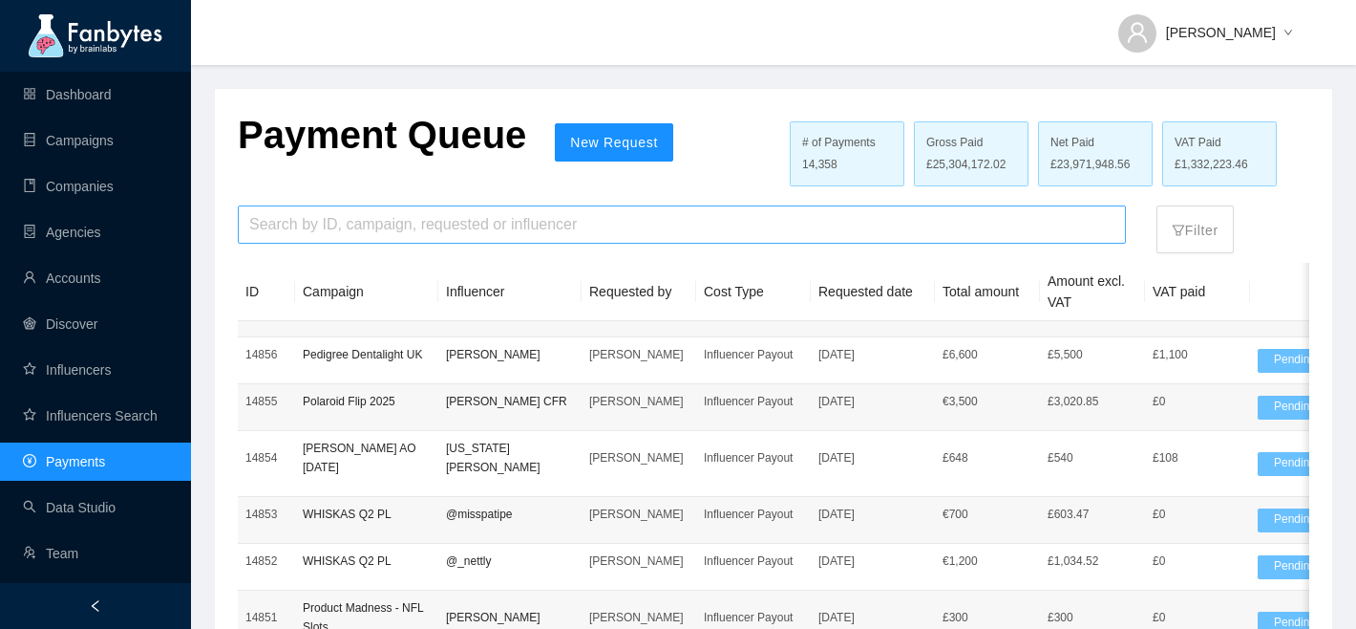
click at [460, 214] on input "search" at bounding box center [681, 224] width 865 height 36
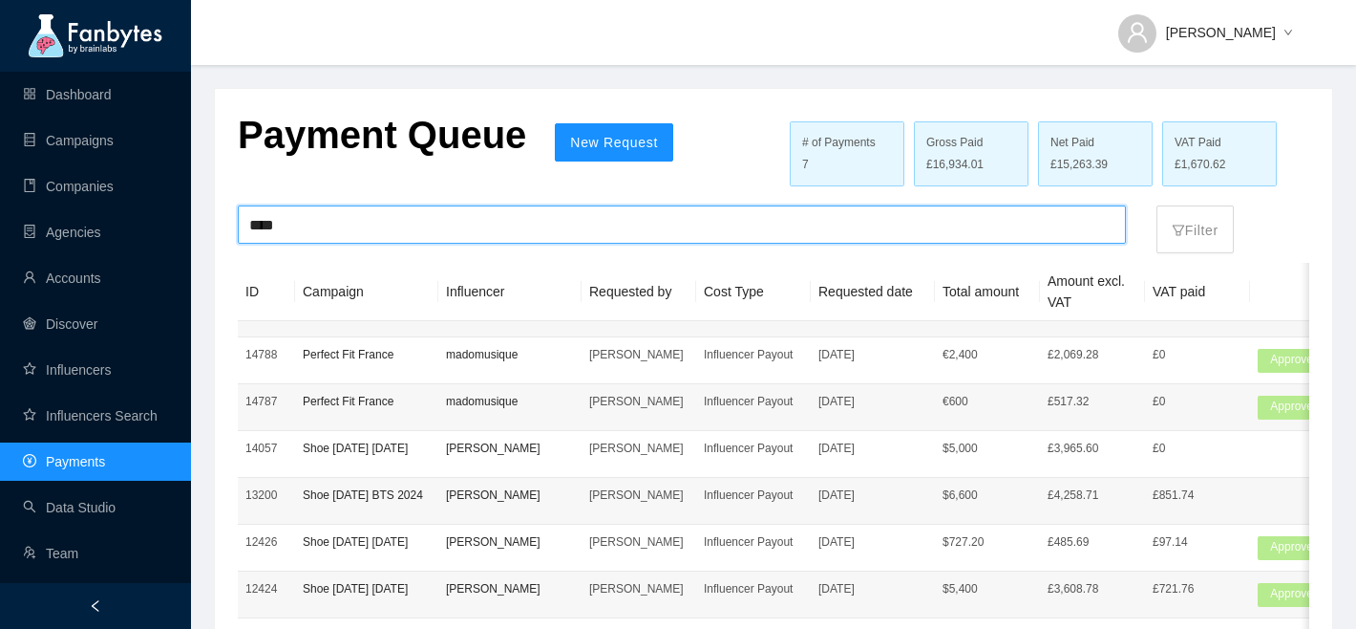
click at [346, 221] on input "****" at bounding box center [681, 224] width 865 height 36
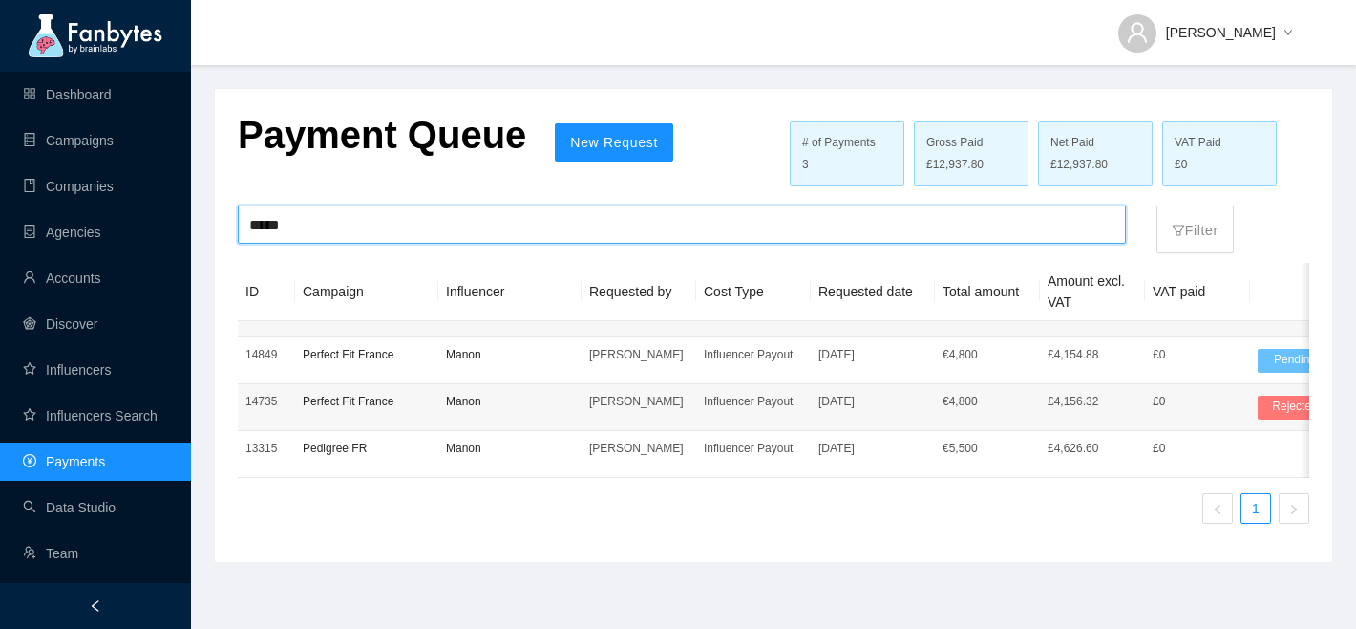
type input "*****"
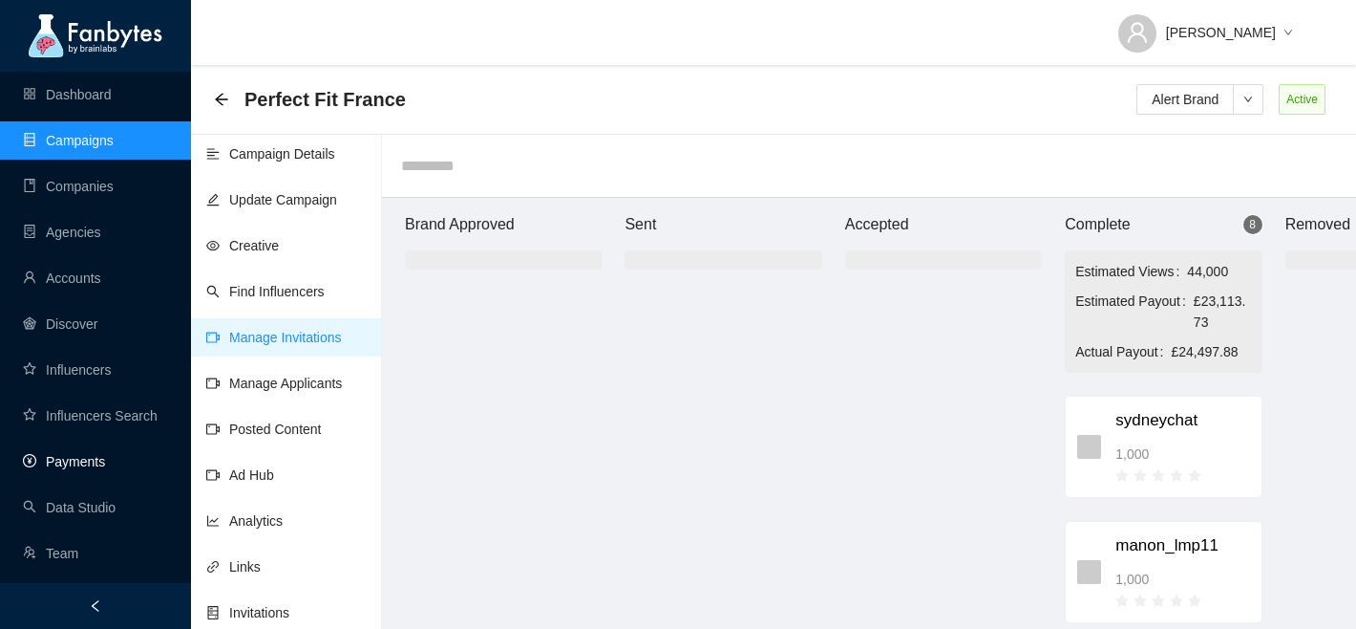
click at [76, 461] on link "Payments" at bounding box center [64, 461] width 82 height 15
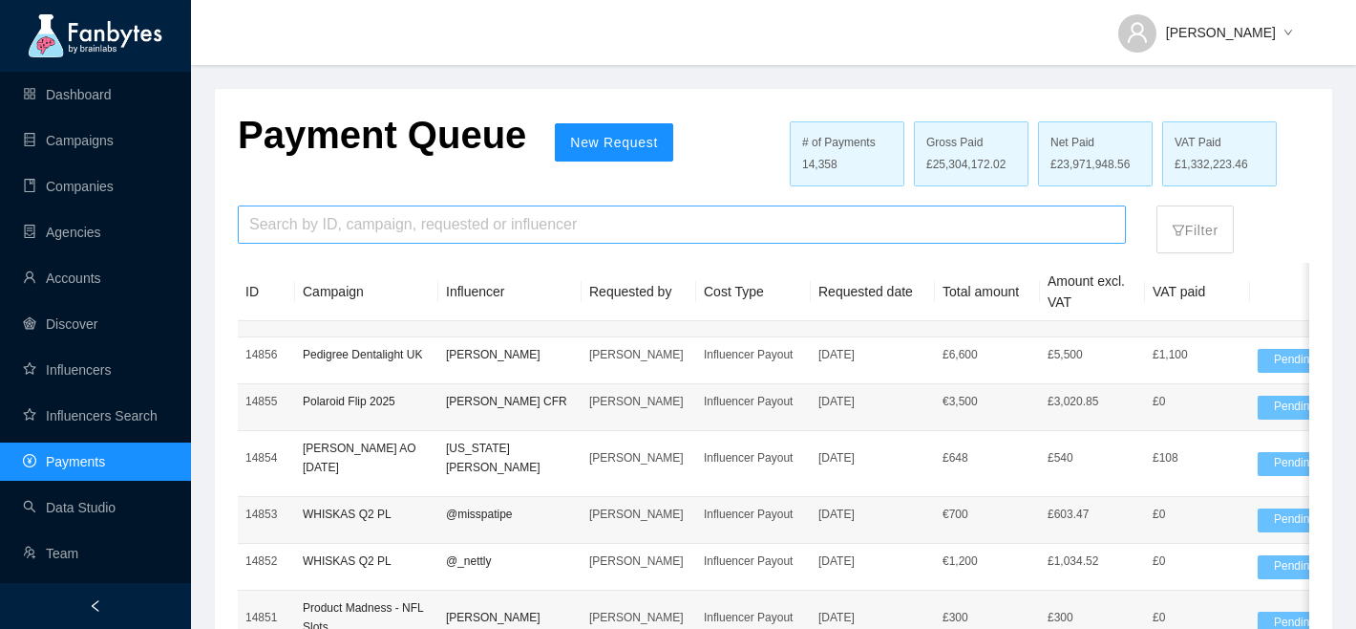
click at [653, 224] on input "search" at bounding box center [681, 224] width 865 height 36
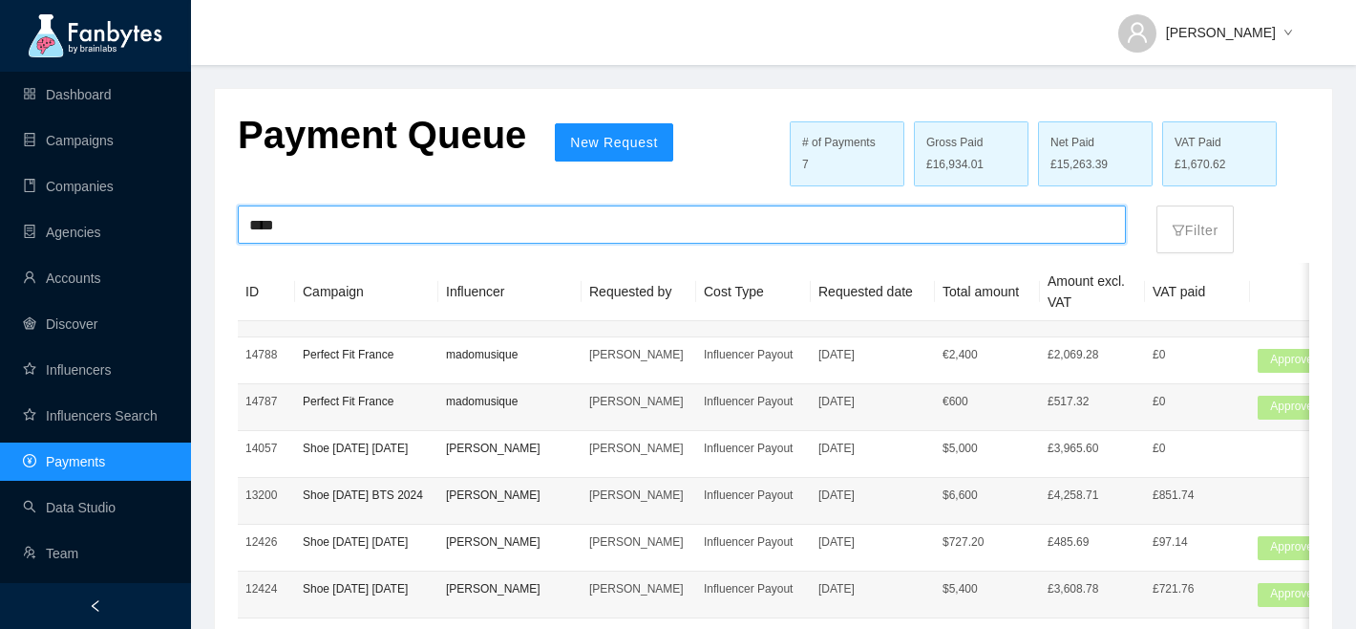
click at [659, 223] on input "****" at bounding box center [681, 224] width 865 height 36
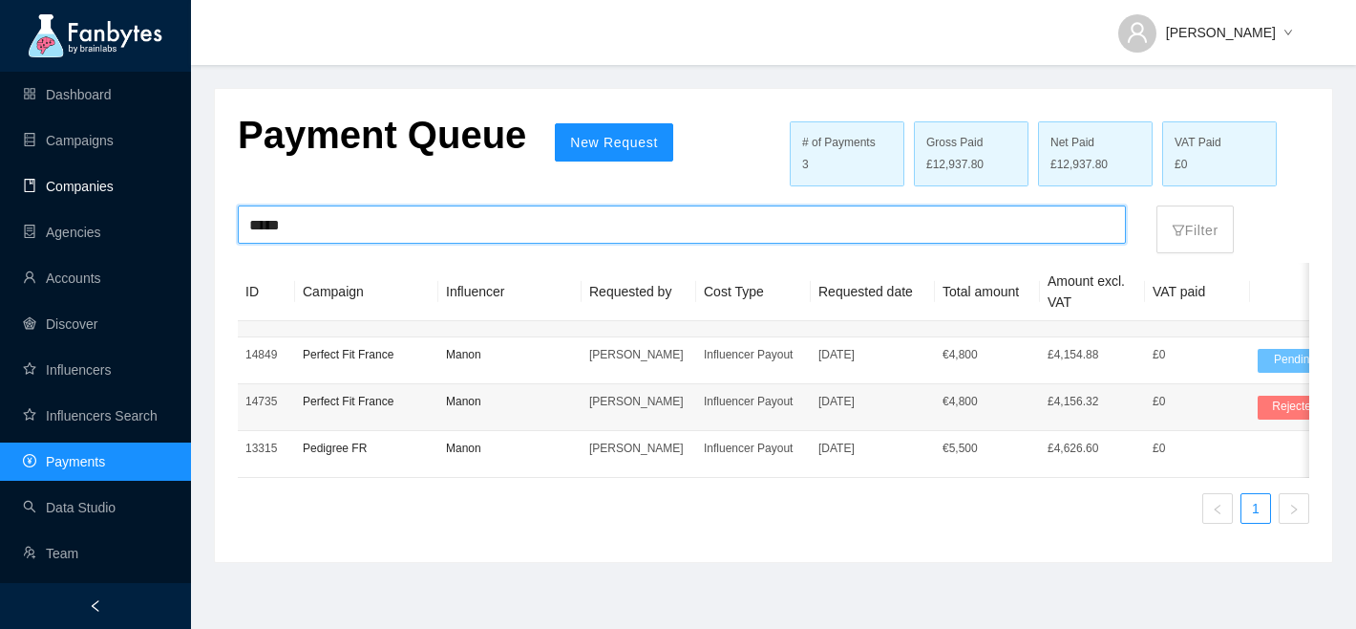
type input "*****"
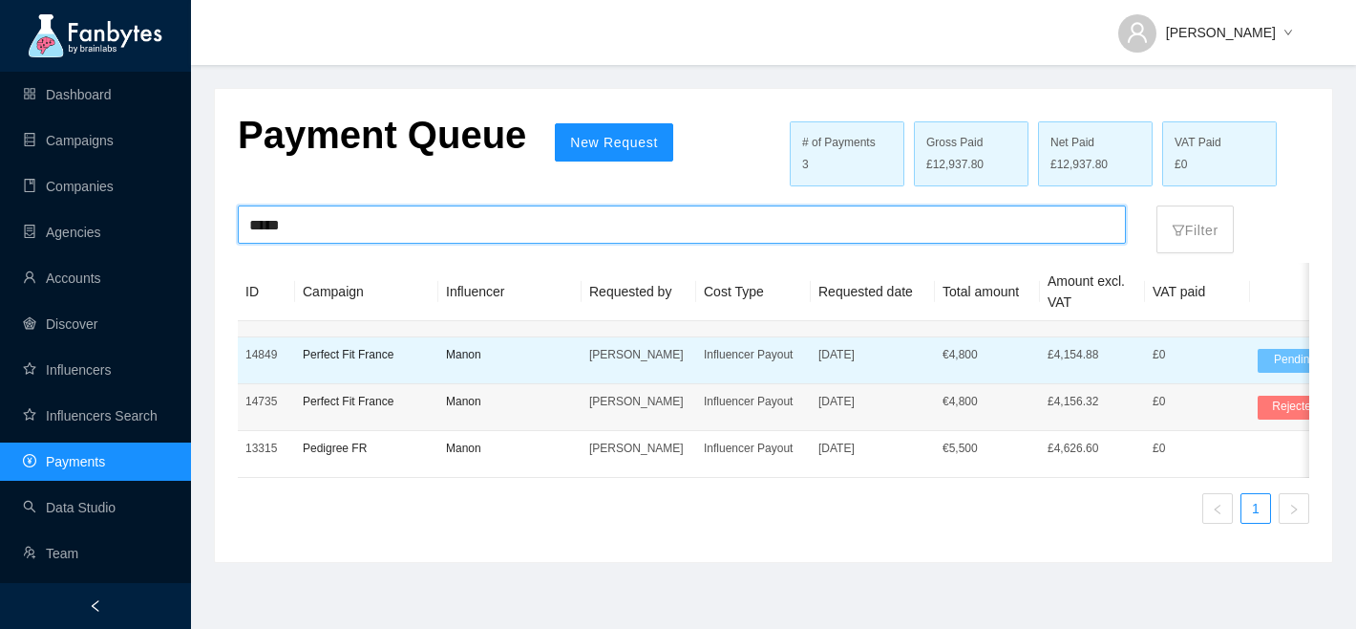
click at [500, 359] on p "Manon" at bounding box center [510, 354] width 128 height 19
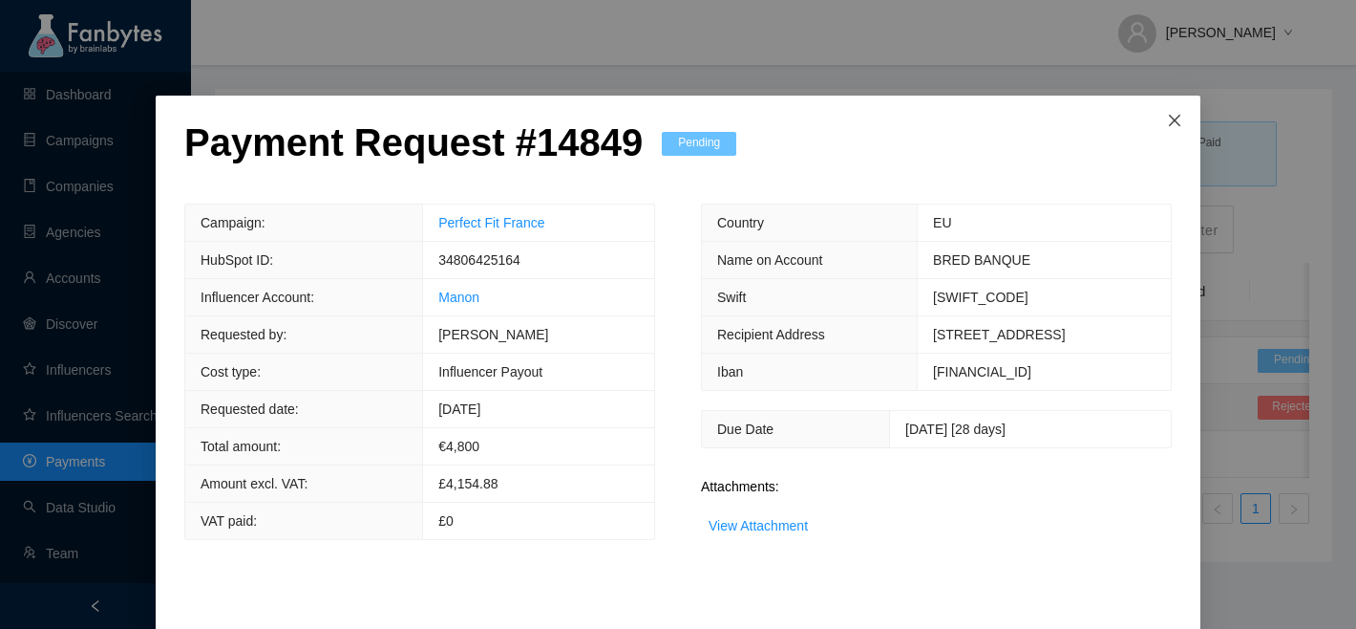
click at [1167, 128] on icon "close" at bounding box center [1174, 120] width 15 height 15
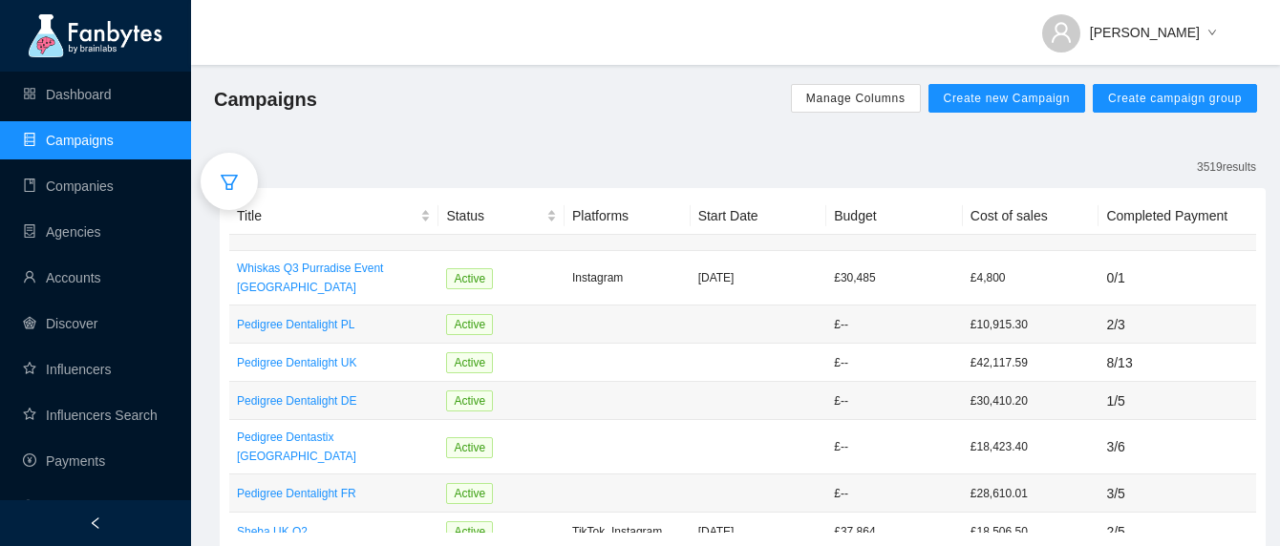
click at [228, 187] on icon "filter" at bounding box center [229, 182] width 19 height 19
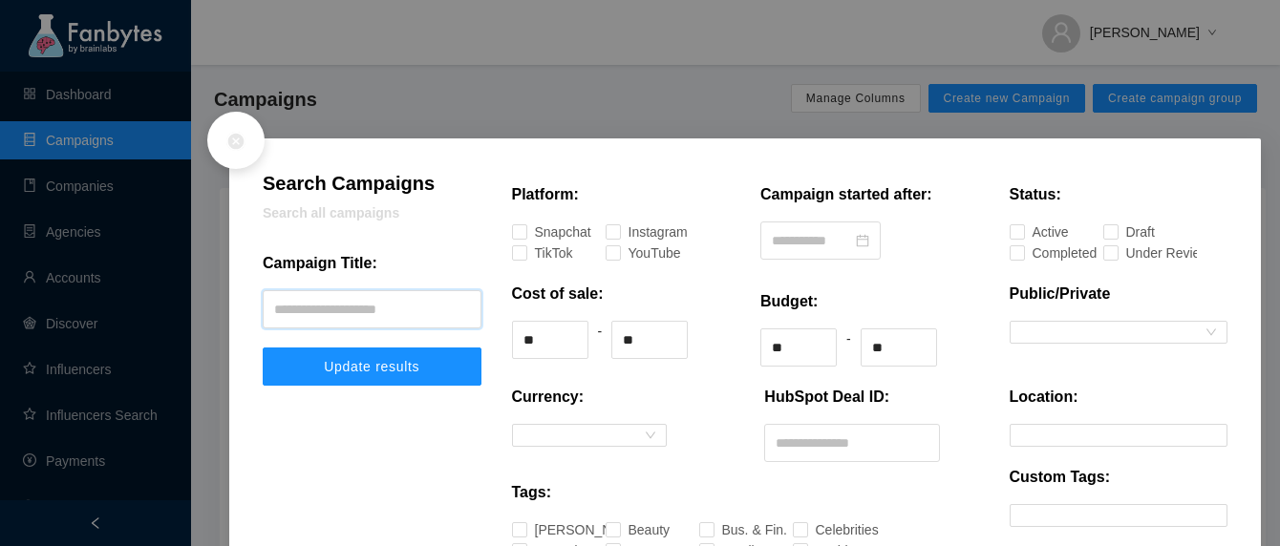
click at [343, 315] on input "text" at bounding box center [372, 309] width 219 height 38
type input "**********"
click at [263, 348] on button "Update results" at bounding box center [372, 367] width 219 height 38
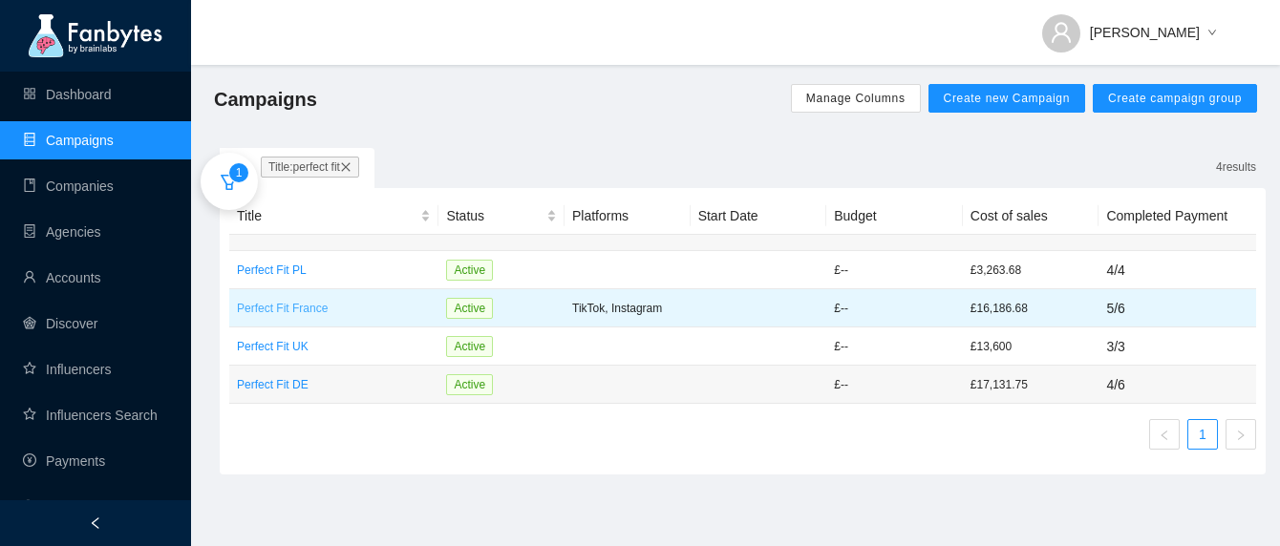
click at [308, 303] on p "Perfect Fit France" at bounding box center [334, 308] width 194 height 19
